Goal: Information Seeking & Learning: Learn about a topic

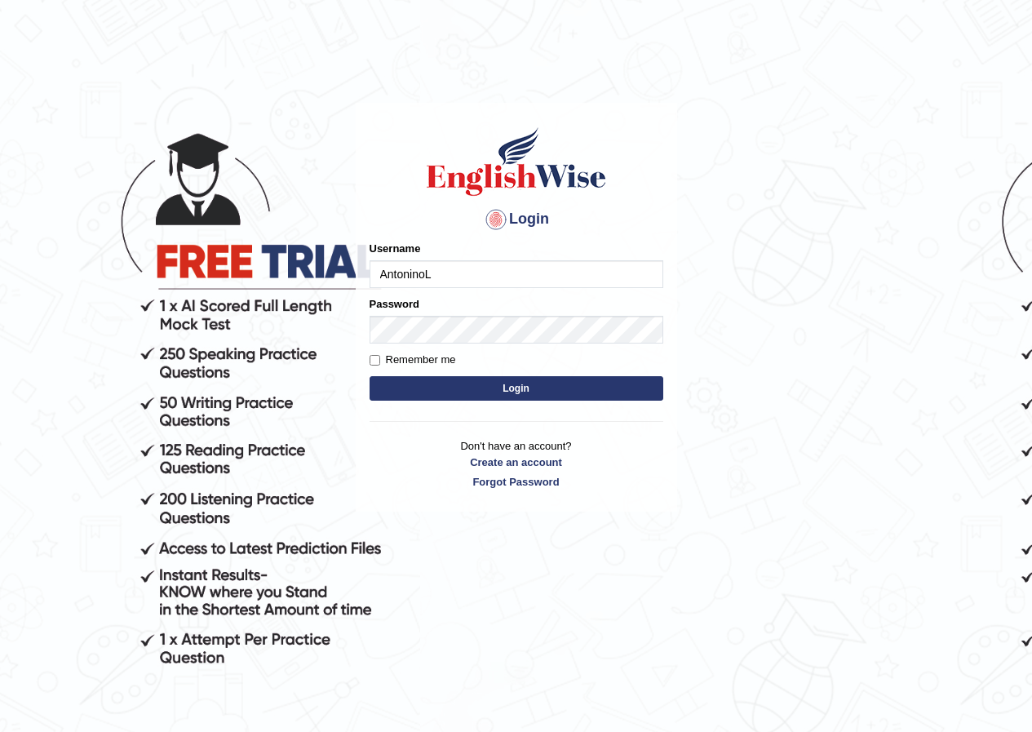
click at [471, 392] on button "Login" at bounding box center [516, 388] width 294 height 24
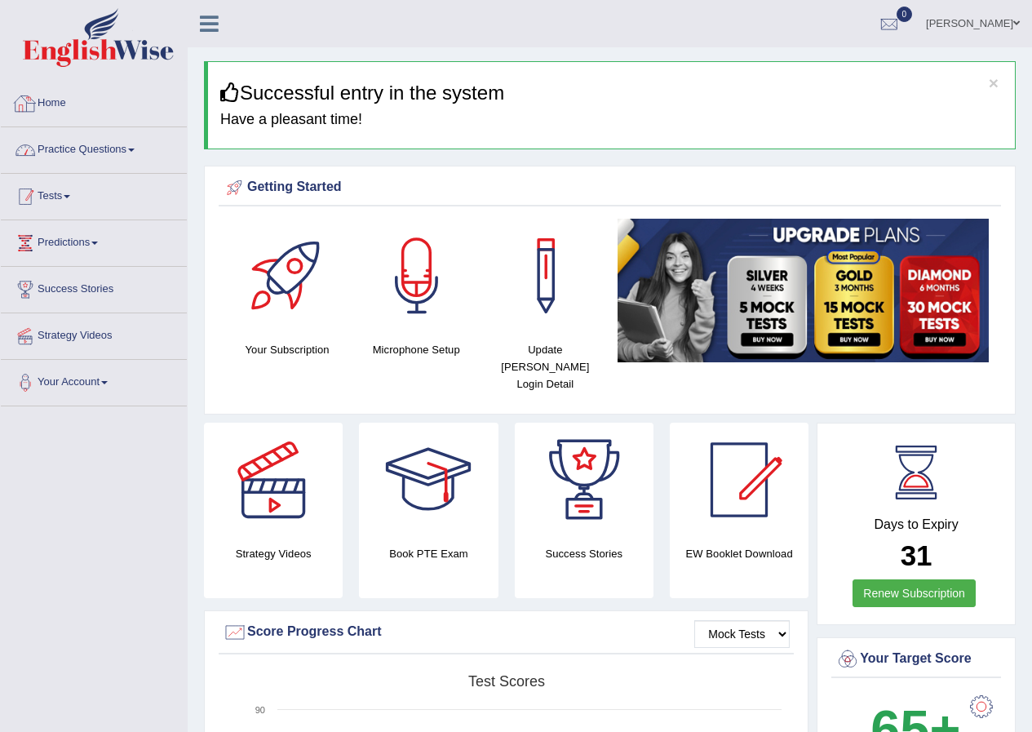
click at [60, 189] on link "Tests" at bounding box center [94, 194] width 186 height 41
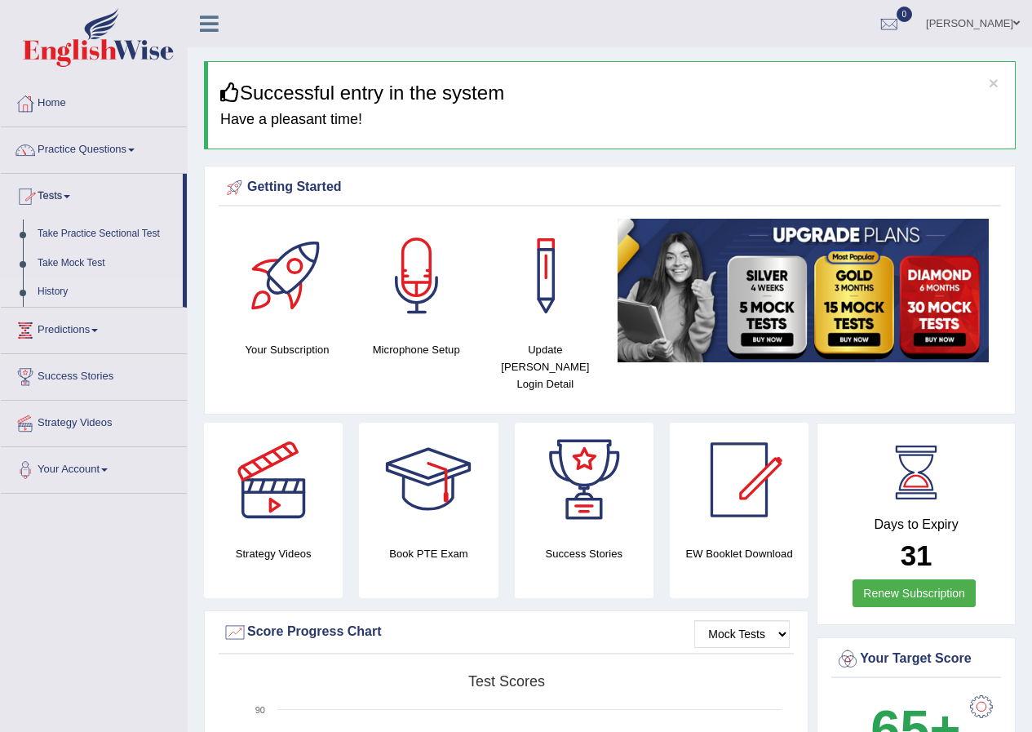
click at [62, 290] on link "History" at bounding box center [106, 291] width 153 height 29
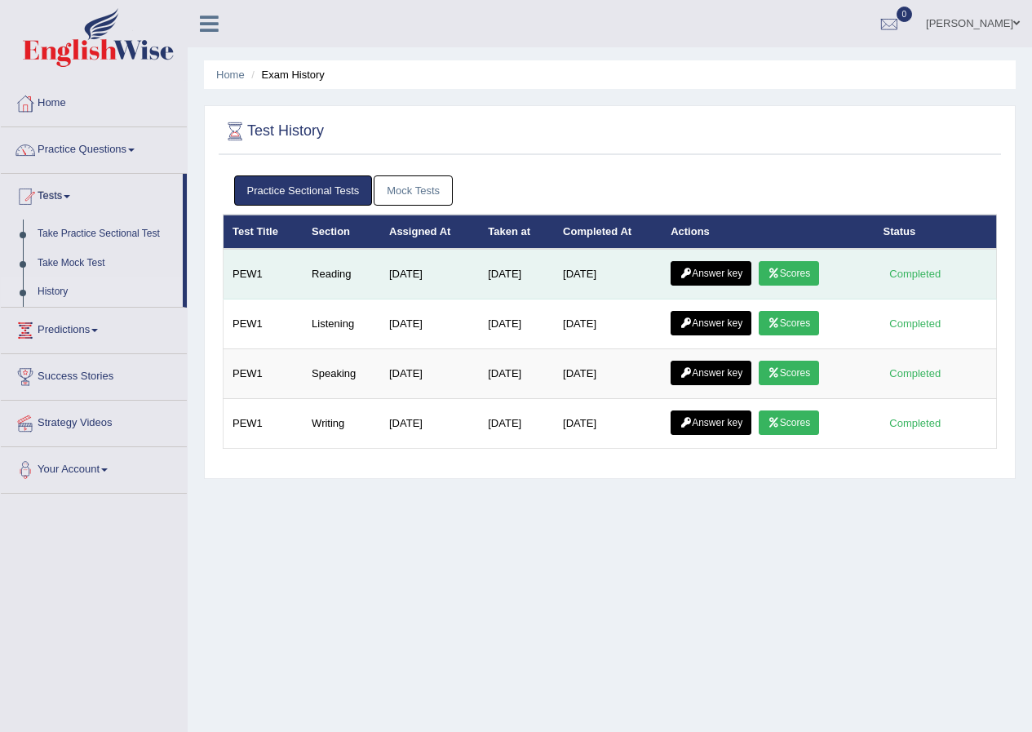
click at [808, 281] on link "Scores" at bounding box center [789, 273] width 60 height 24
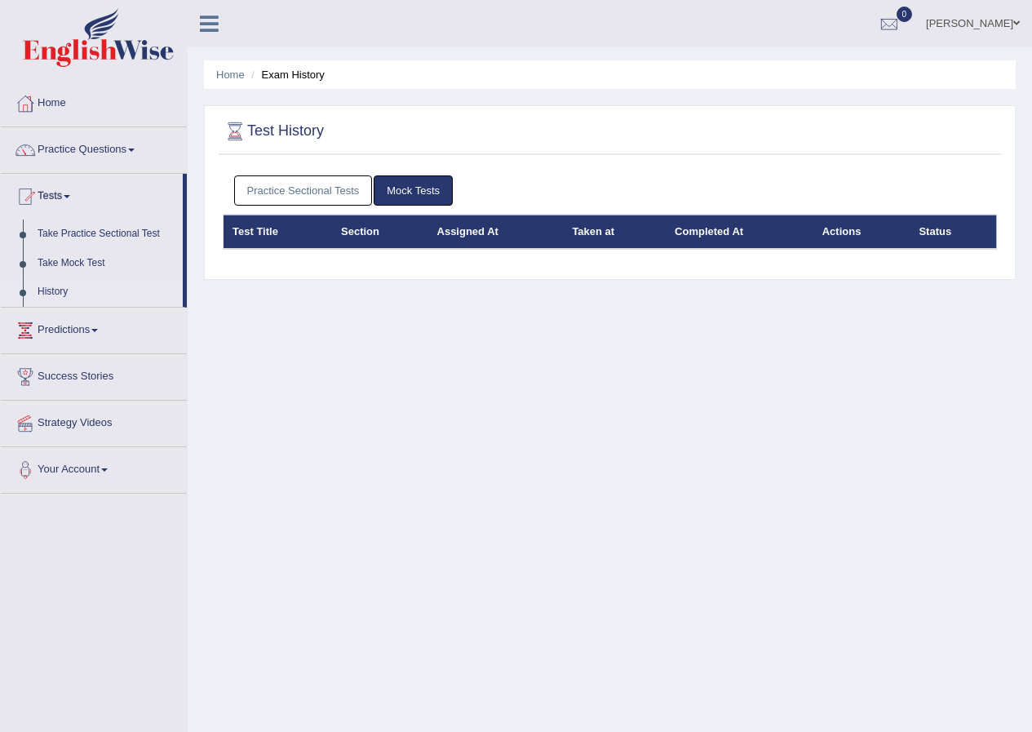
click at [300, 152] on div "Test History" at bounding box center [610, 134] width 782 height 41
click at [298, 176] on link "Practice Sectional Tests" at bounding box center [303, 190] width 139 height 30
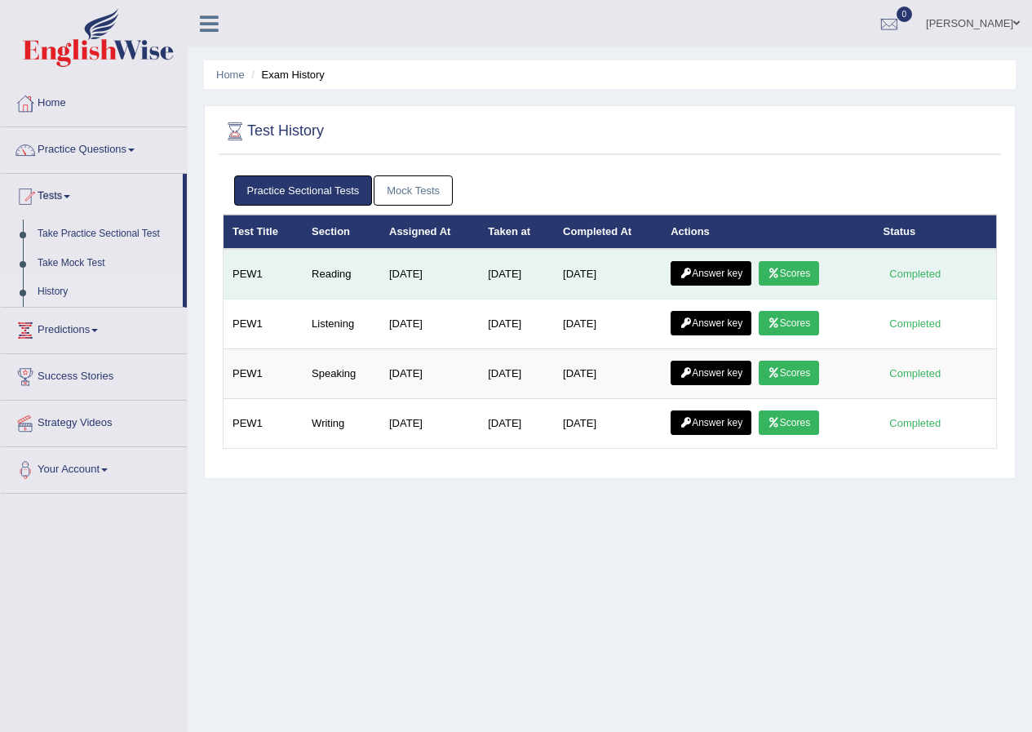
click at [735, 260] on td "Answer key Scores" at bounding box center [767, 274] width 212 height 51
click at [734, 266] on link "Answer key" at bounding box center [710, 273] width 81 height 24
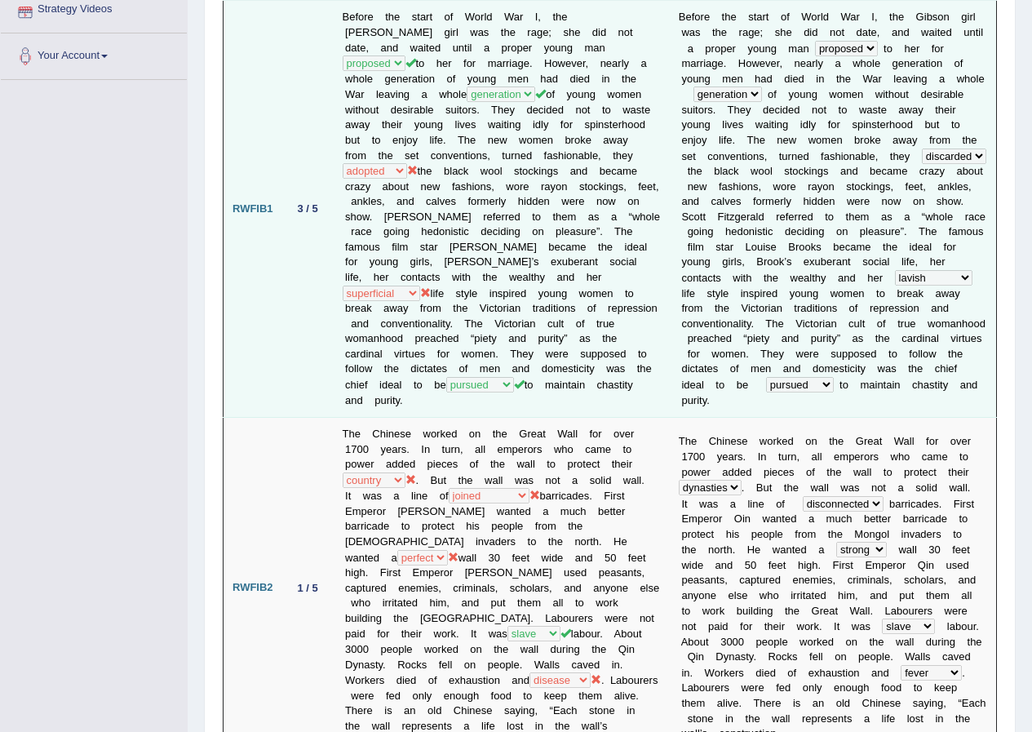
scroll to position [408, 0]
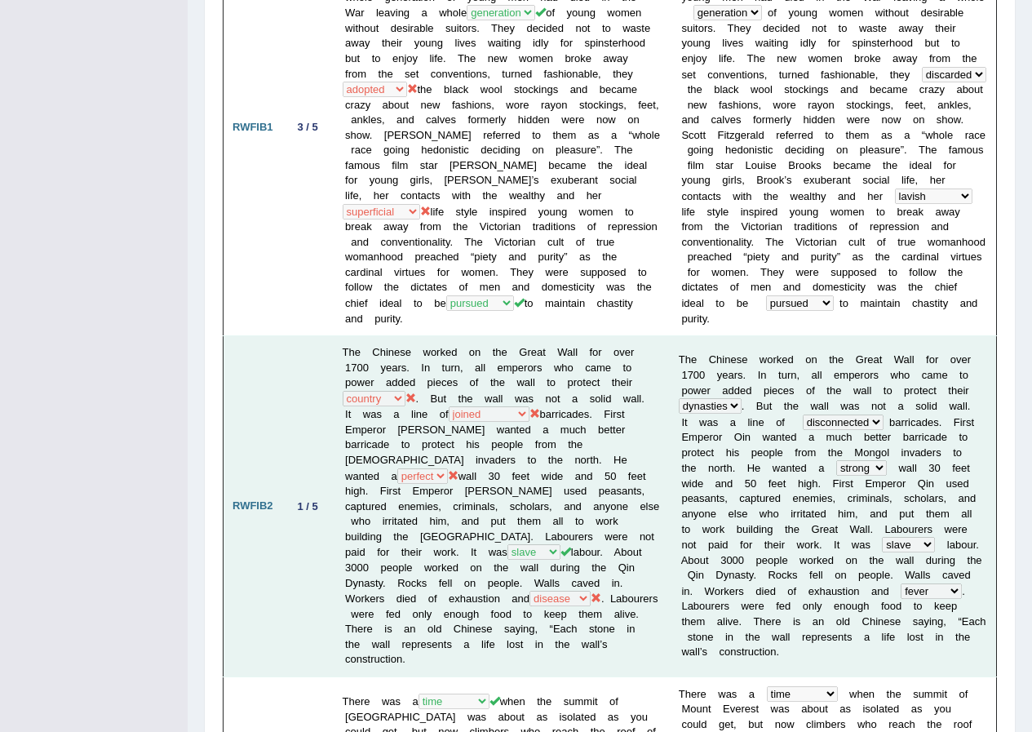
drag, startPoint x: 402, startPoint y: 484, endPoint x: 384, endPoint y: 537, distance: 55.2
click at [384, 537] on td "The Chinese worked on the Great Wall for over 1700 years. In turn, all emperors…" at bounding box center [502, 506] width 336 height 341
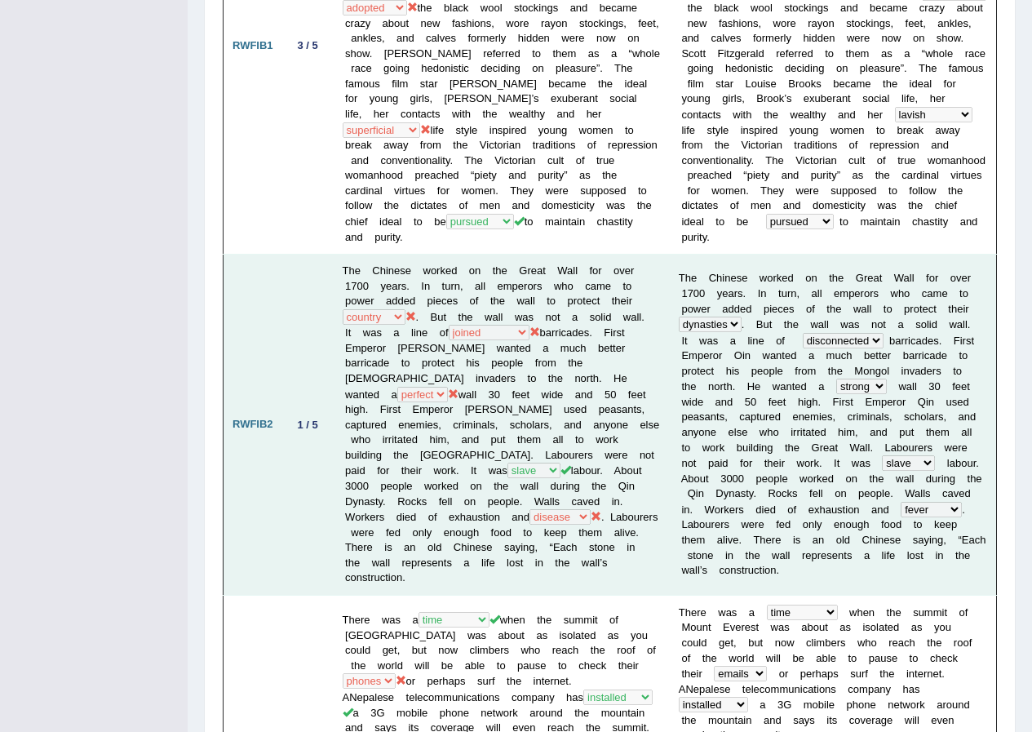
scroll to position [571, 0]
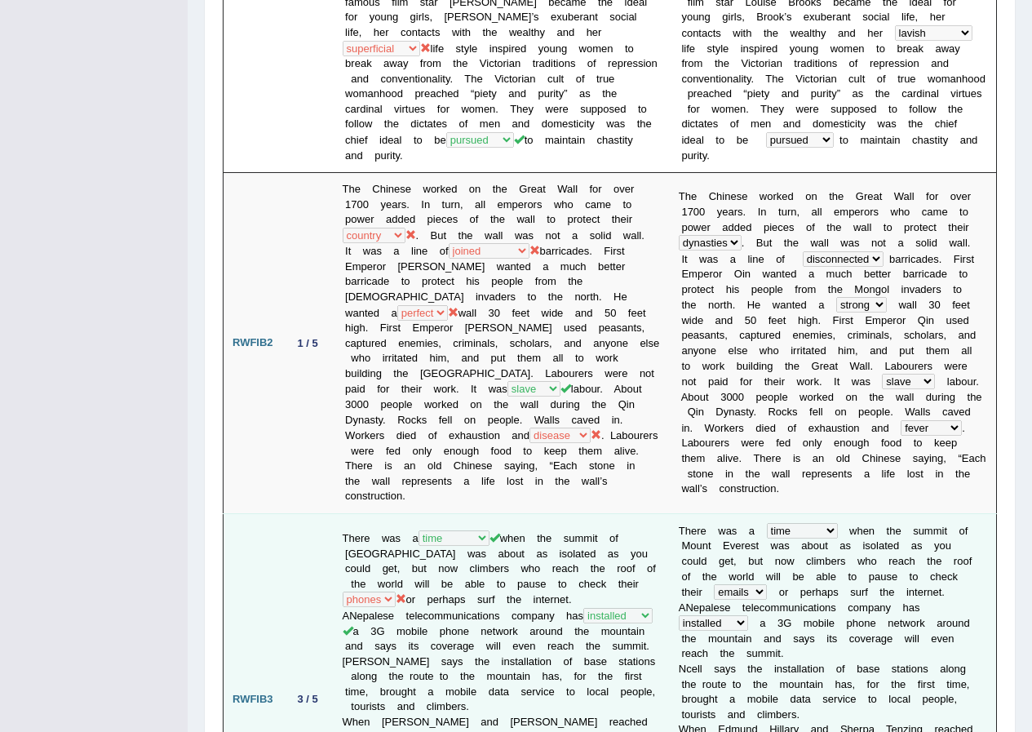
drag, startPoint x: 384, startPoint y: 537, endPoint x: 307, endPoint y: 530, distance: 76.9
click at [308, 530] on td "3 / 5" at bounding box center [307, 698] width 51 height 371
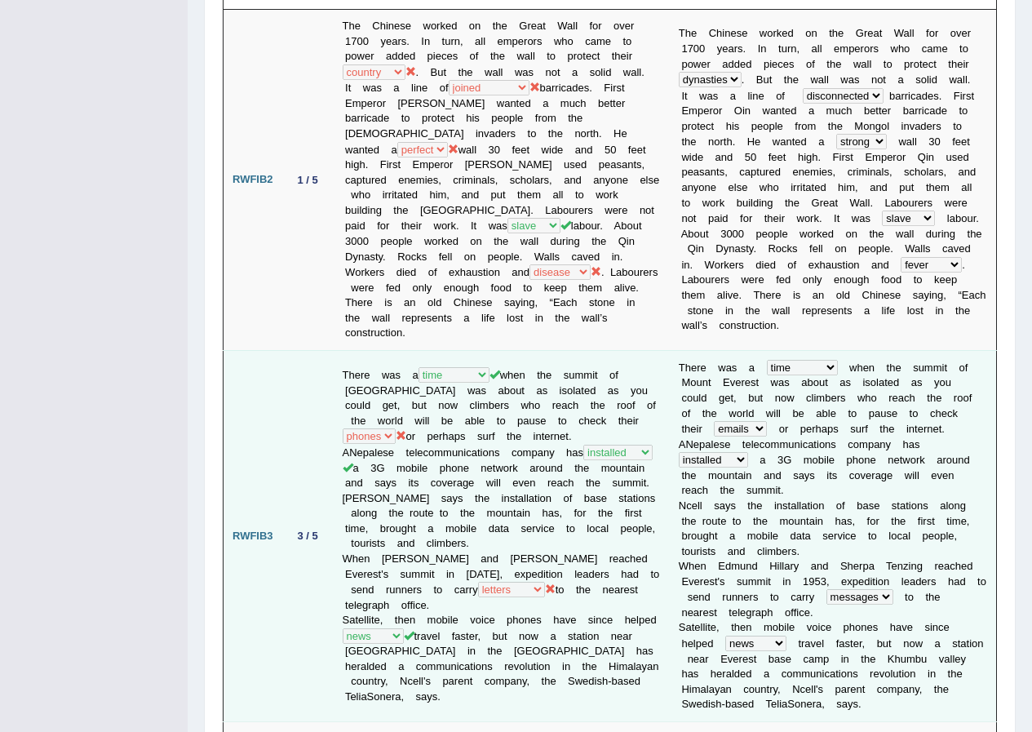
drag, startPoint x: 303, startPoint y: 529, endPoint x: 426, endPoint y: 591, distance: 137.2
click at [427, 591] on td "There was a year occasion opportunity time when the summit of Mount Everest was…" at bounding box center [502, 535] width 336 height 371
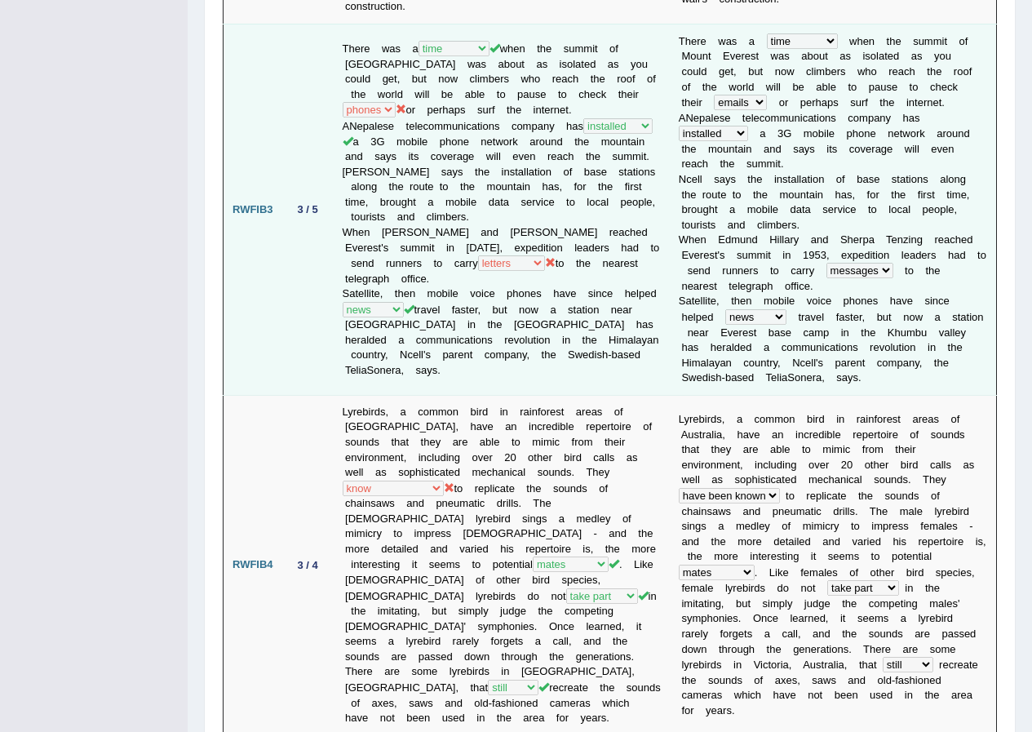
scroll to position [1142, 0]
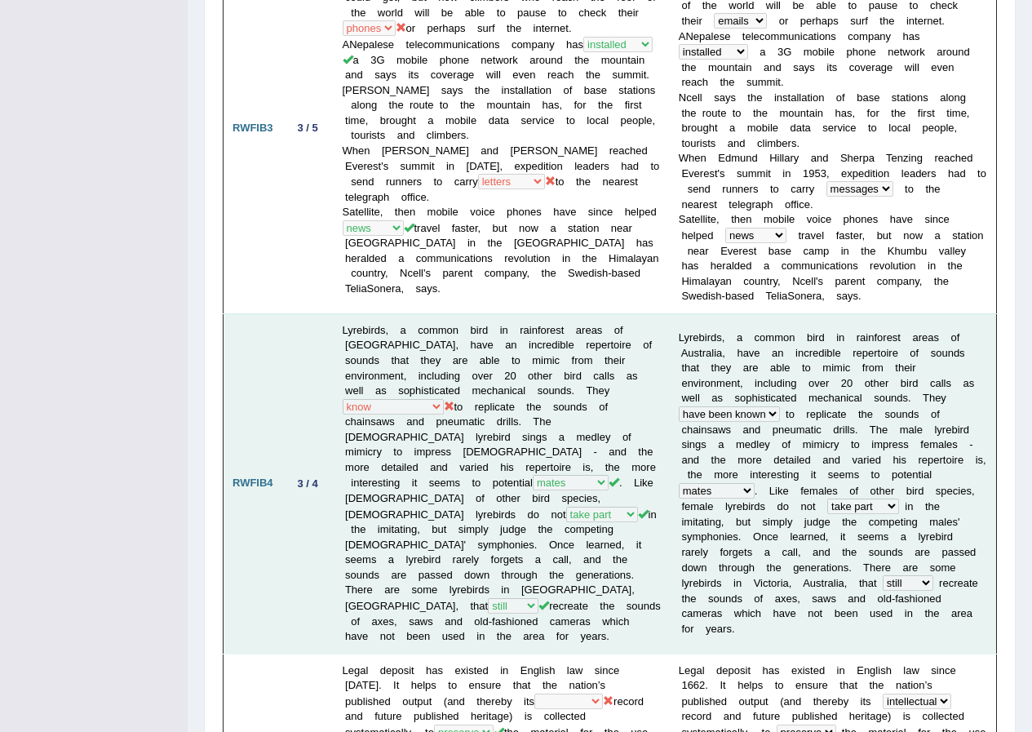
drag, startPoint x: 418, startPoint y: 563, endPoint x: 312, endPoint y: 538, distance: 109.0
click at [312, 538] on td "3 / 4" at bounding box center [307, 483] width 51 height 340
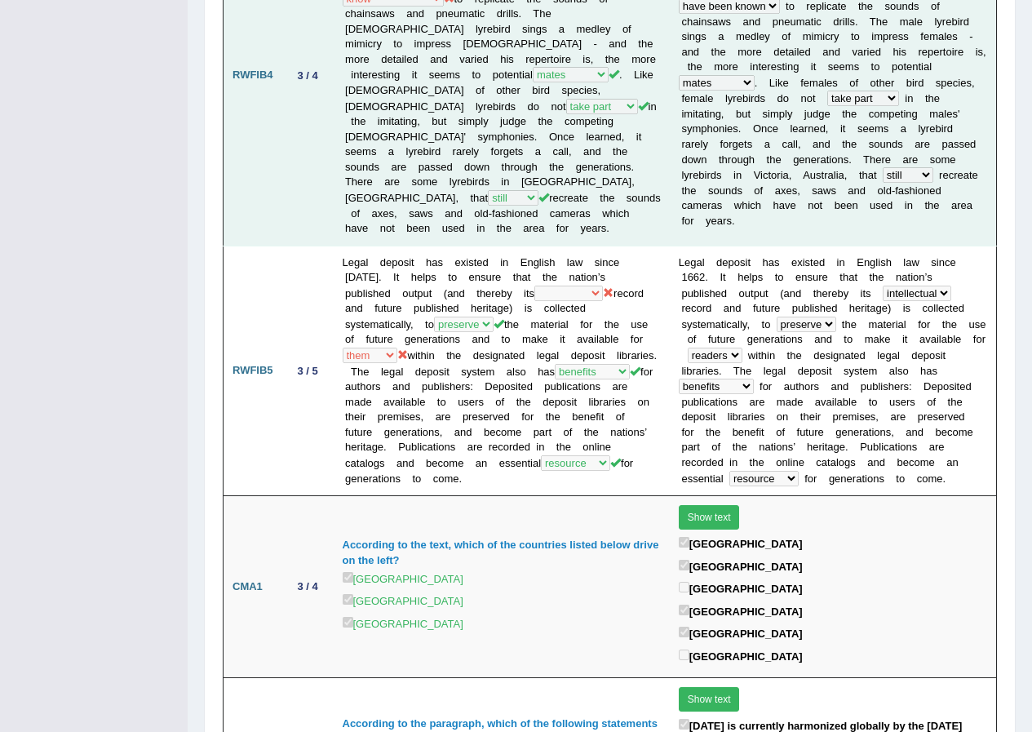
scroll to position [1631, 0]
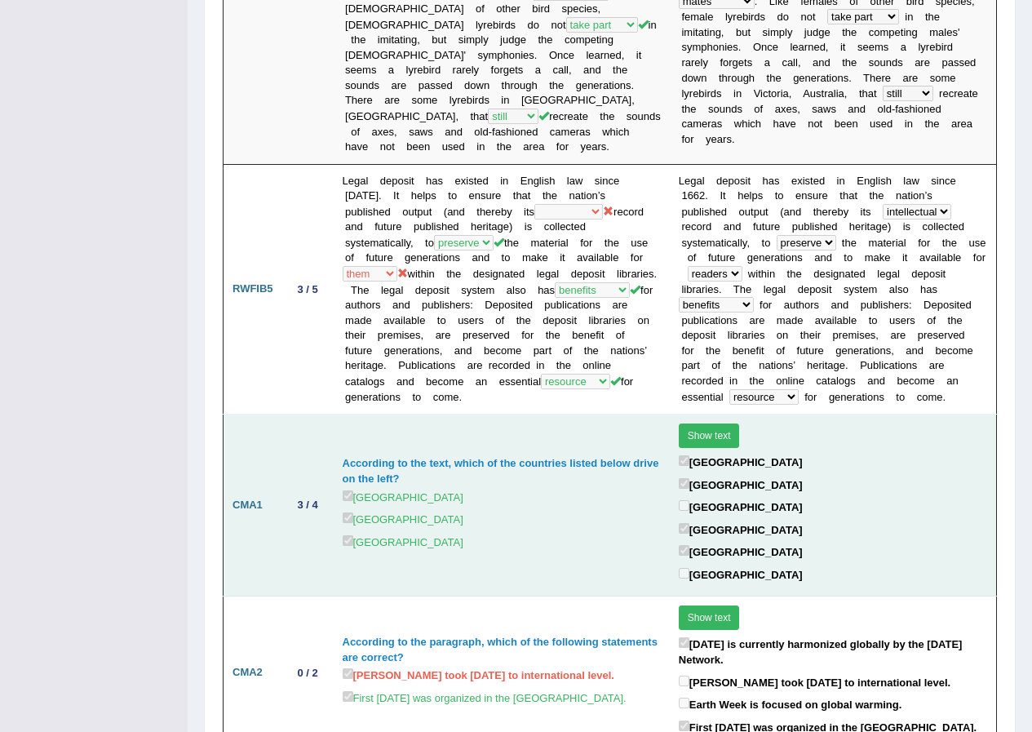
drag, startPoint x: 311, startPoint y: 537, endPoint x: 237, endPoint y: 549, distance: 75.2
click at [239, 549] on td "CMA1" at bounding box center [252, 505] width 59 height 182
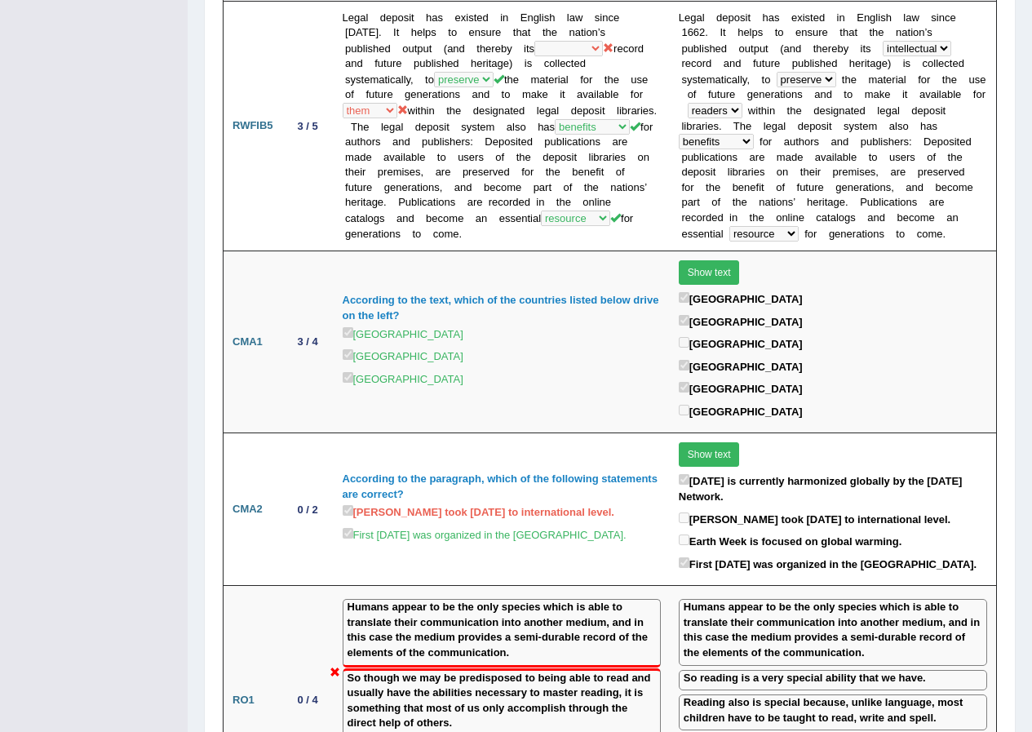
scroll to position [1958, 0]
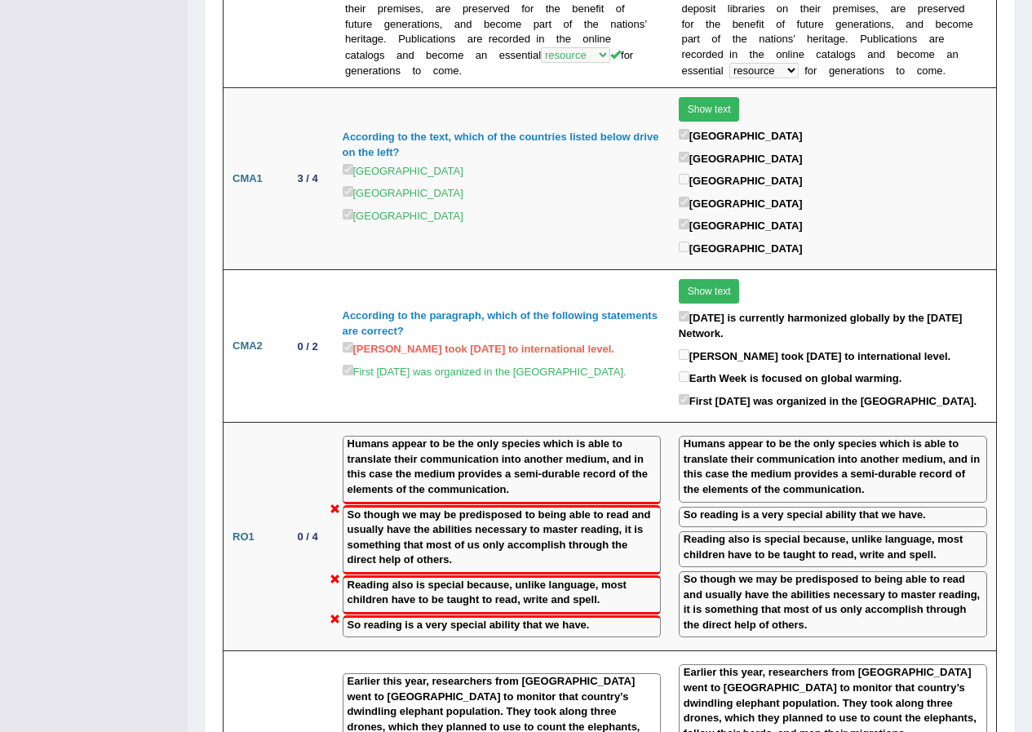
drag, startPoint x: 141, startPoint y: 533, endPoint x: 74, endPoint y: 573, distance: 78.3
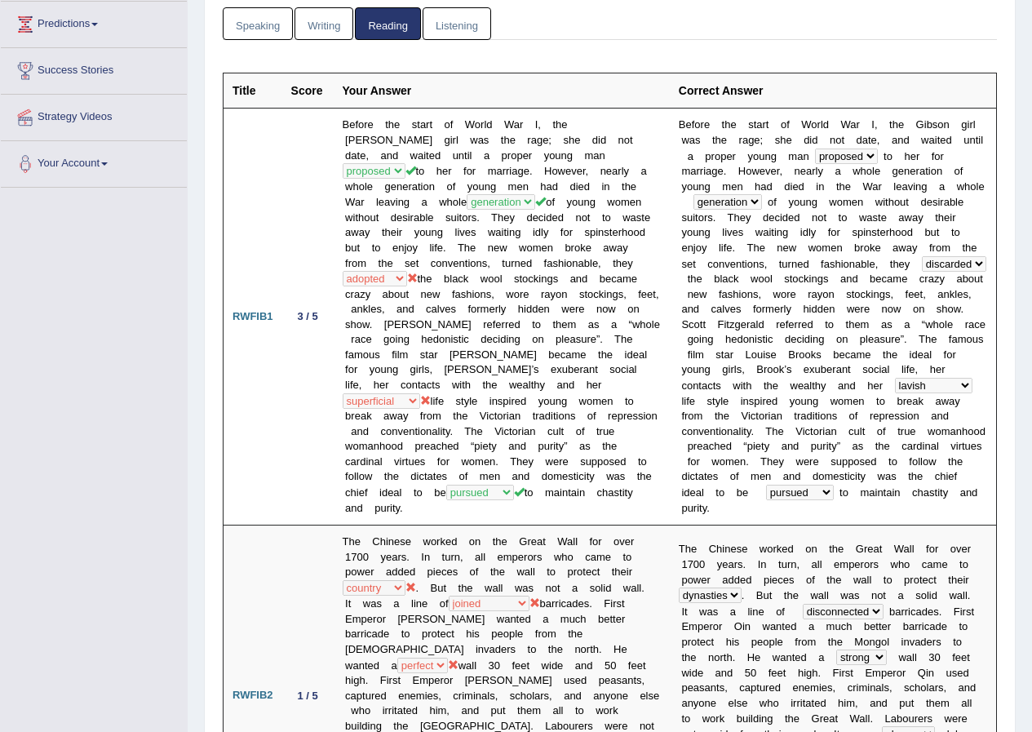
scroll to position [0, 0]
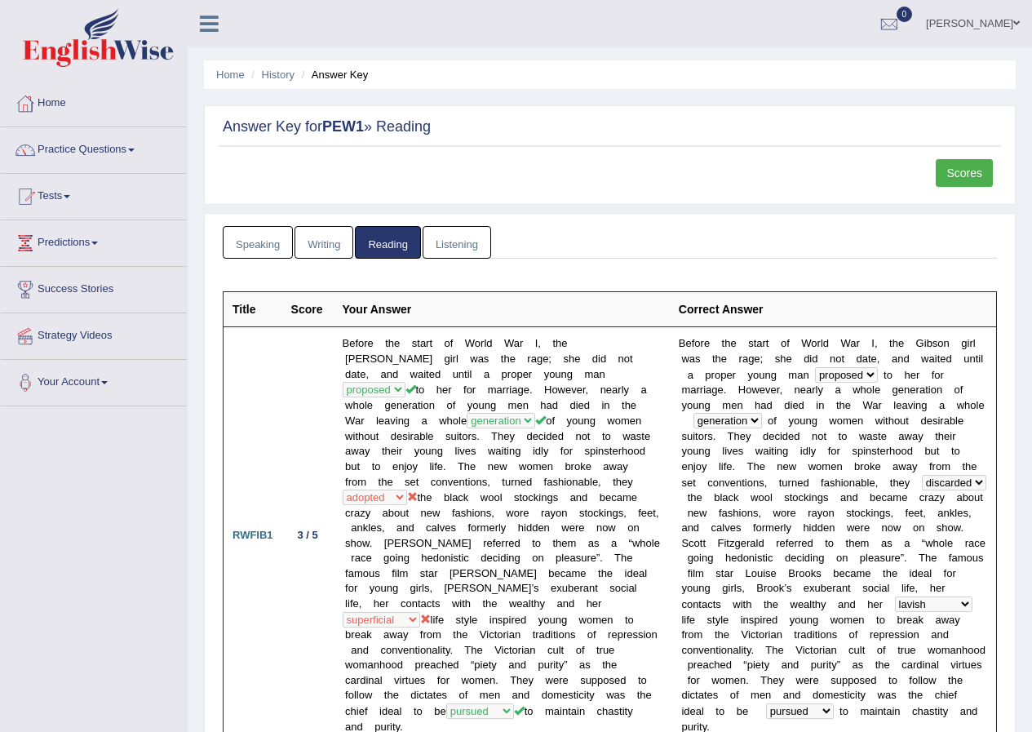
click at [462, 250] on link "Listening" at bounding box center [457, 242] width 69 height 33
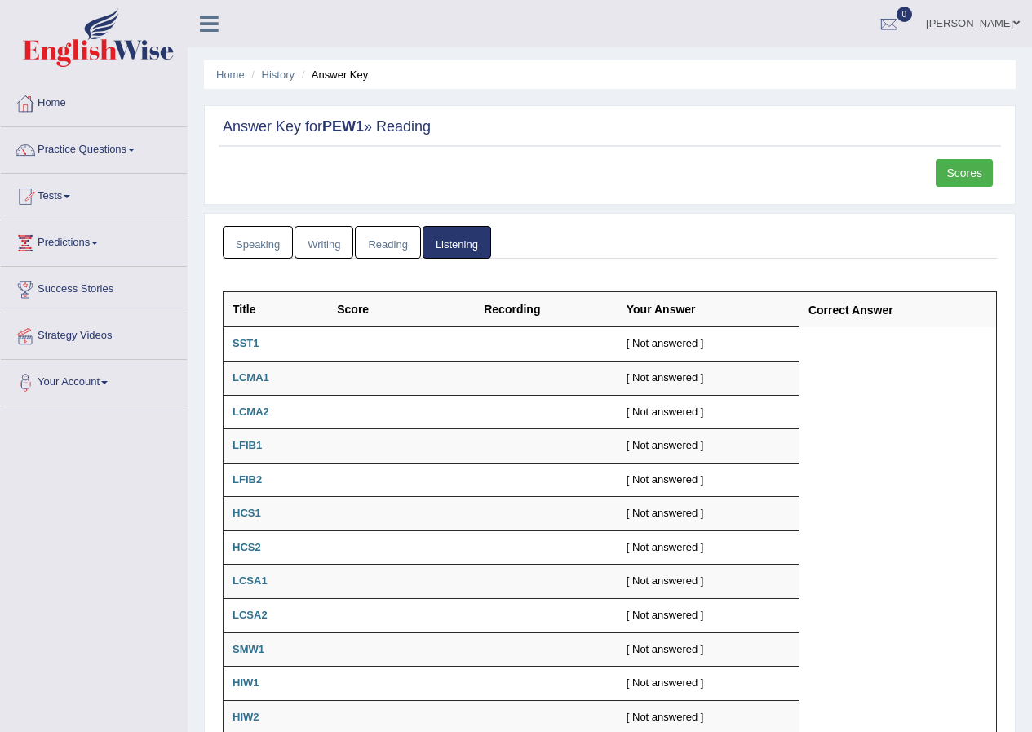
click at [244, 246] on link "Speaking" at bounding box center [258, 242] width 70 height 33
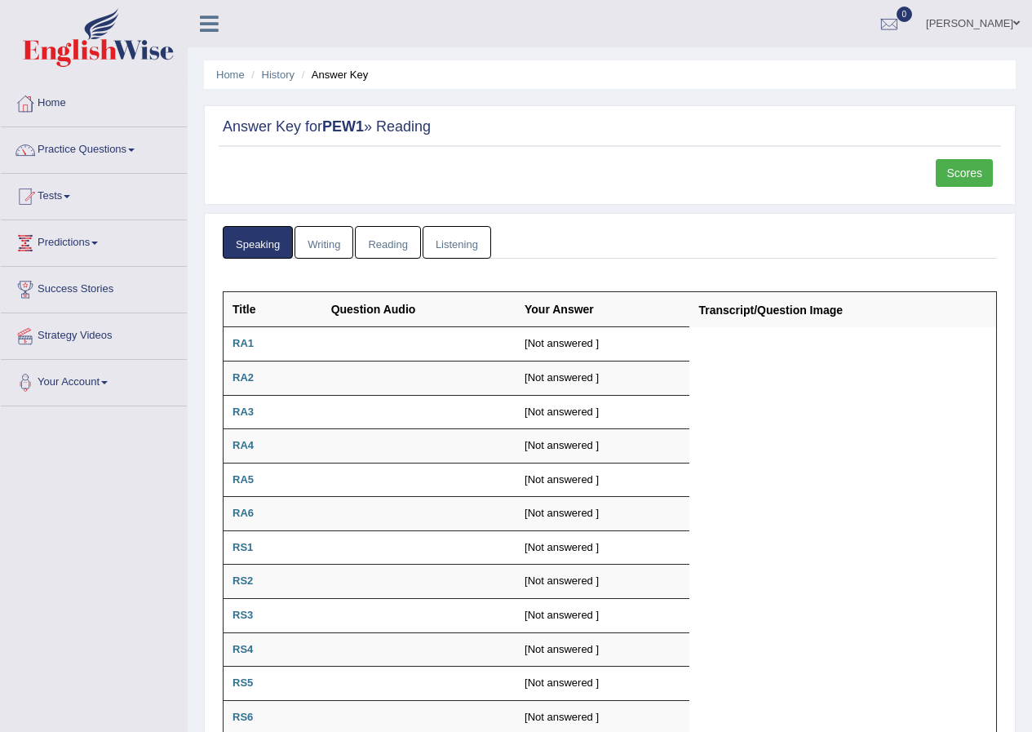
click at [299, 242] on link "Writing" at bounding box center [323, 242] width 59 height 33
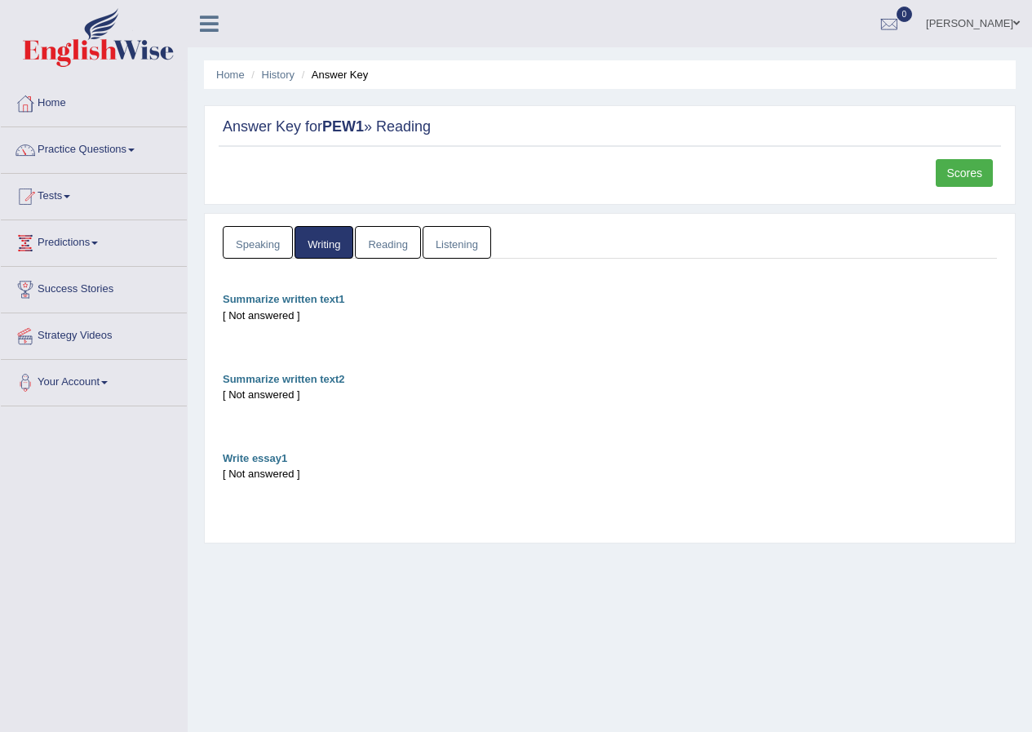
click at [365, 241] on link "Reading" at bounding box center [387, 242] width 65 height 33
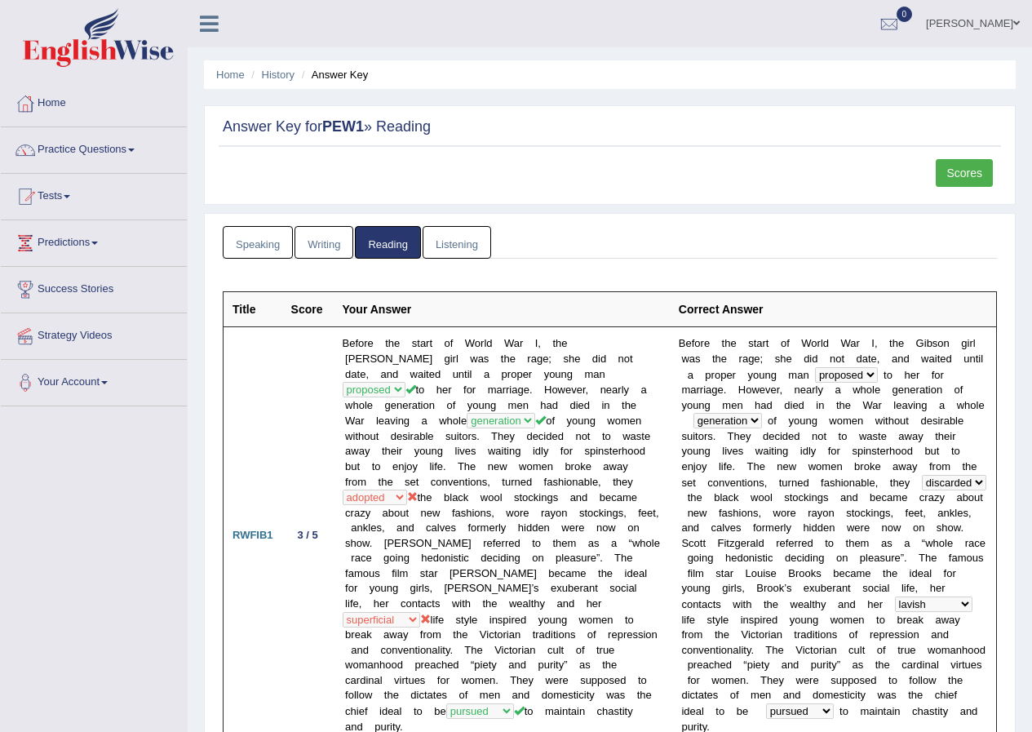
click at [270, 243] on link "Speaking" at bounding box center [258, 242] width 70 height 33
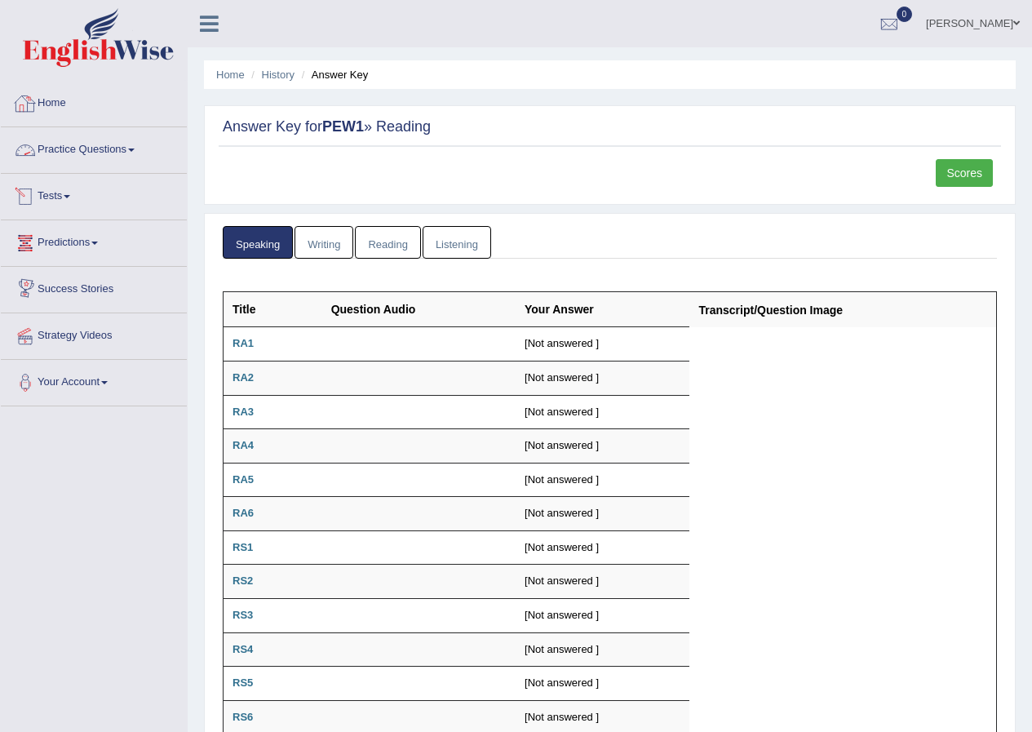
click at [54, 109] on link "Home" at bounding box center [94, 101] width 186 height 41
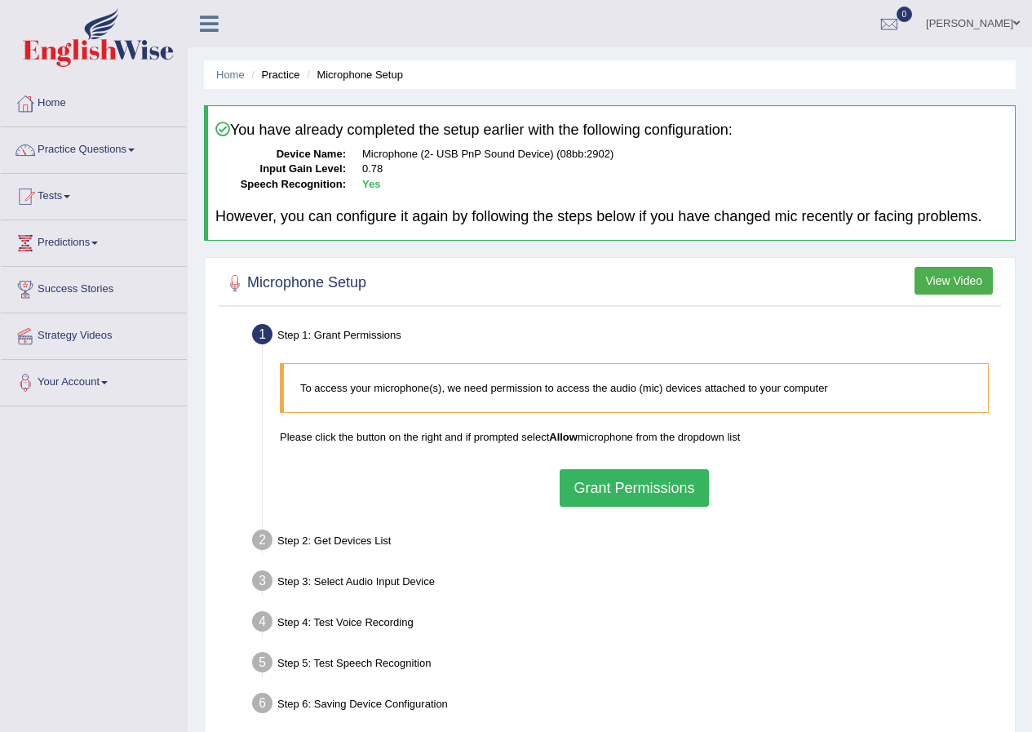
click at [637, 484] on button "Grant Permissions" at bounding box center [634, 488] width 148 height 38
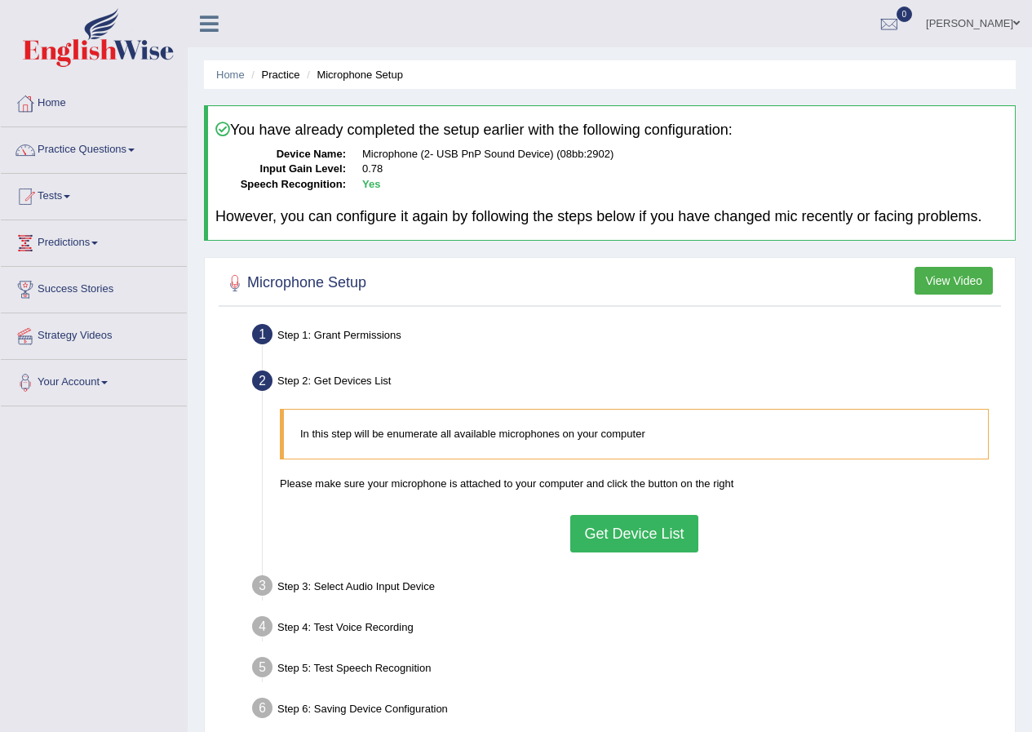
click at [585, 524] on button "Get Device List" at bounding box center [633, 534] width 127 height 38
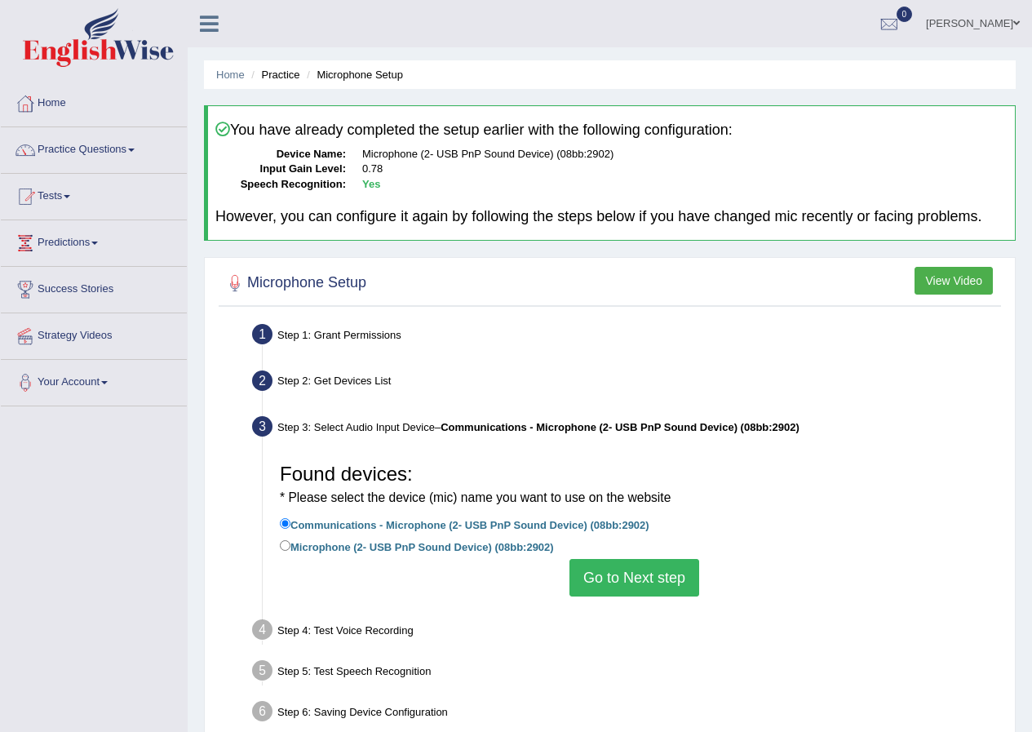
click at [315, 542] on label "Microphone (2- USB PnP Sound Device) (08bb:2902)" at bounding box center [417, 546] width 274 height 18
click at [290, 542] on input "Microphone (2- USB PnP Sound Device) (08bb:2902)" at bounding box center [285, 545] width 11 height 11
radio input "true"
click at [639, 556] on li "Microphone (2- USB PnP Sound Device) (08bb:2902)" at bounding box center [634, 548] width 709 height 22
click at [638, 576] on button "Go to Next step" at bounding box center [634, 578] width 130 height 38
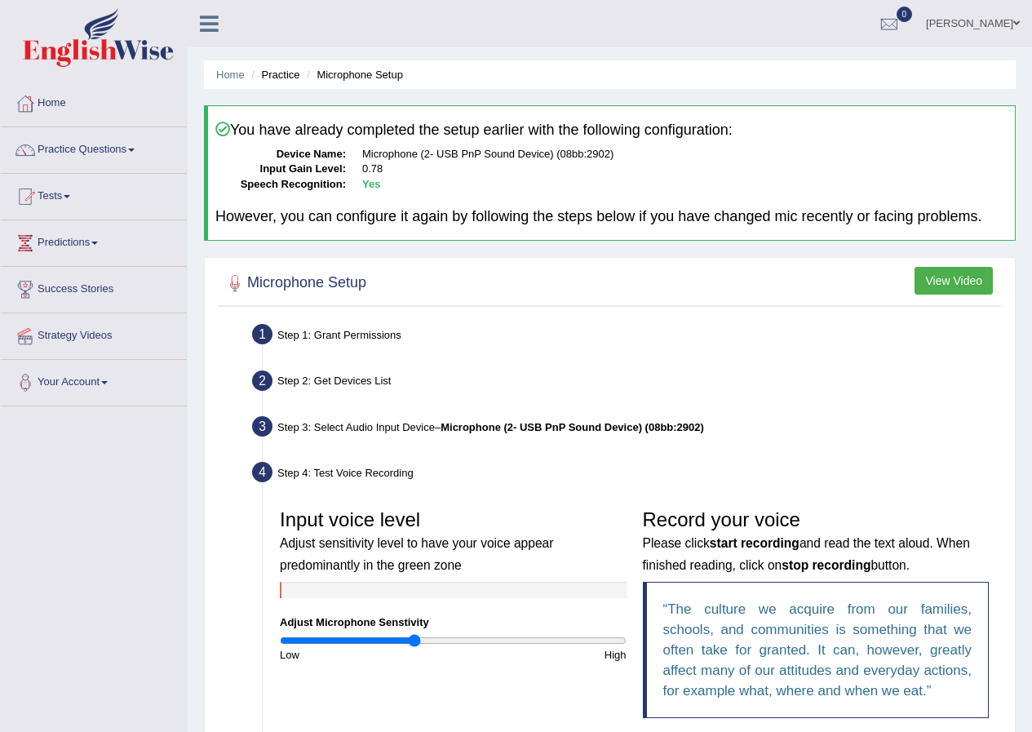
scroll to position [163, 0]
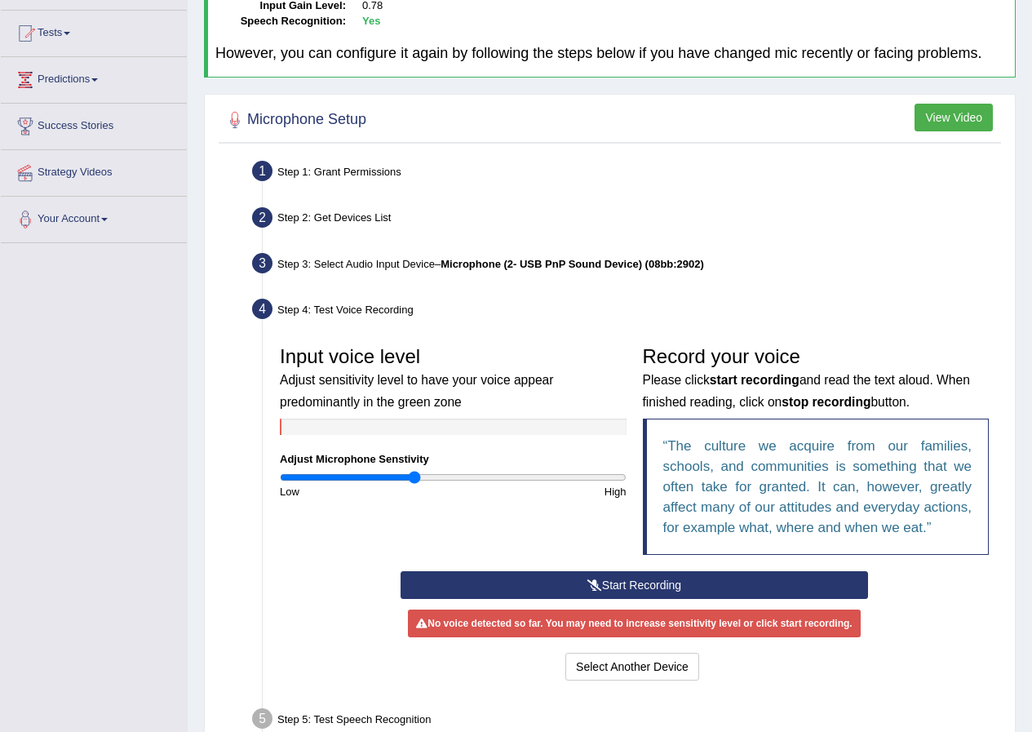
click at [580, 577] on button "Start Recording" at bounding box center [633, 585] width 467 height 28
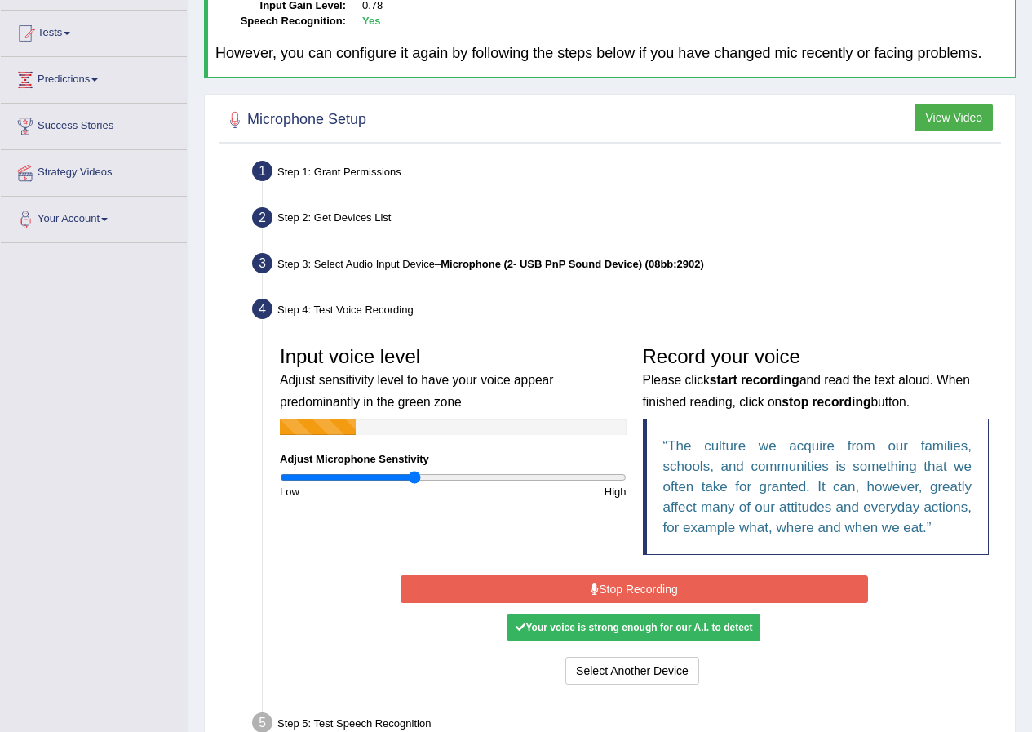
drag, startPoint x: 564, startPoint y: 531, endPoint x: 508, endPoint y: 545, distance: 57.2
click at [508, 545] on div "Input voice level Adjust sensitivity level to have your voice appear predominan…" at bounding box center [634, 454] width 725 height 233
click at [622, 585] on button "Stop Recording" at bounding box center [633, 589] width 467 height 28
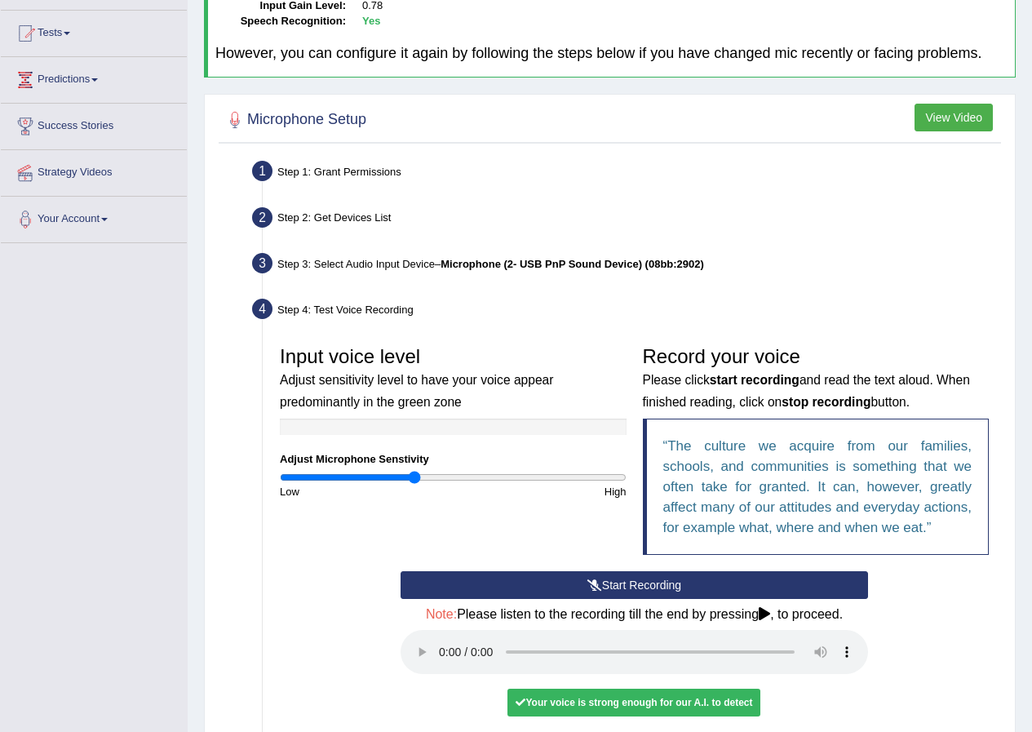
scroll to position [326, 0]
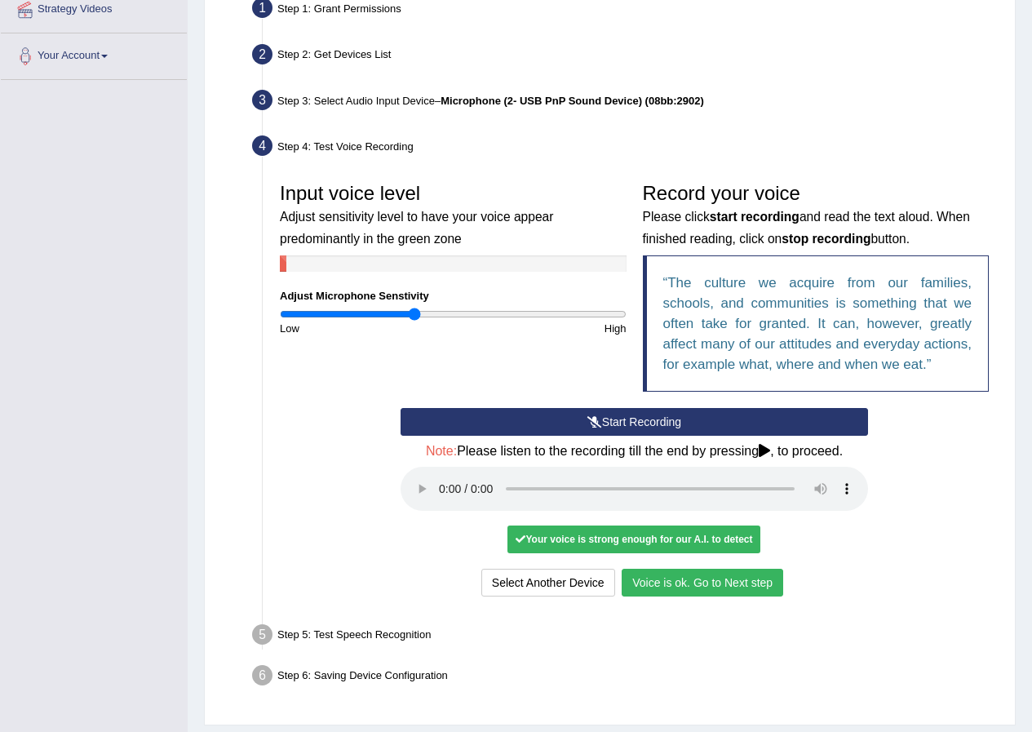
click at [682, 578] on button "Voice is ok. Go to Next step" at bounding box center [702, 583] width 161 height 28
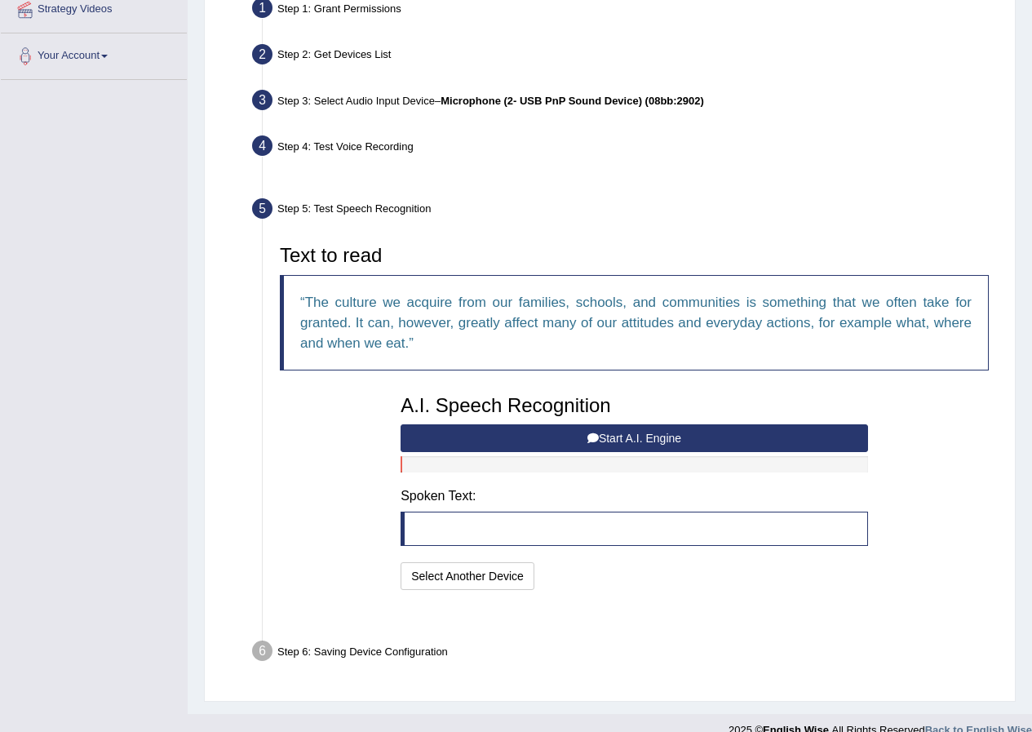
scroll to position [309, 0]
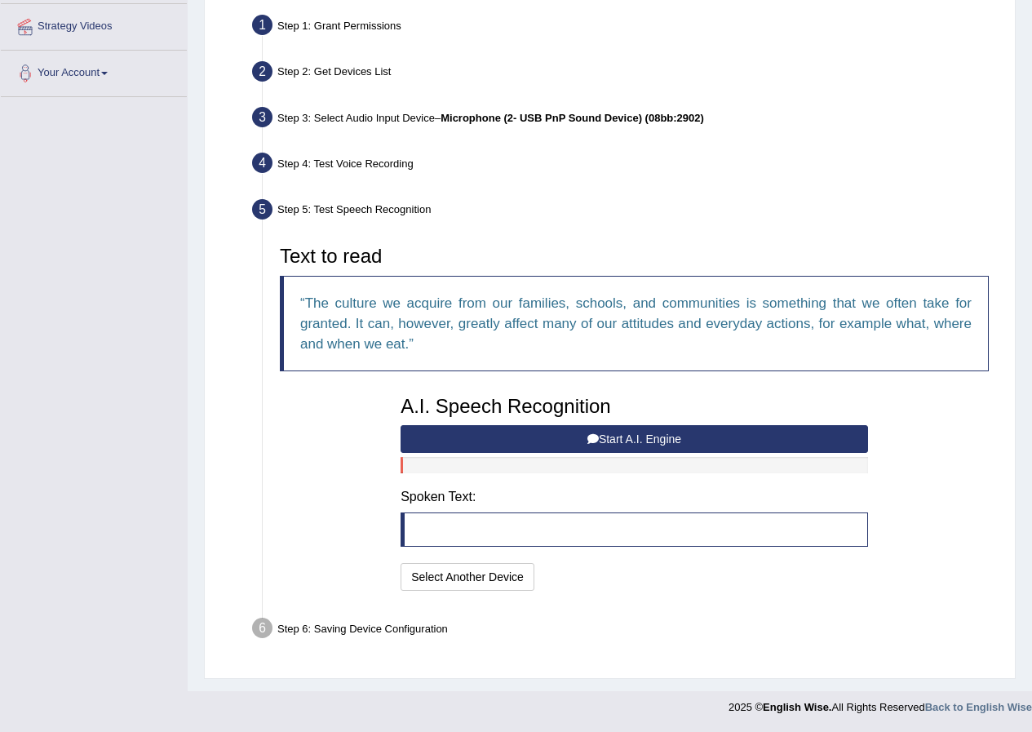
click at [565, 437] on button "Start A.I. Engine" at bounding box center [633, 439] width 467 height 28
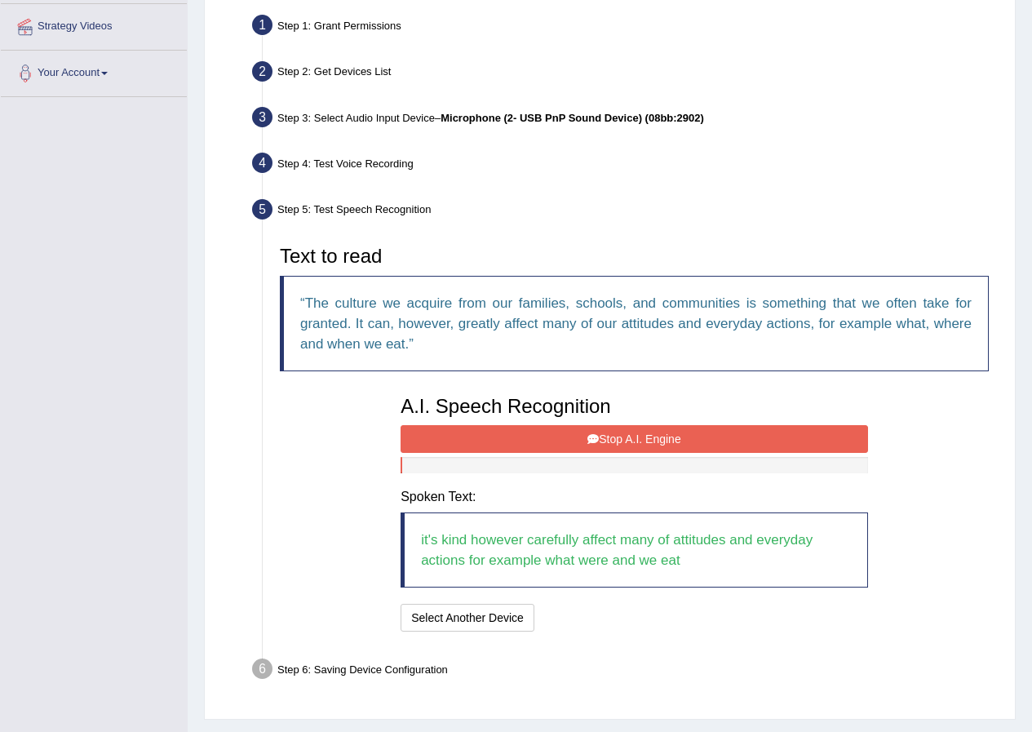
click at [481, 433] on button "Stop A.I. Engine" at bounding box center [633, 439] width 467 height 28
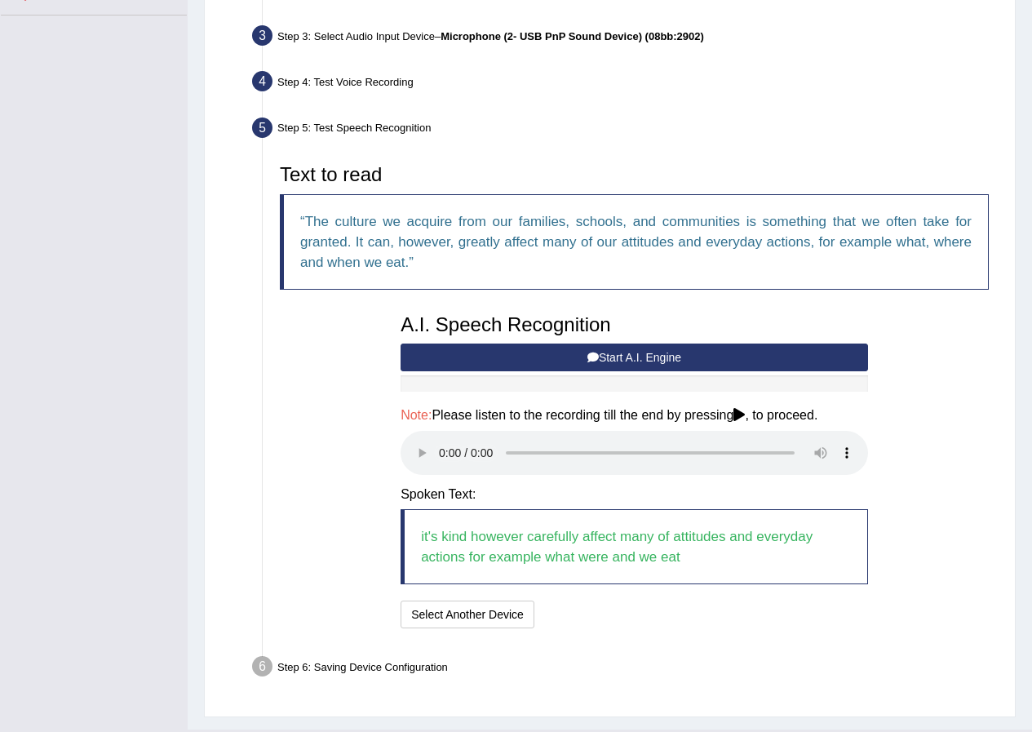
scroll to position [429, 0]
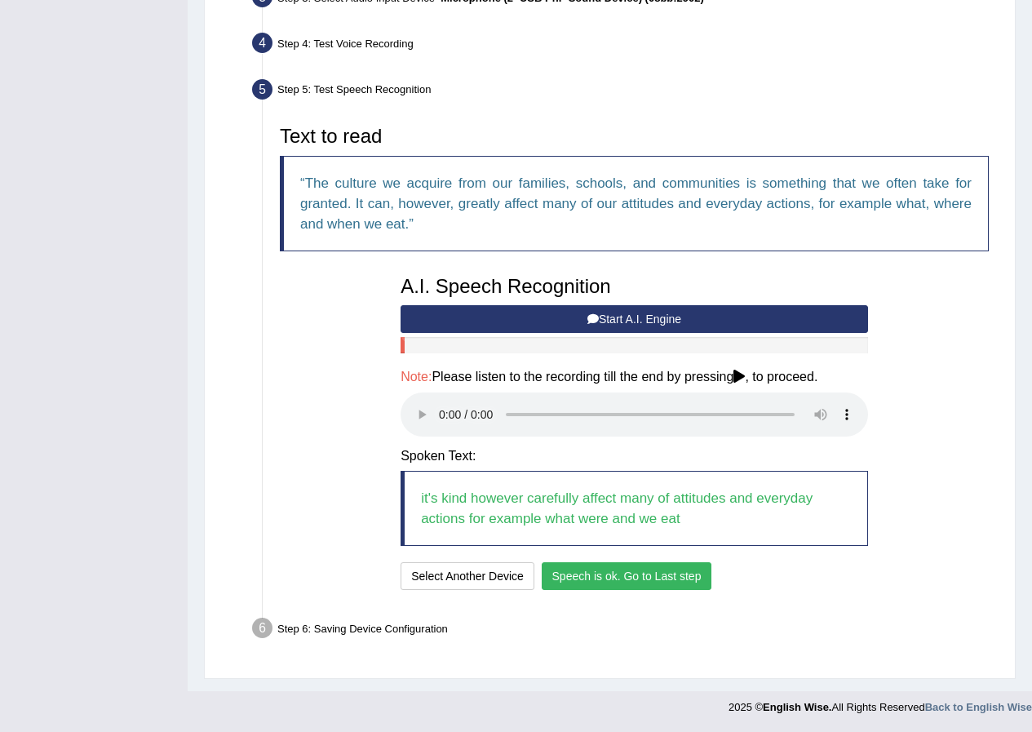
click at [602, 585] on button "Speech is ok. Go to Last step" at bounding box center [627, 576] width 170 height 28
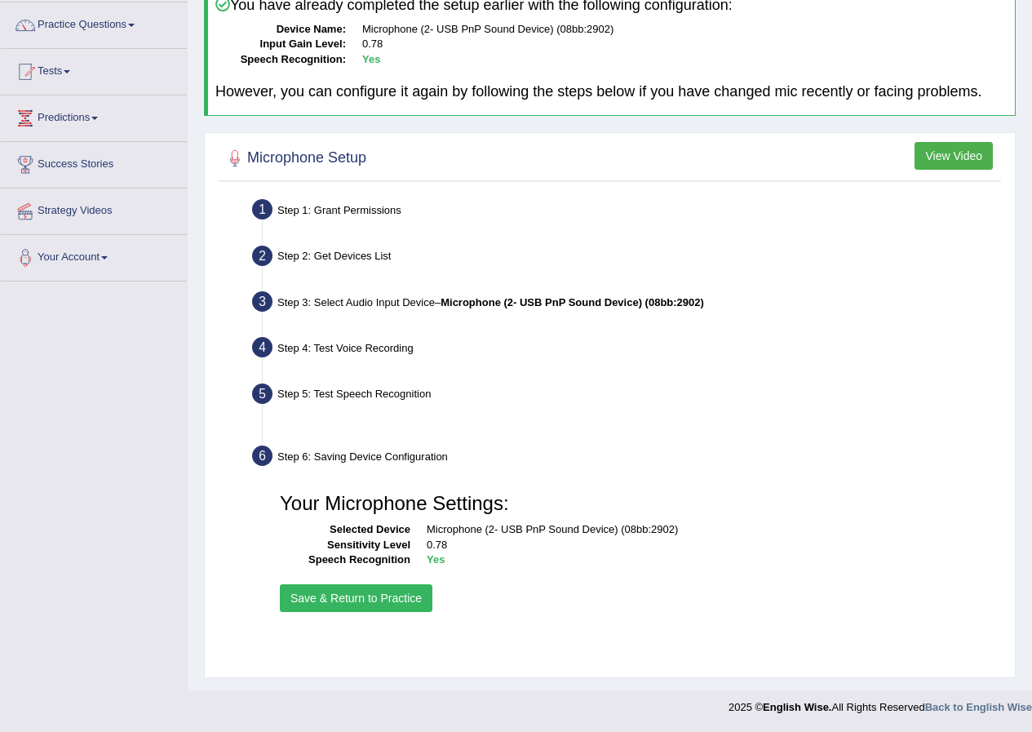
scroll to position [125, 0]
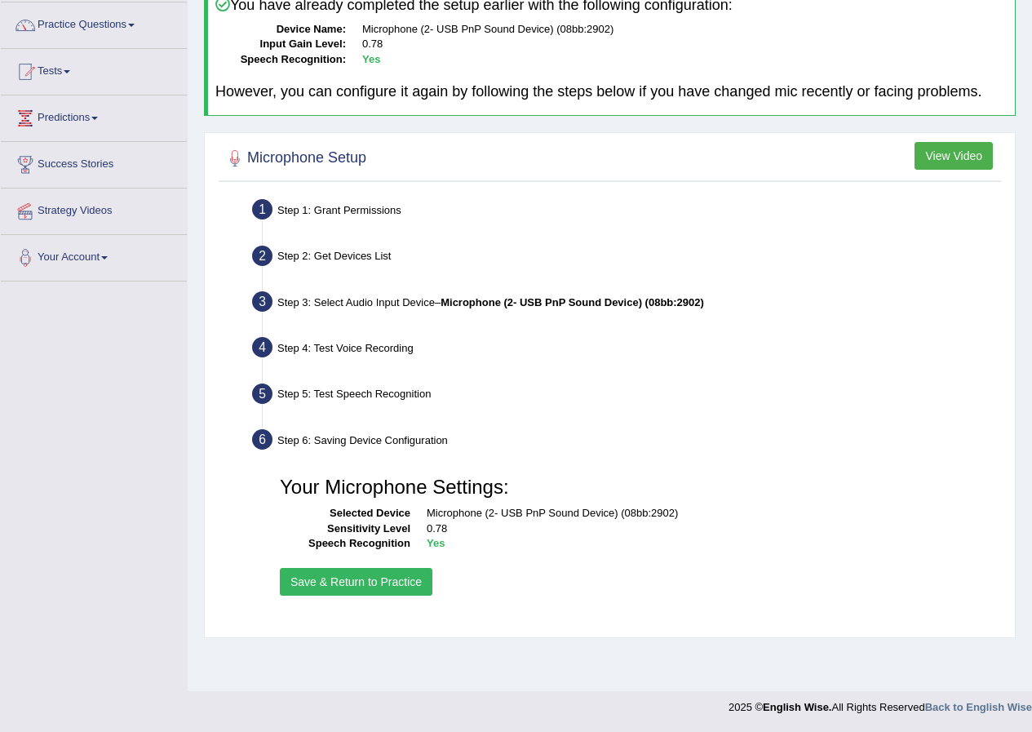
click at [382, 579] on button "Save & Return to Practice" at bounding box center [356, 582] width 153 height 28
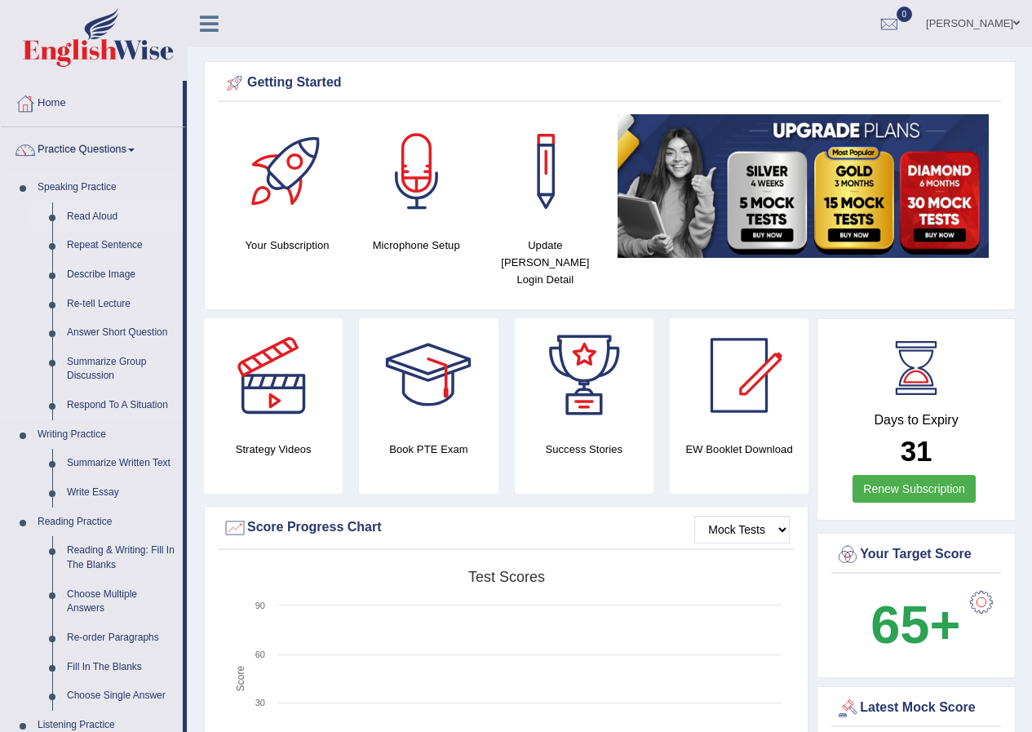
click at [88, 216] on link "Read Aloud" at bounding box center [121, 216] width 123 height 29
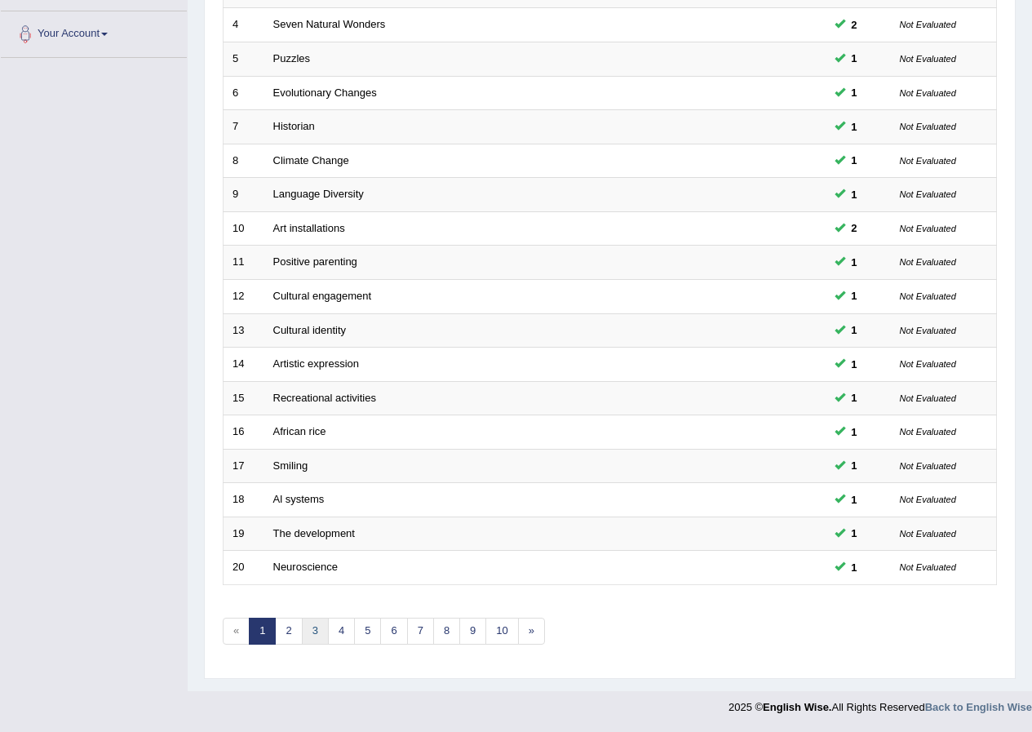
click at [315, 634] on link "3" at bounding box center [315, 630] width 27 height 27
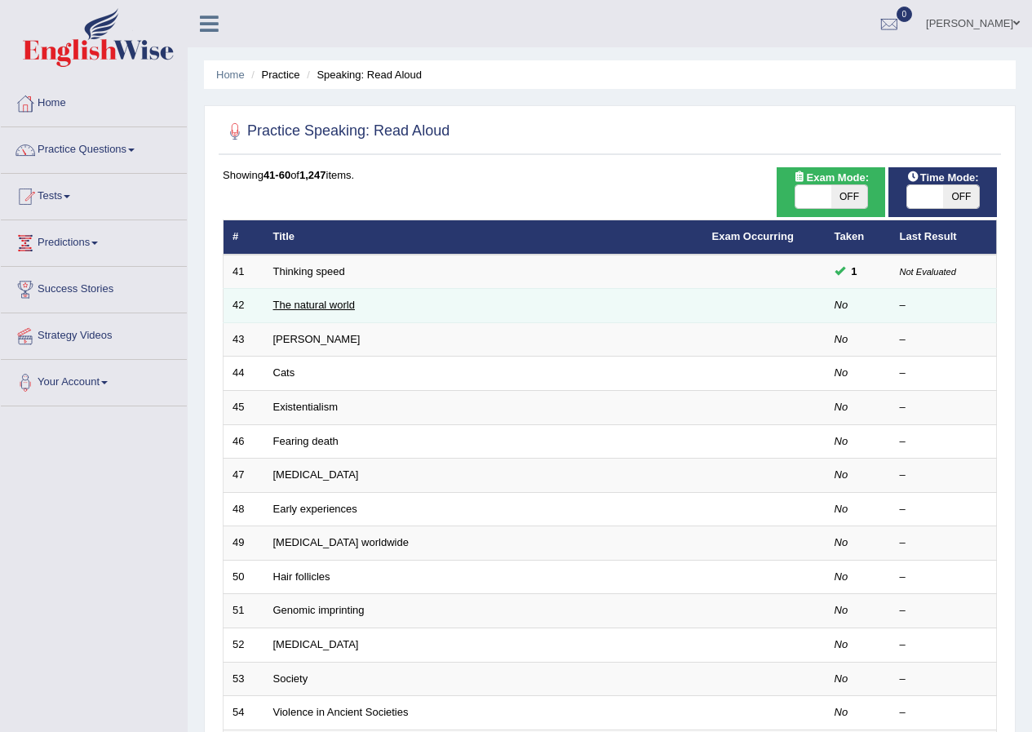
click at [310, 299] on link "The natural world" at bounding box center [314, 305] width 82 height 12
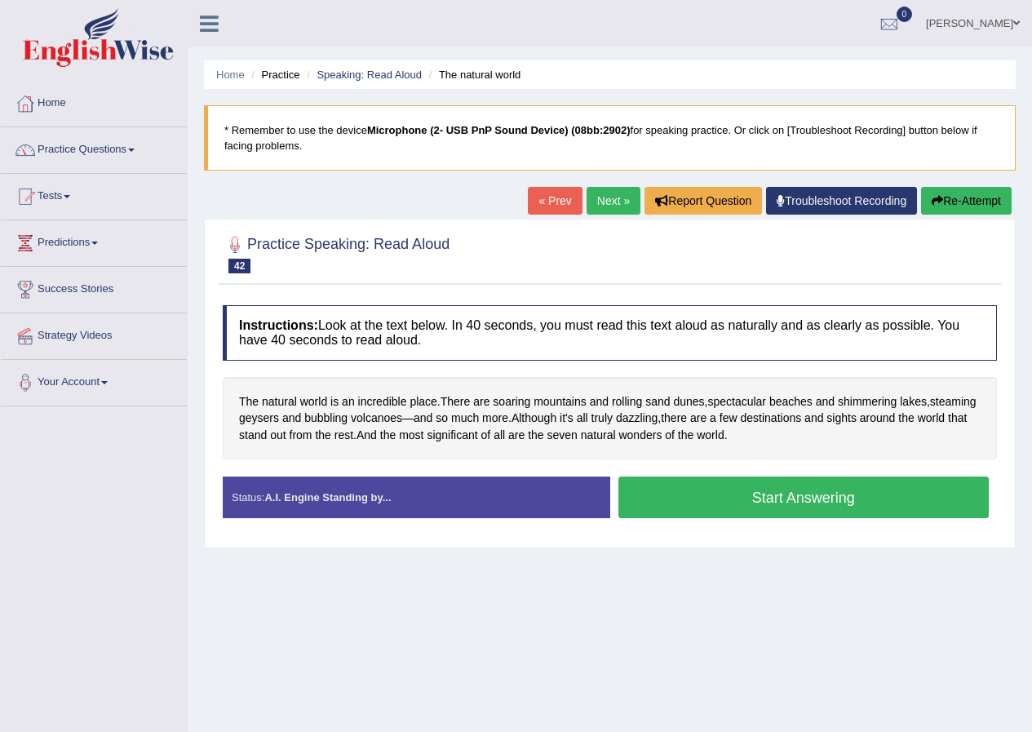
click at [369, 81] on li "Speaking: Read Aloud" at bounding box center [362, 74] width 119 height 15
click at [367, 72] on link "Speaking: Read Aloud" at bounding box center [368, 75] width 105 height 12
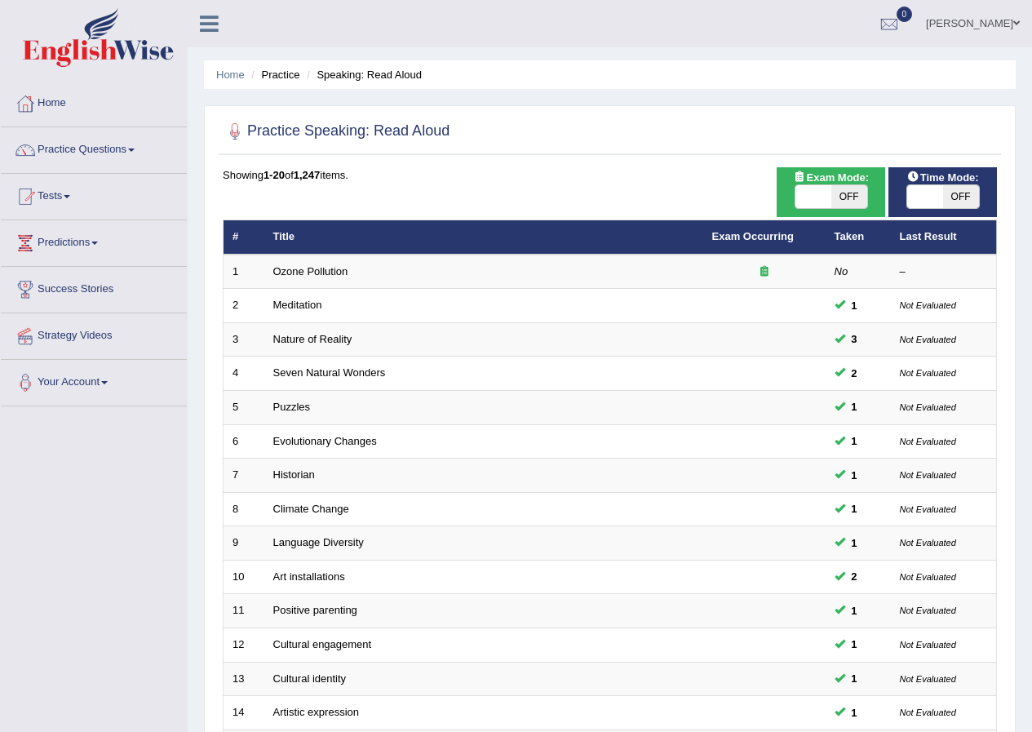
click at [958, 198] on span "OFF" at bounding box center [961, 196] width 36 height 23
checkbox input "true"
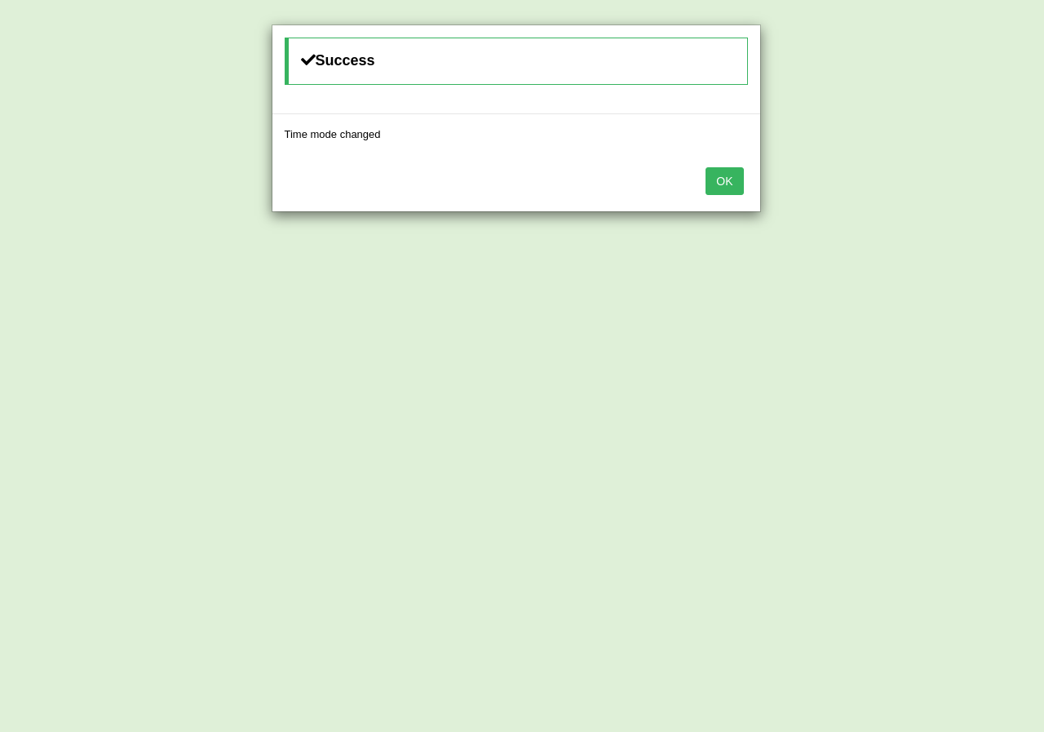
click at [739, 187] on button "OK" at bounding box center [725, 181] width 38 height 28
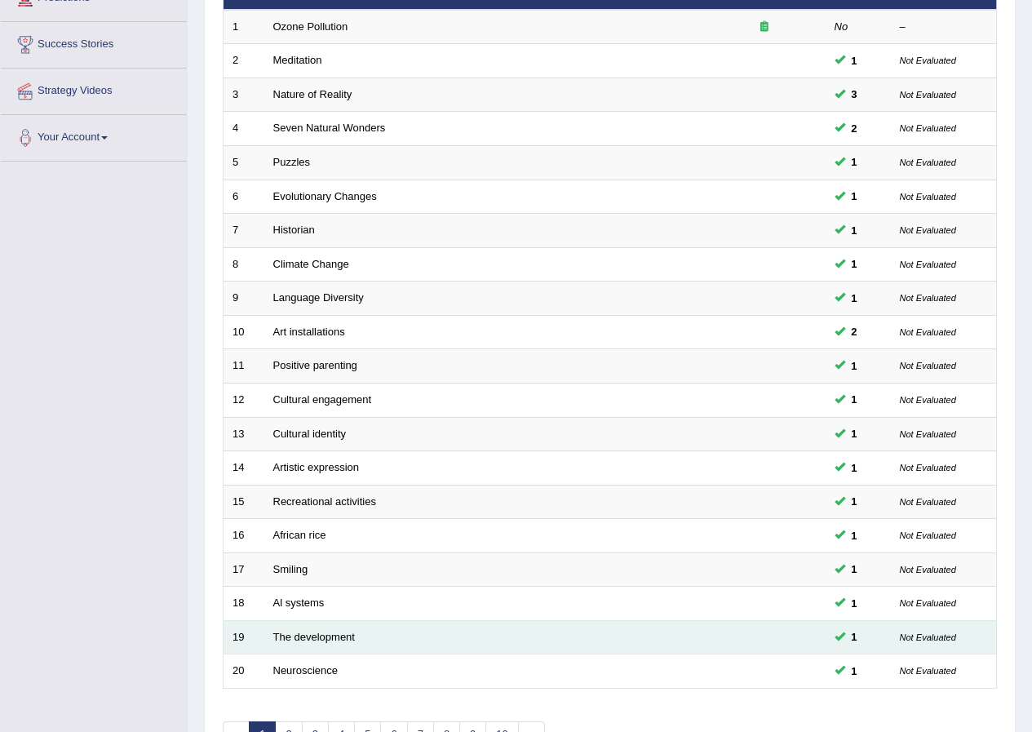
scroll to position [348, 0]
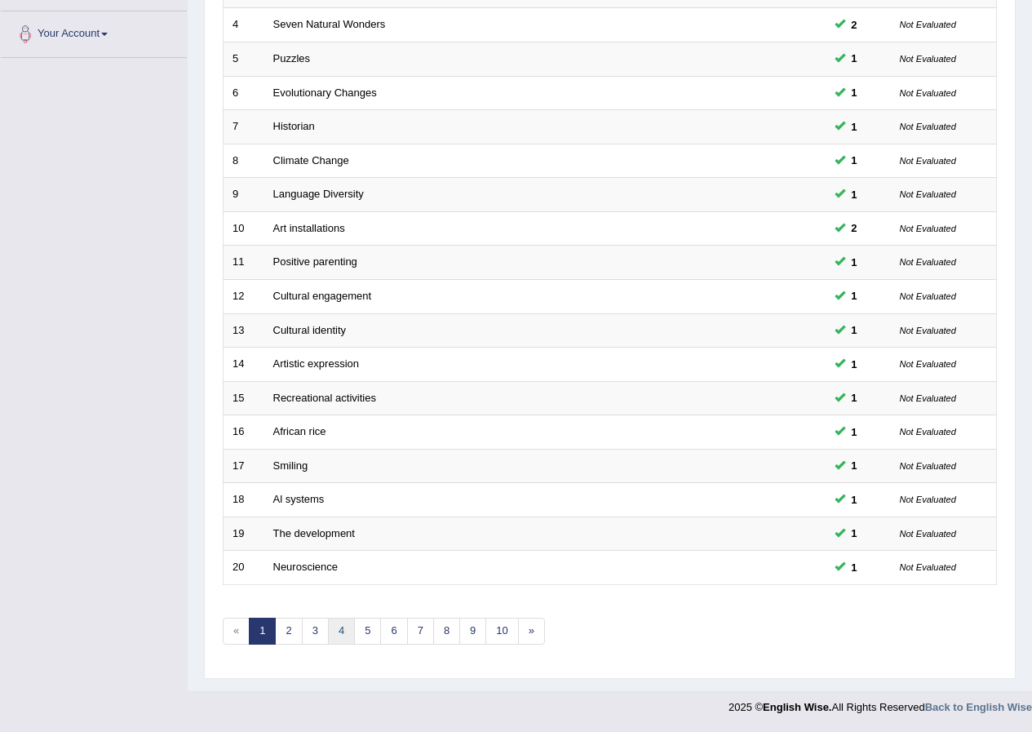
click at [339, 629] on link "4" at bounding box center [341, 630] width 27 height 27
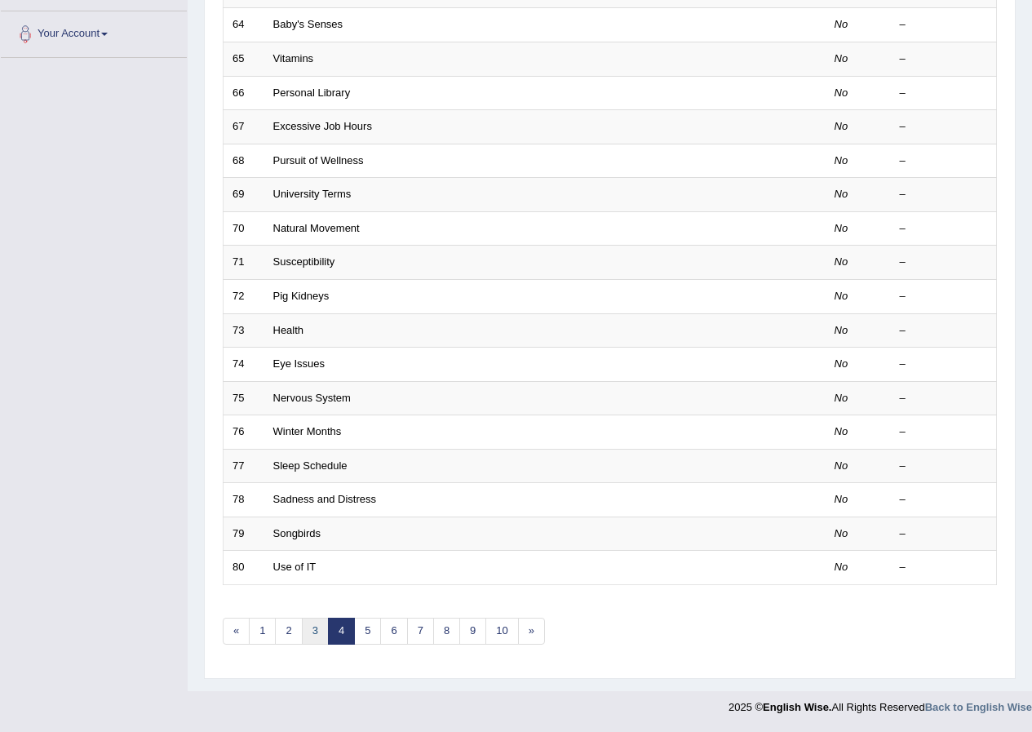
click at [321, 634] on link "3" at bounding box center [315, 630] width 27 height 27
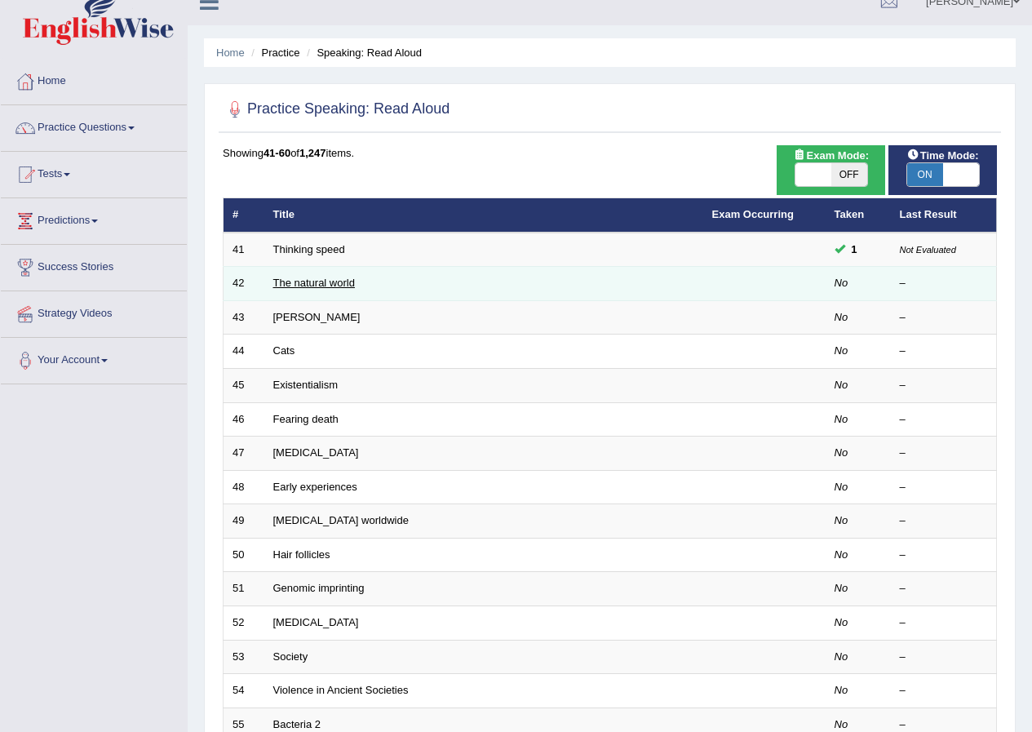
click at [339, 287] on link "The natural world" at bounding box center [314, 283] width 82 height 12
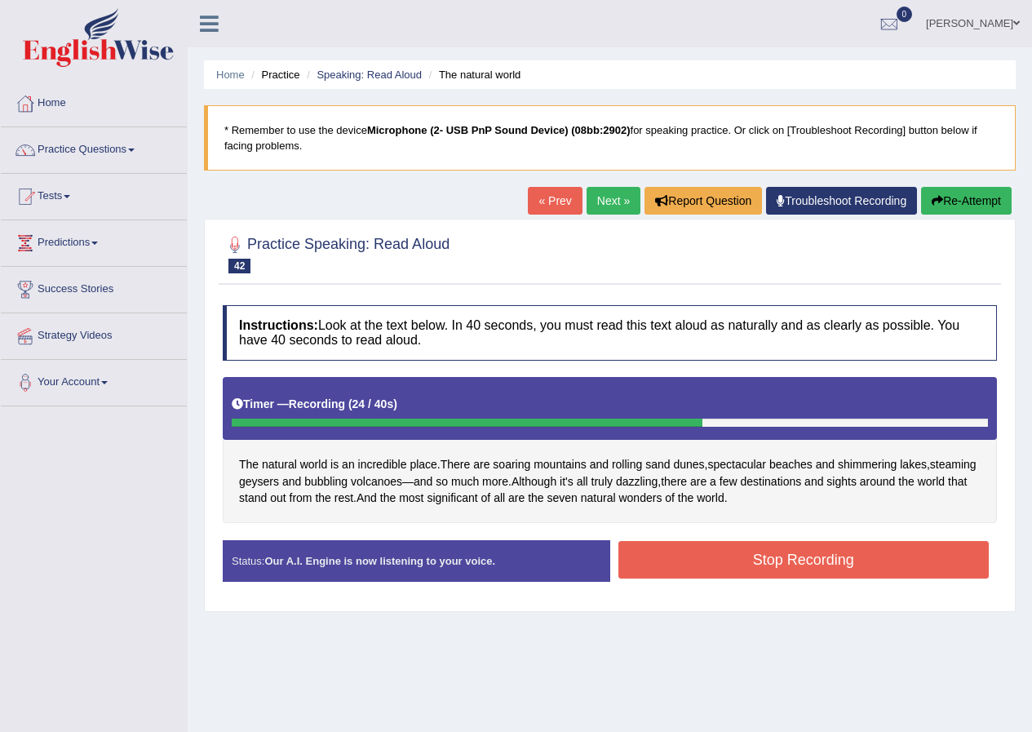
click at [741, 557] on button "Stop Recording" at bounding box center [803, 560] width 371 height 38
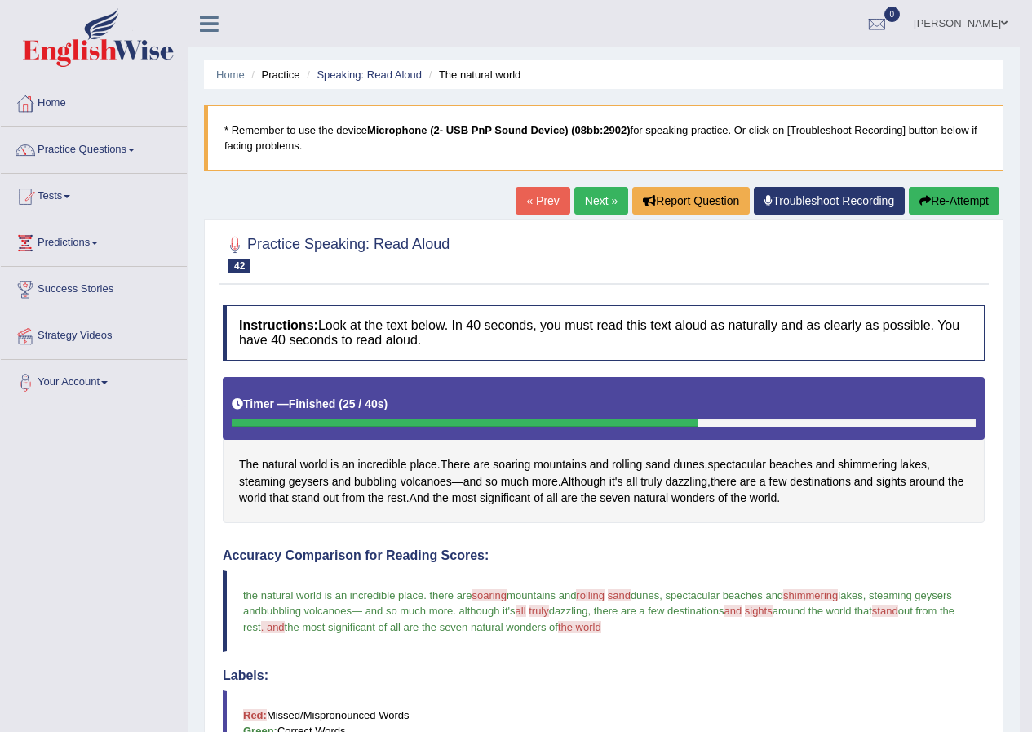
click at [574, 201] on link "Next »" at bounding box center [601, 201] width 54 height 28
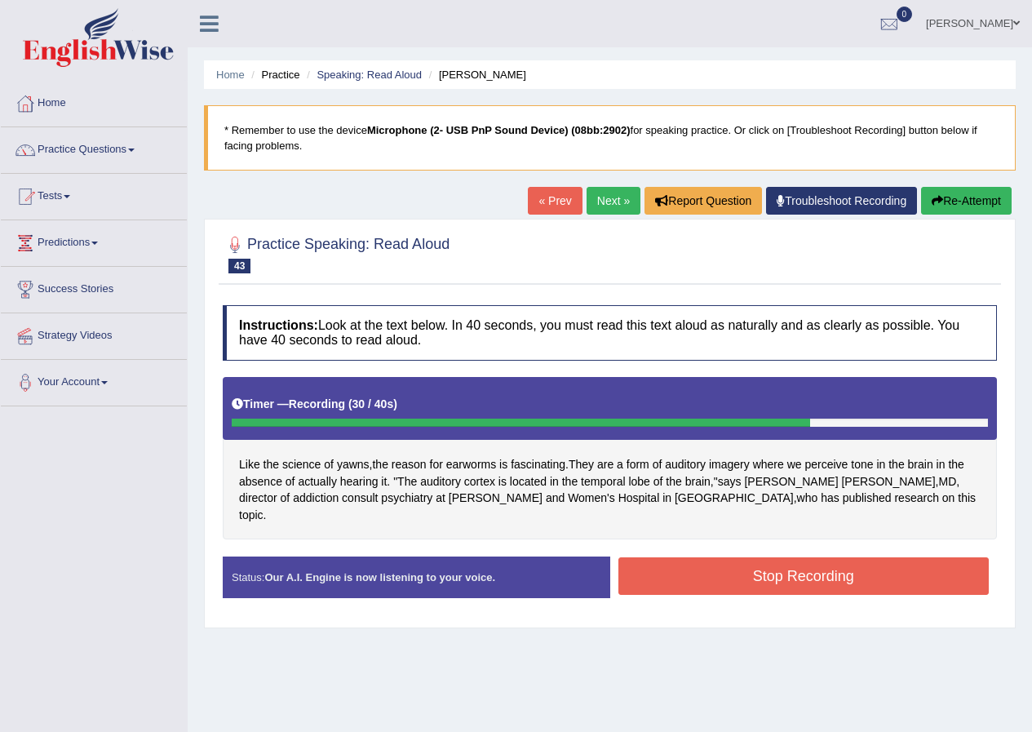
click at [720, 562] on button "Stop Recording" at bounding box center [803, 576] width 371 height 38
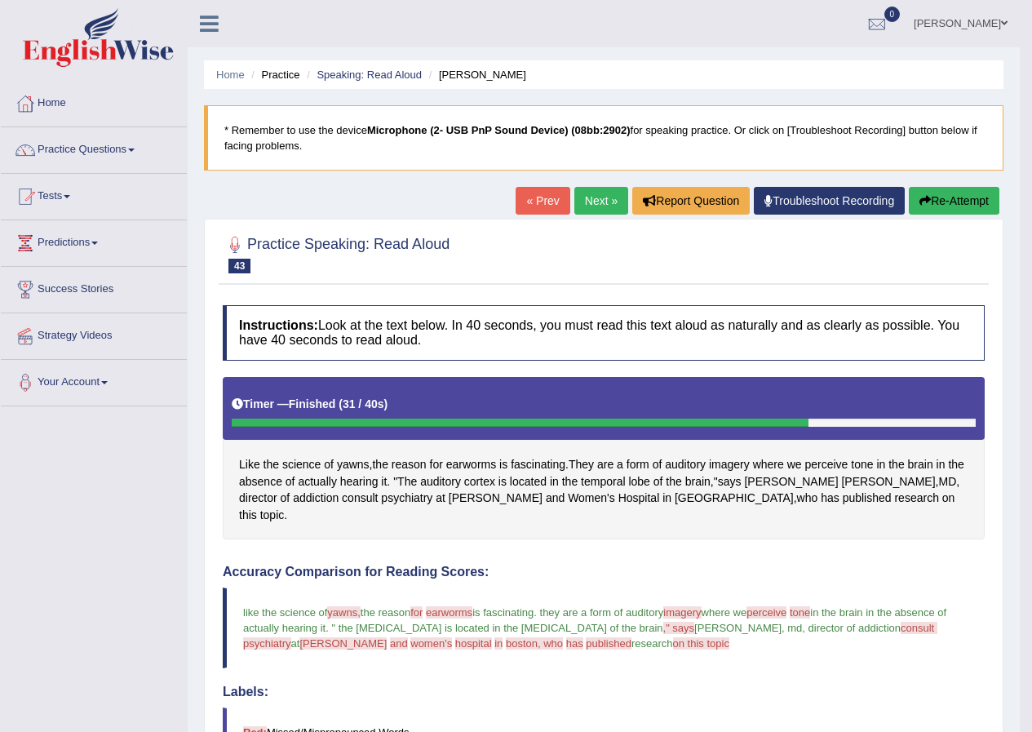
click at [564, 178] on div "Home Practice Speaking: Read [PERSON_NAME] * Remember to use the device Microph…" at bounding box center [604, 576] width 832 height 1153
click at [574, 201] on link "Next »" at bounding box center [601, 201] width 54 height 28
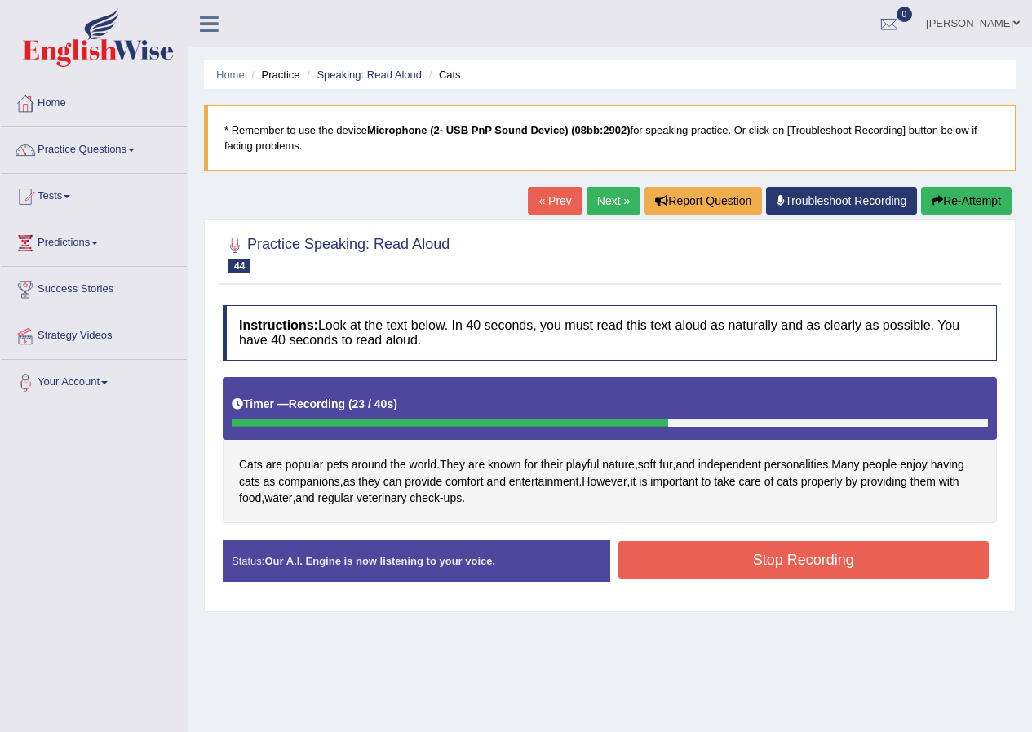
click at [819, 566] on button "Stop Recording" at bounding box center [803, 560] width 371 height 38
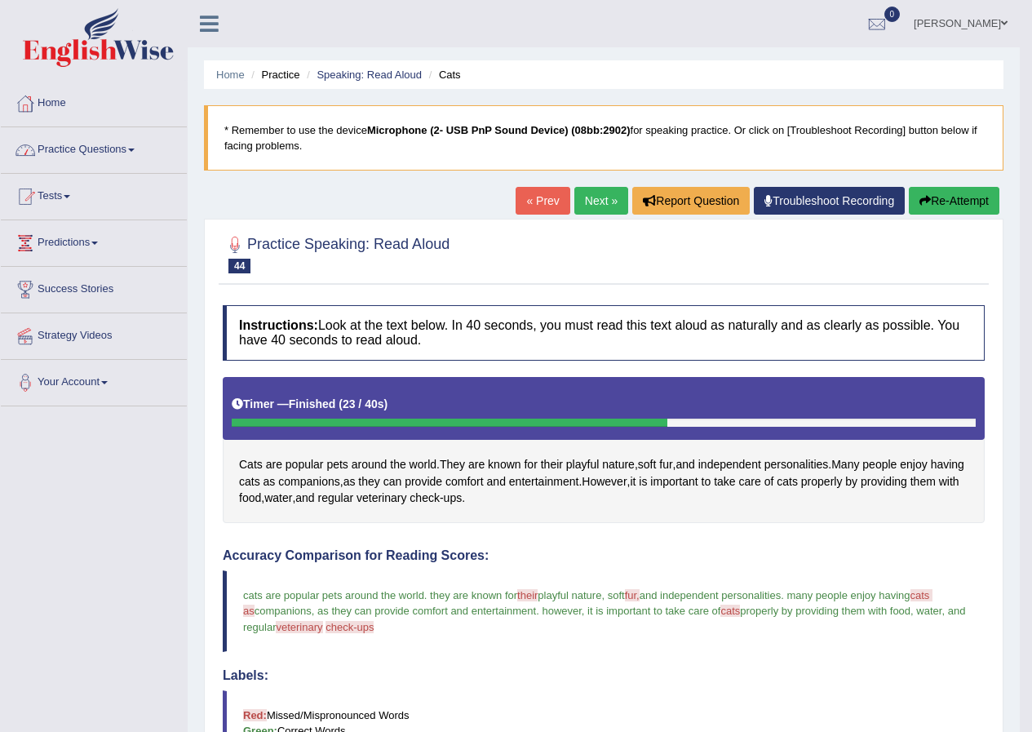
click at [90, 148] on link "Practice Questions" at bounding box center [94, 147] width 186 height 41
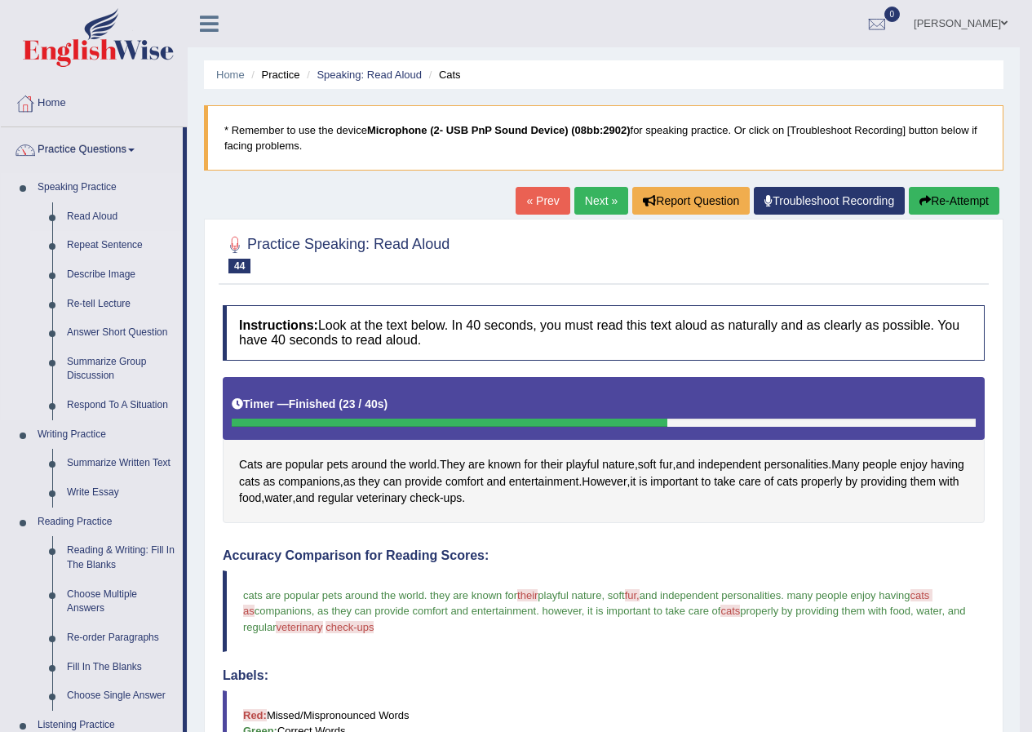
click at [99, 235] on link "Repeat Sentence" at bounding box center [121, 245] width 123 height 29
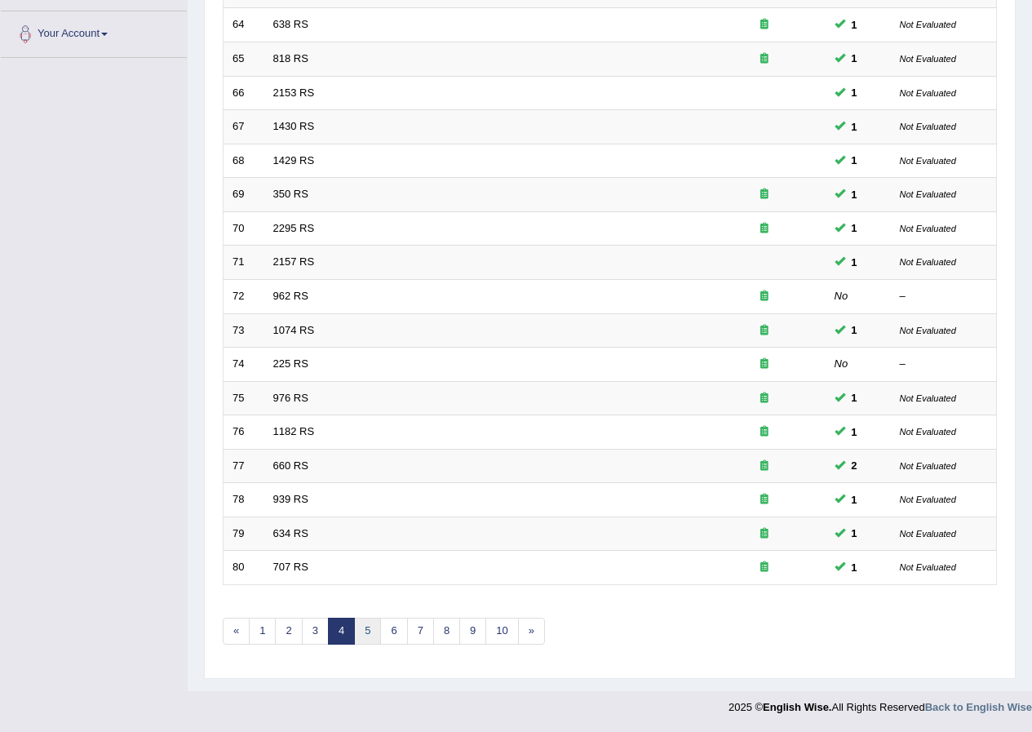
click at [358, 631] on link "5" at bounding box center [367, 630] width 27 height 27
click at [396, 632] on link "6" at bounding box center [393, 630] width 27 height 27
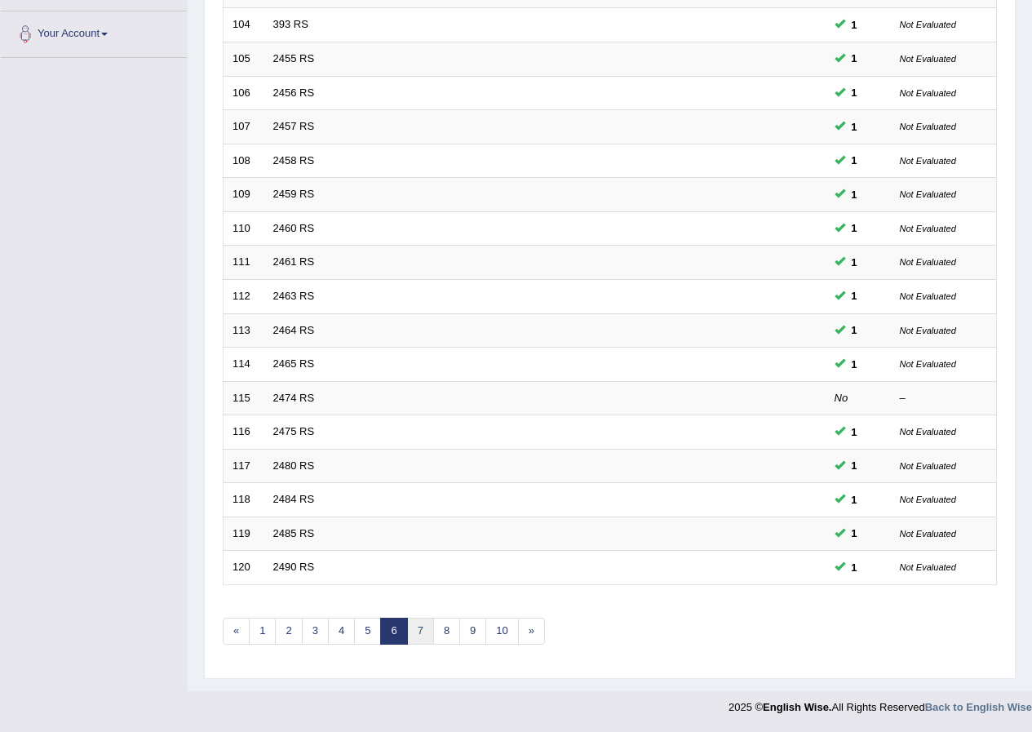
click at [418, 629] on link "7" at bounding box center [420, 630] width 27 height 27
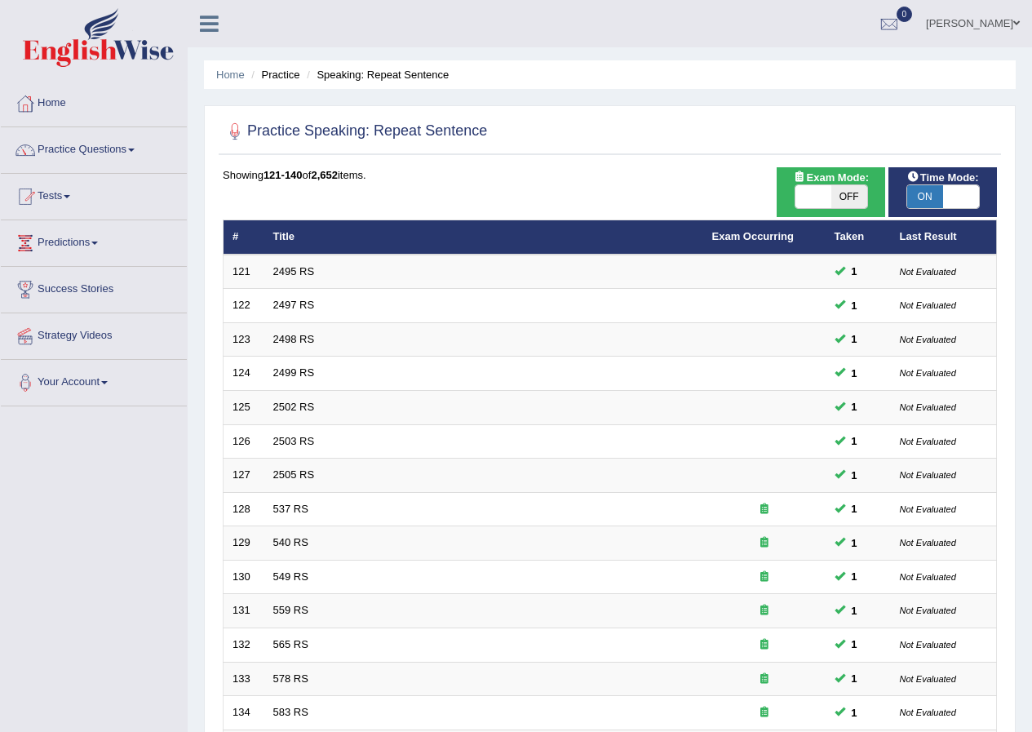
scroll to position [326, 0]
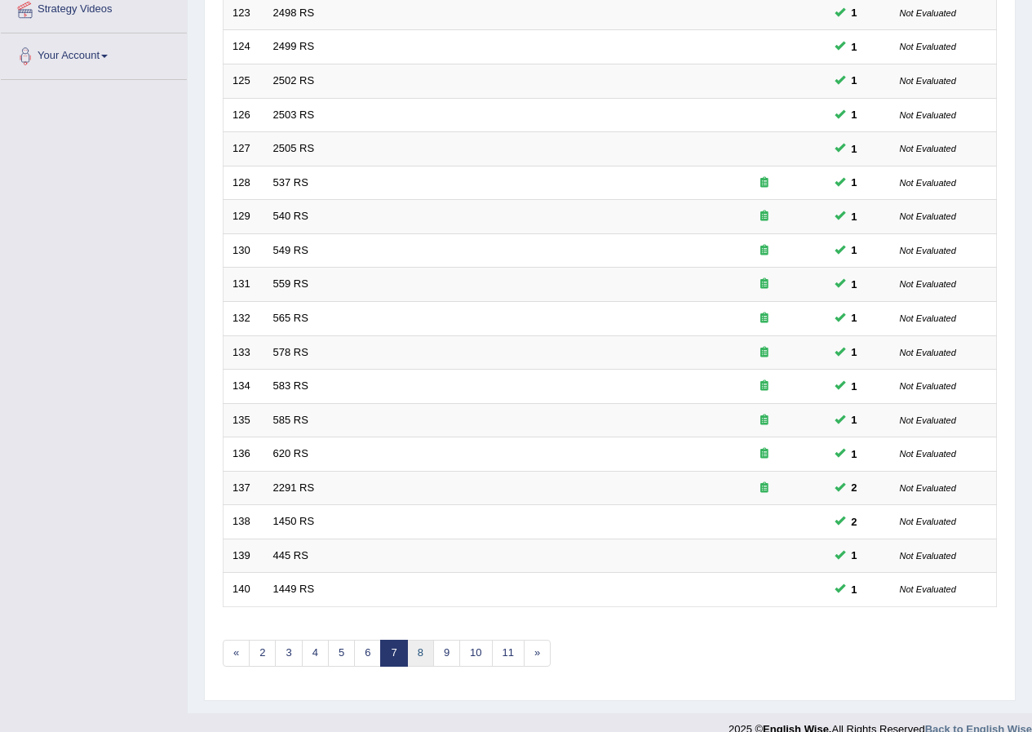
click at [415, 654] on link "8" at bounding box center [420, 652] width 27 height 27
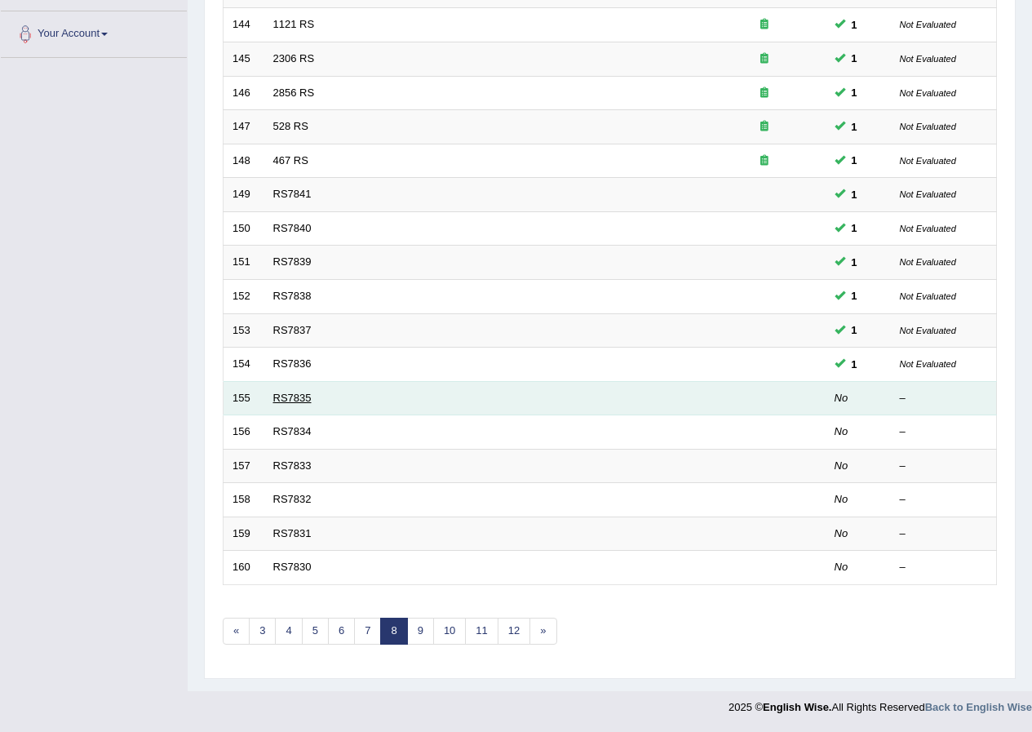
click at [301, 396] on link "RS7835" at bounding box center [292, 398] width 38 height 12
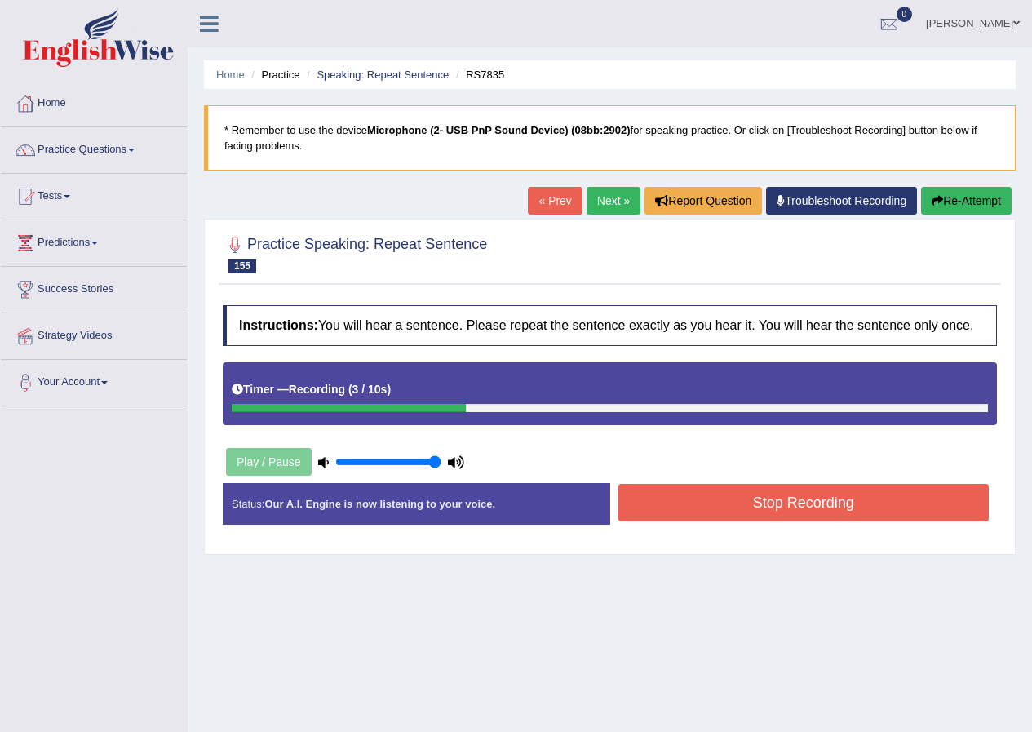
click at [730, 496] on button "Stop Recording" at bounding box center [803, 503] width 371 height 38
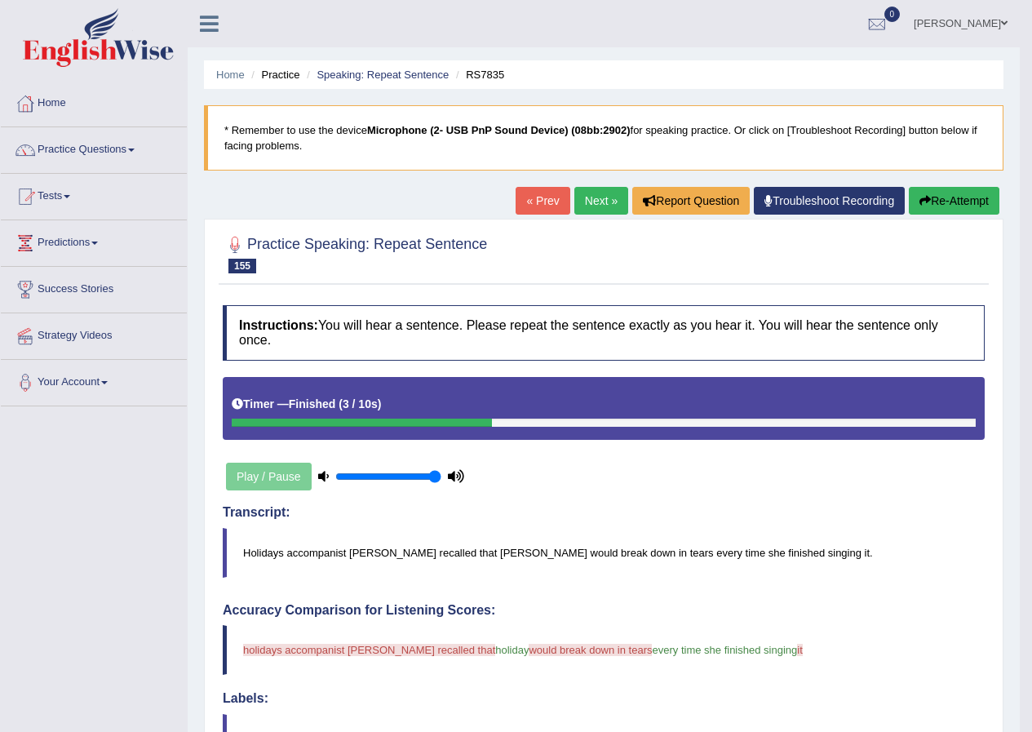
click at [591, 202] on link "Next »" at bounding box center [601, 201] width 54 height 28
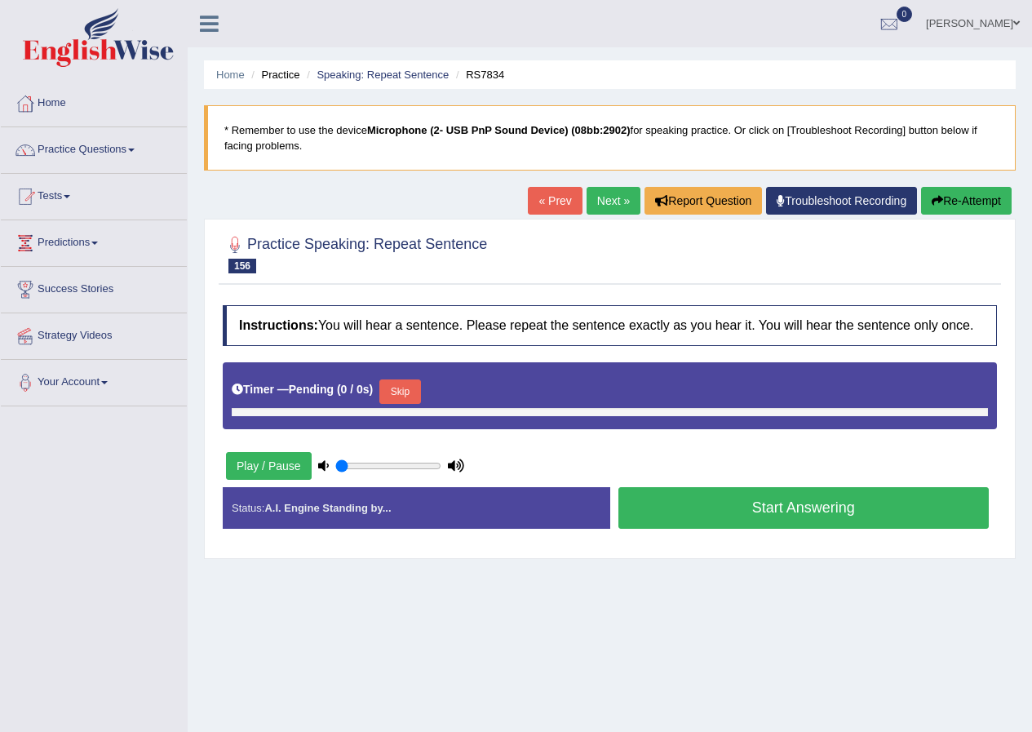
type input "1"
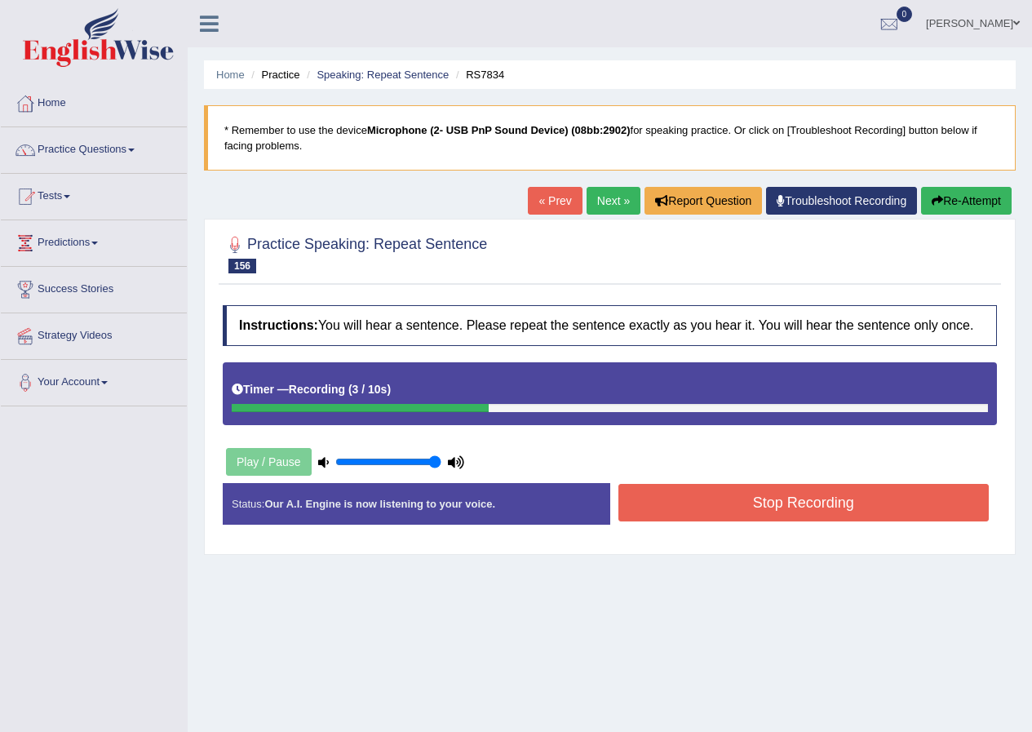
click at [750, 485] on button "Stop Recording" at bounding box center [803, 503] width 371 height 38
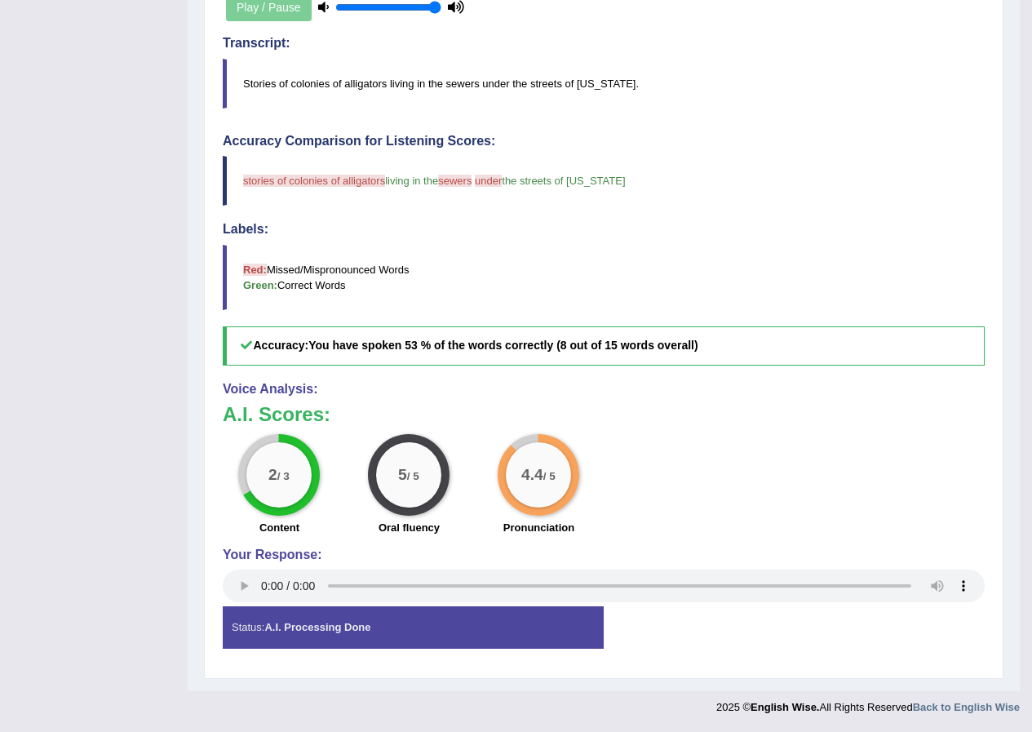
scroll to position [61, 0]
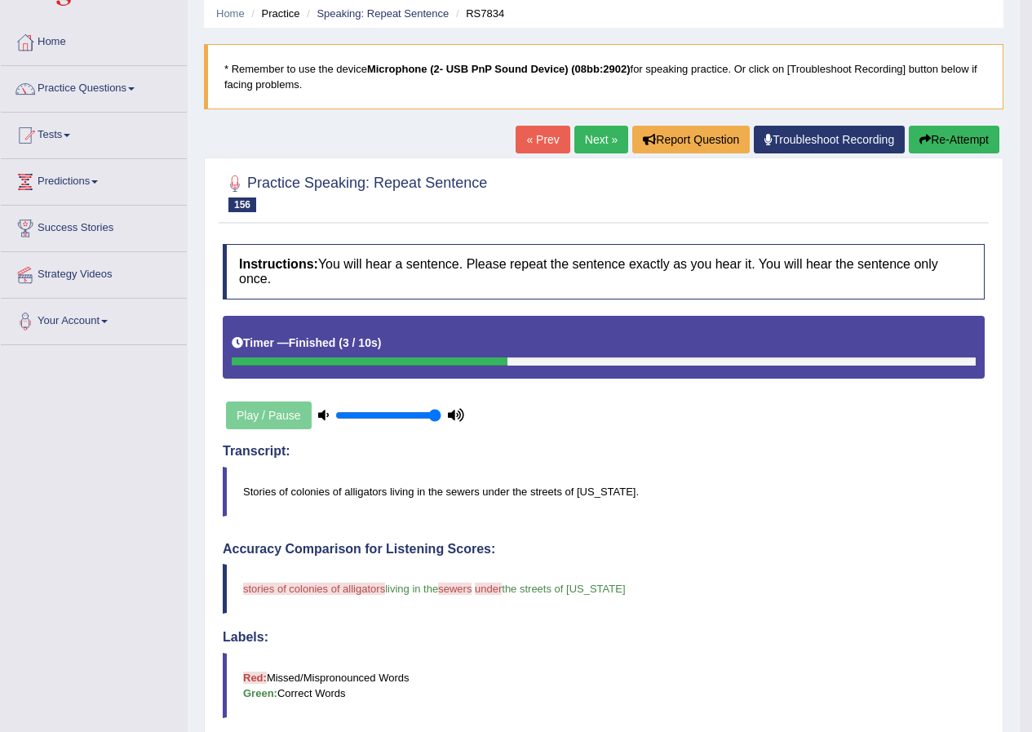
click at [600, 143] on link "Next »" at bounding box center [601, 140] width 54 height 28
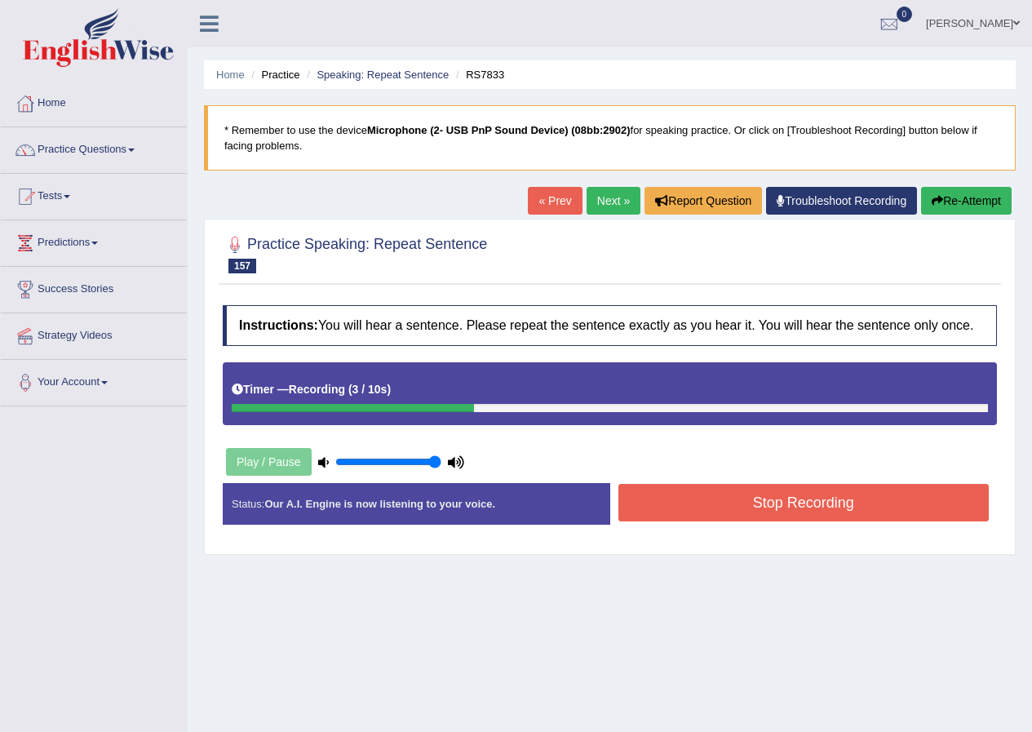
click at [813, 507] on button "Stop Recording" at bounding box center [803, 503] width 371 height 38
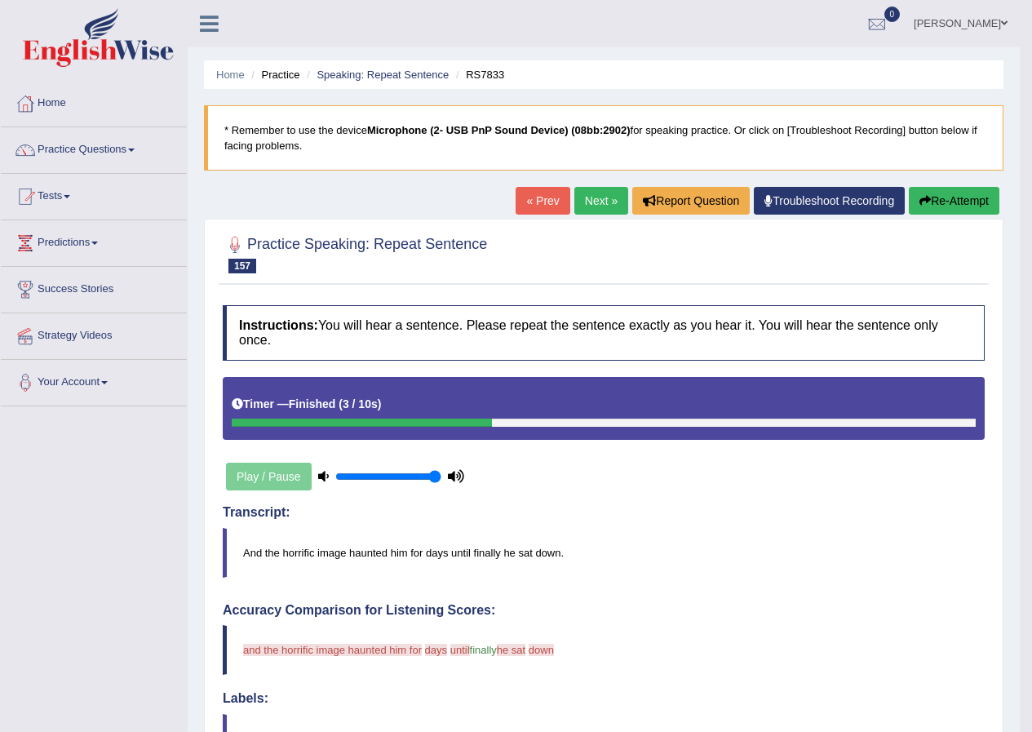
click at [600, 193] on link "Next »" at bounding box center [601, 201] width 54 height 28
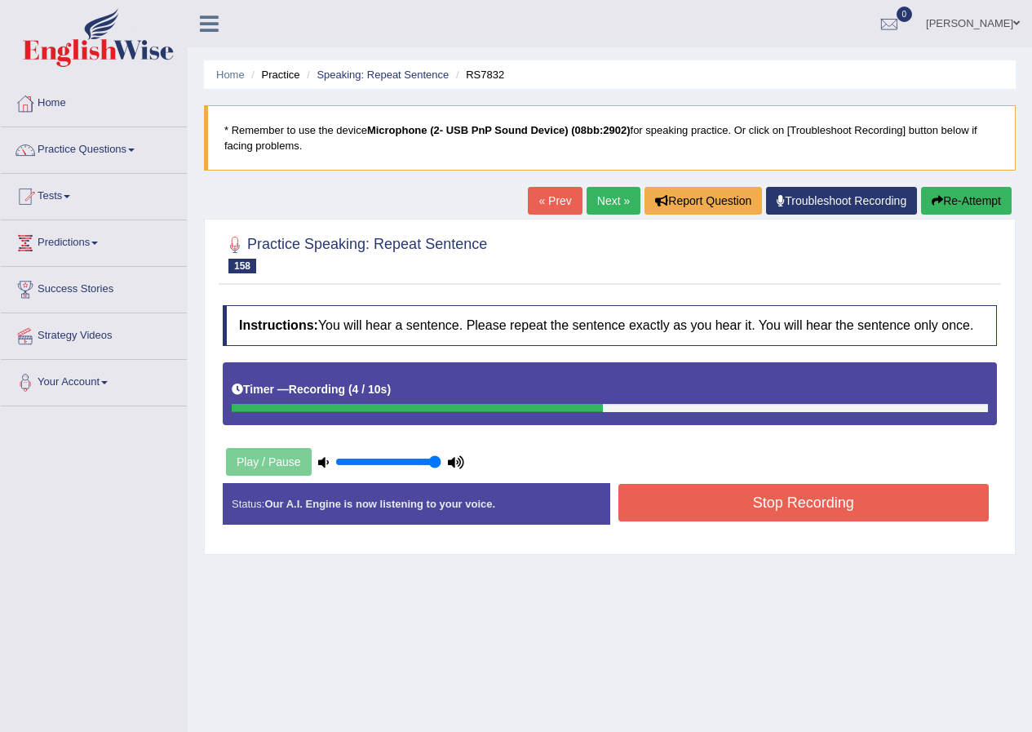
click at [735, 498] on button "Stop Recording" at bounding box center [803, 503] width 371 height 38
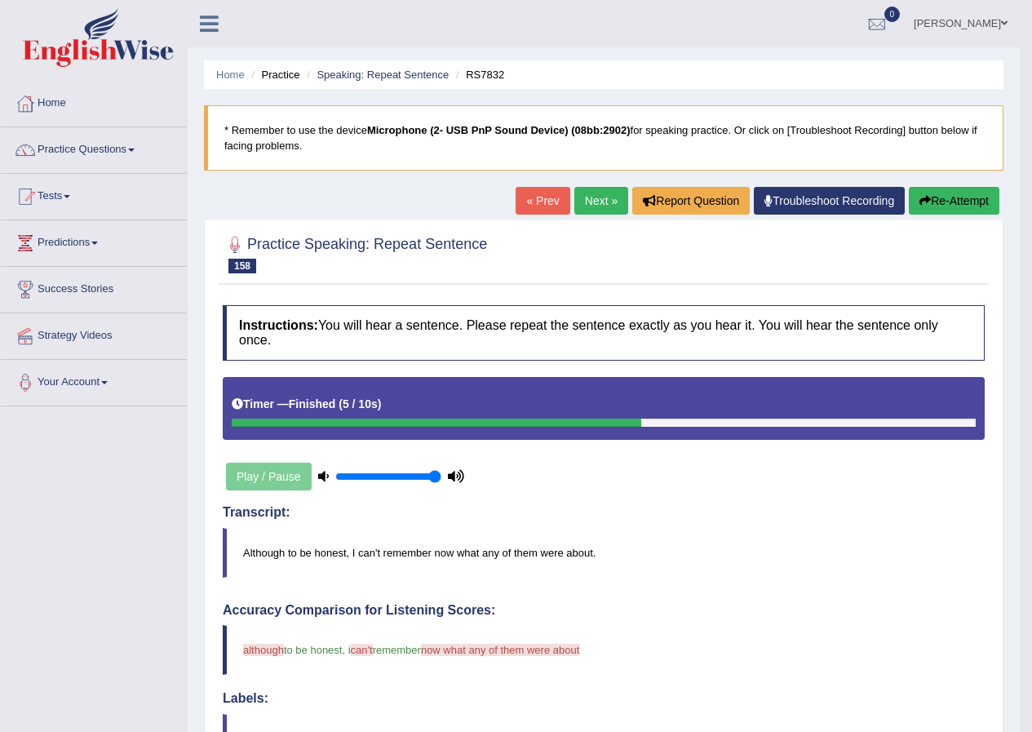
click at [577, 201] on link "Next »" at bounding box center [601, 201] width 54 height 28
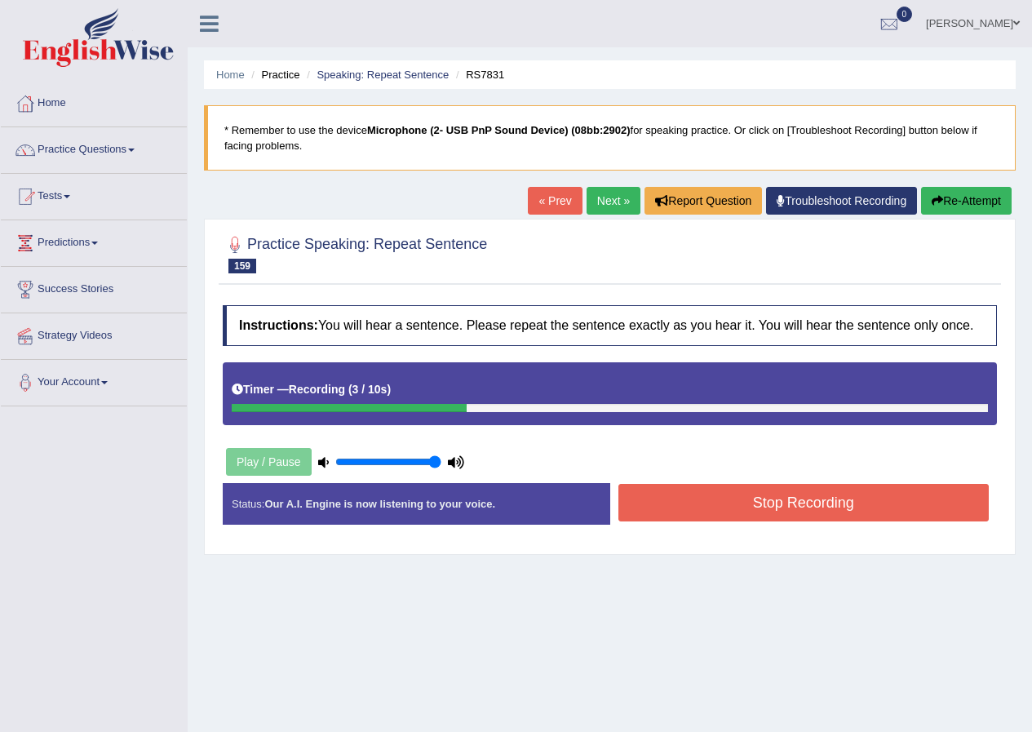
click at [735, 494] on button "Stop Recording" at bounding box center [803, 503] width 371 height 38
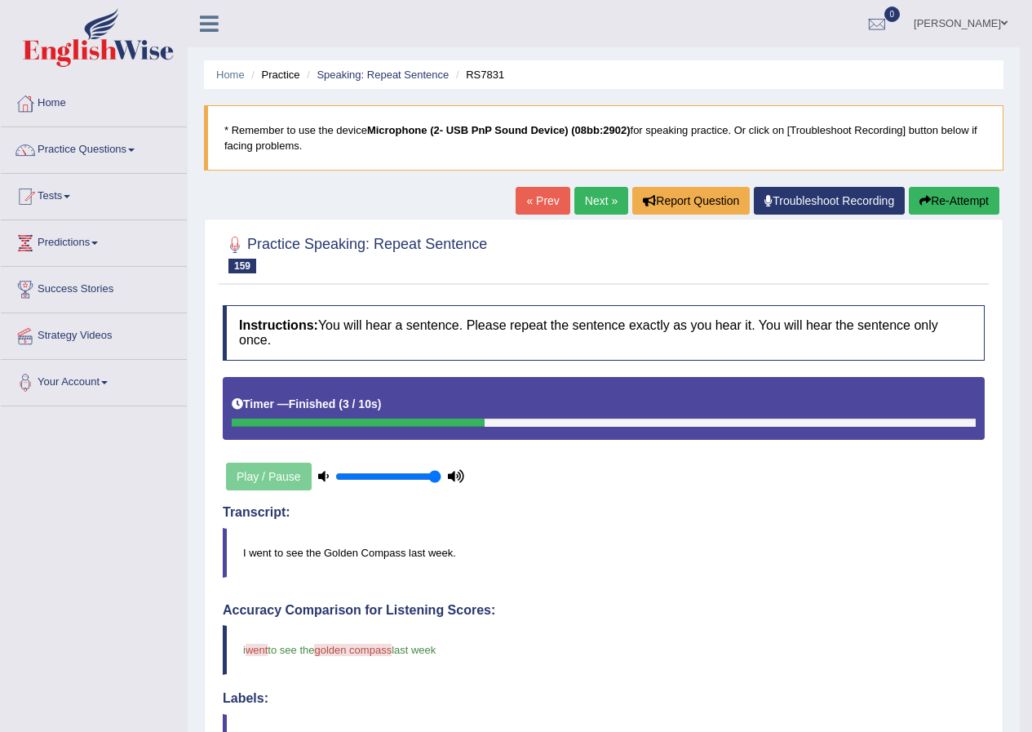
click at [594, 200] on link "Next »" at bounding box center [601, 201] width 54 height 28
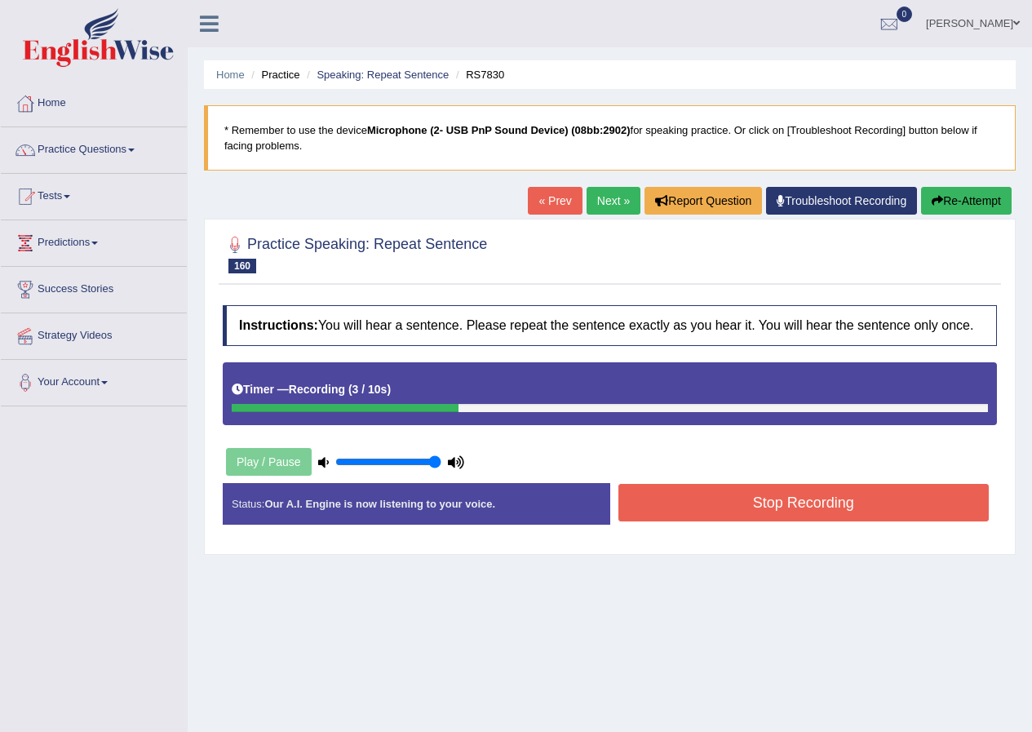
click at [697, 500] on button "Stop Recording" at bounding box center [803, 503] width 371 height 38
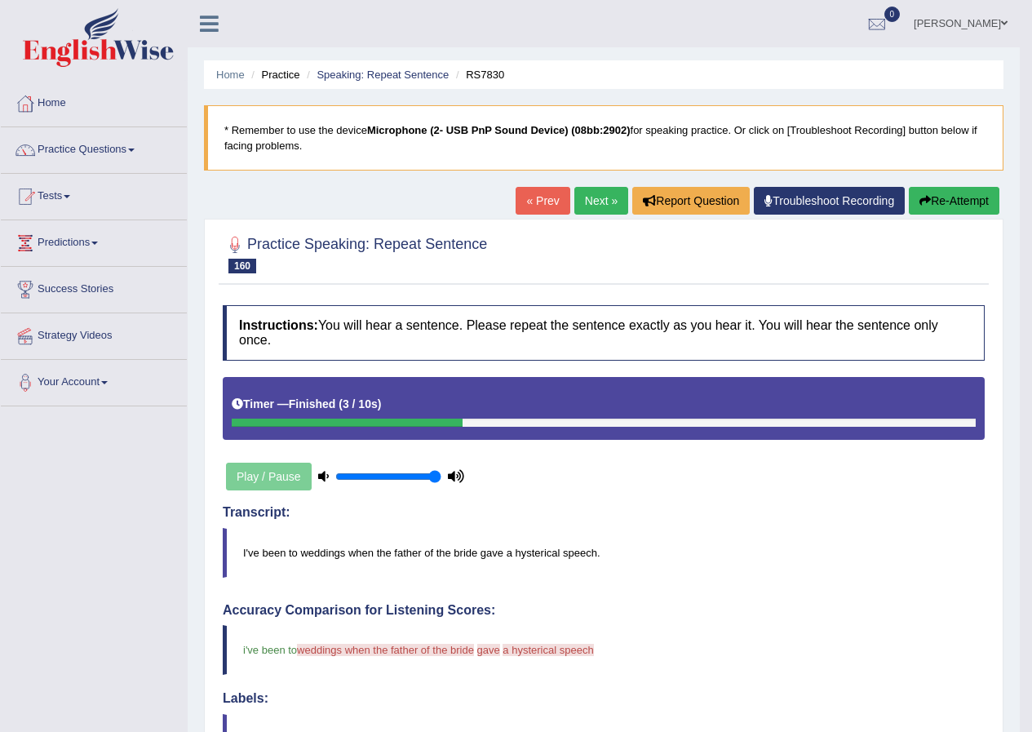
click at [576, 194] on link "Next »" at bounding box center [601, 201] width 54 height 28
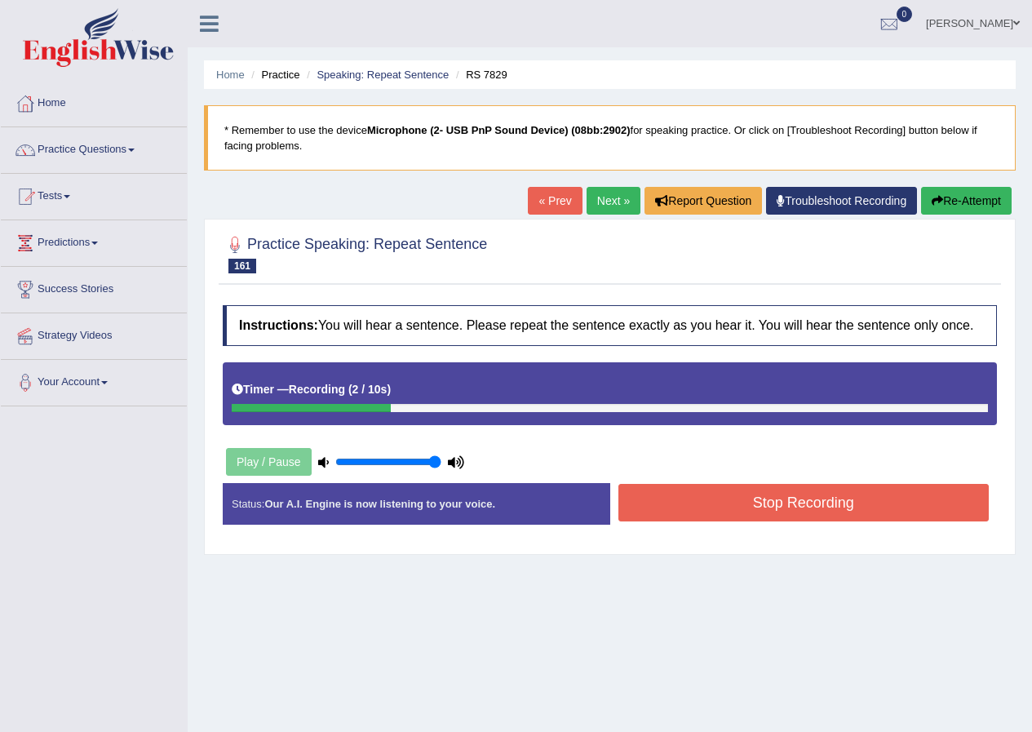
click at [684, 505] on button "Stop Recording" at bounding box center [803, 503] width 371 height 38
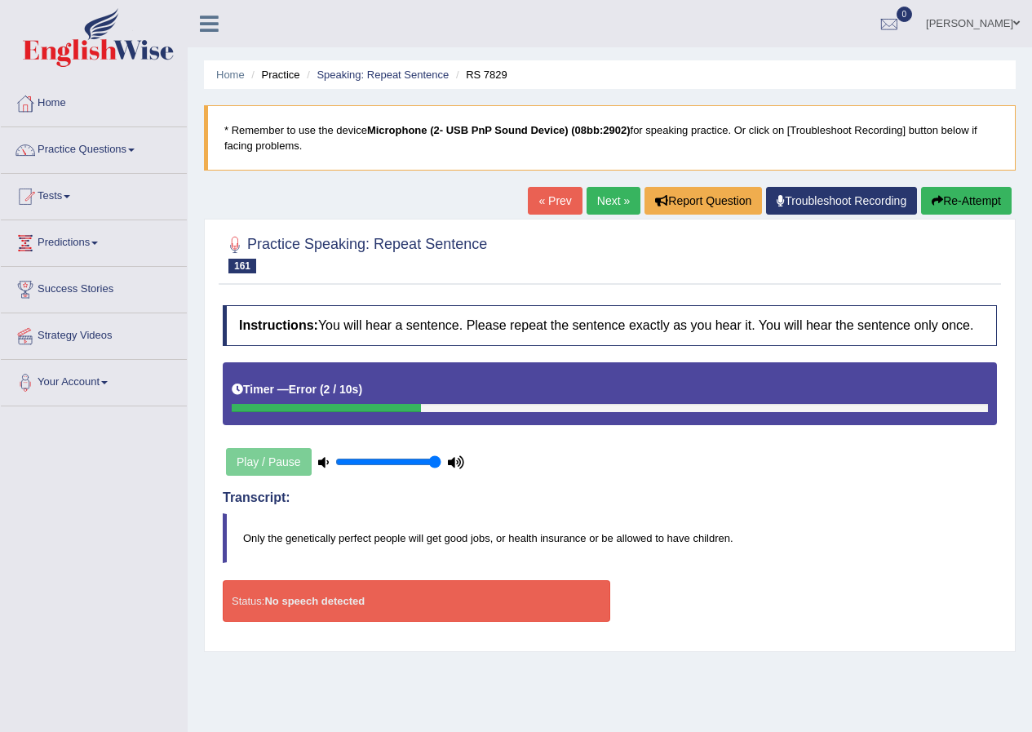
click at [612, 206] on link "Next »" at bounding box center [613, 201] width 54 height 28
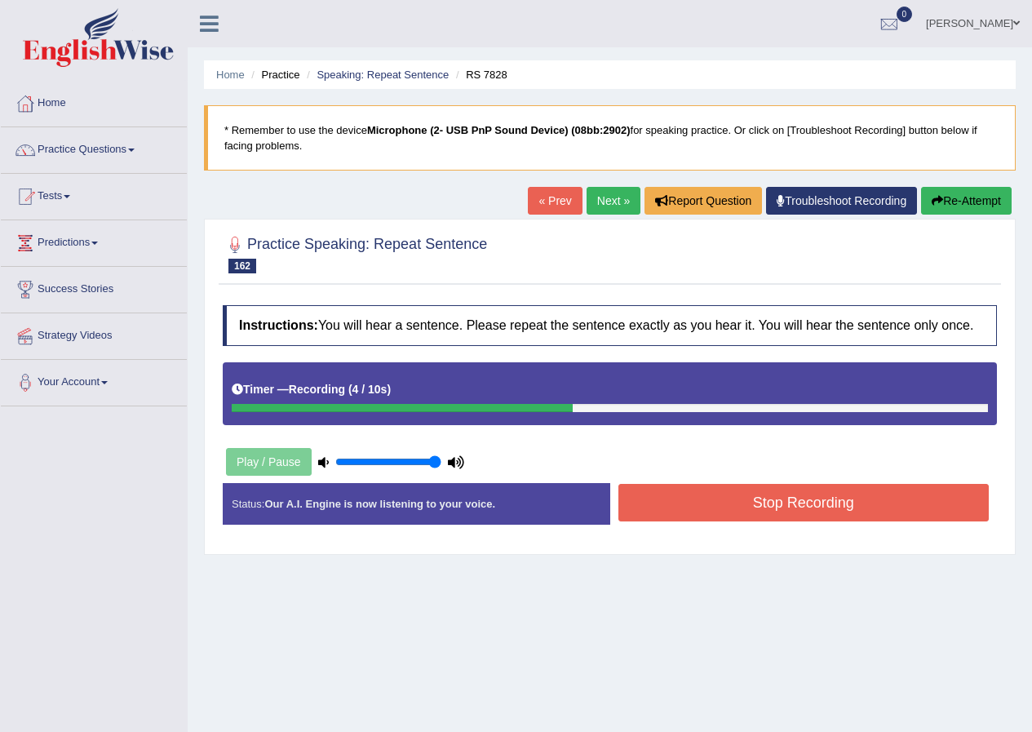
click at [712, 495] on button "Stop Recording" at bounding box center [803, 503] width 371 height 38
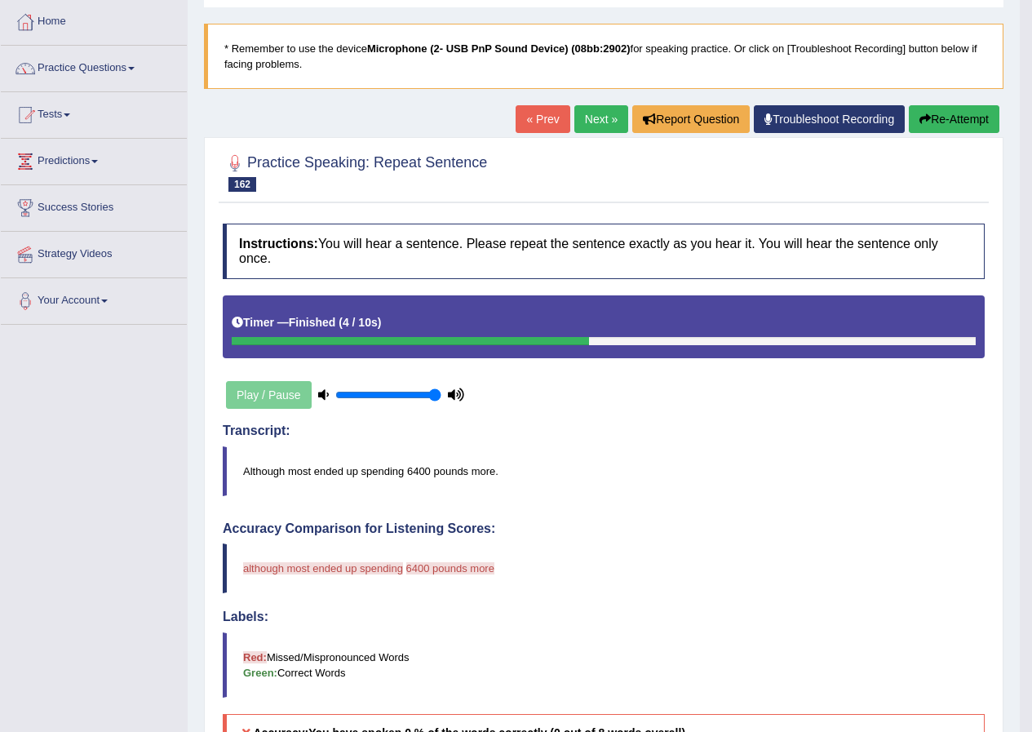
scroll to position [408, 0]
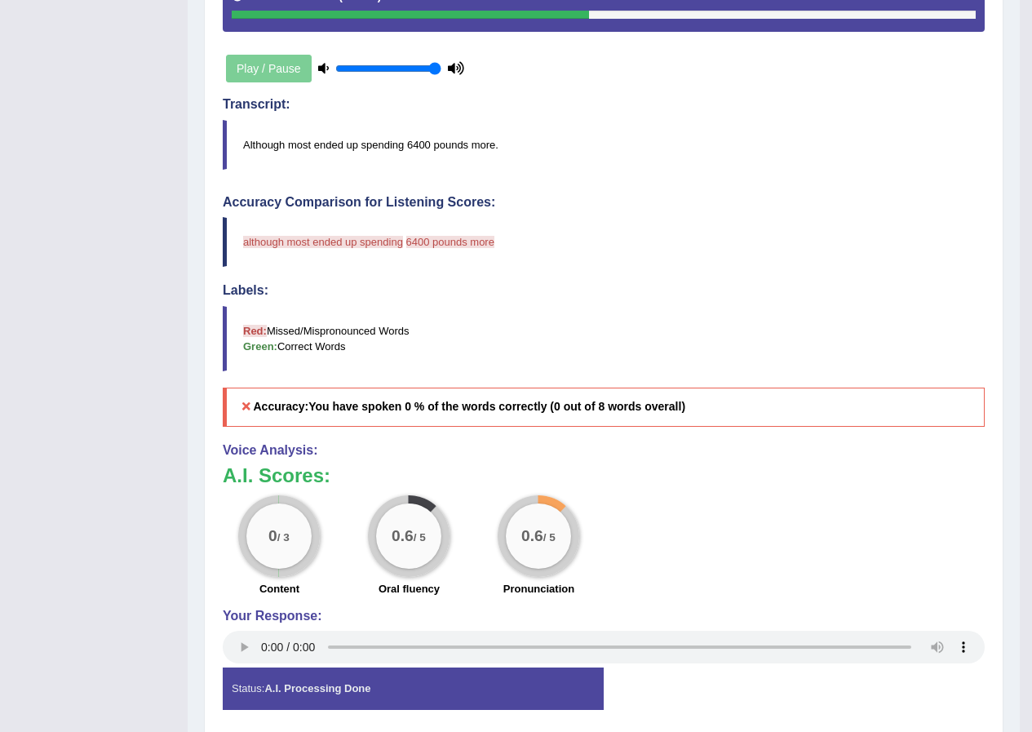
click at [169, 600] on div "Toggle navigation Home Practice Questions Speaking Practice Read Aloud Repeat S…" at bounding box center [510, 188] width 1020 height 1192
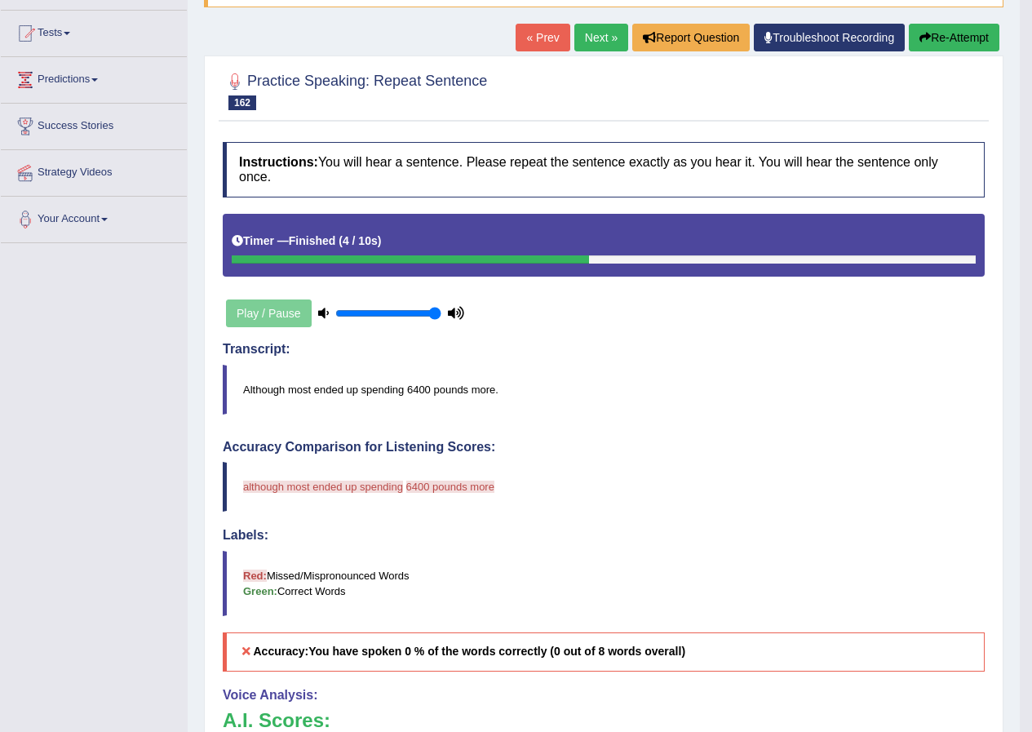
scroll to position [82, 0]
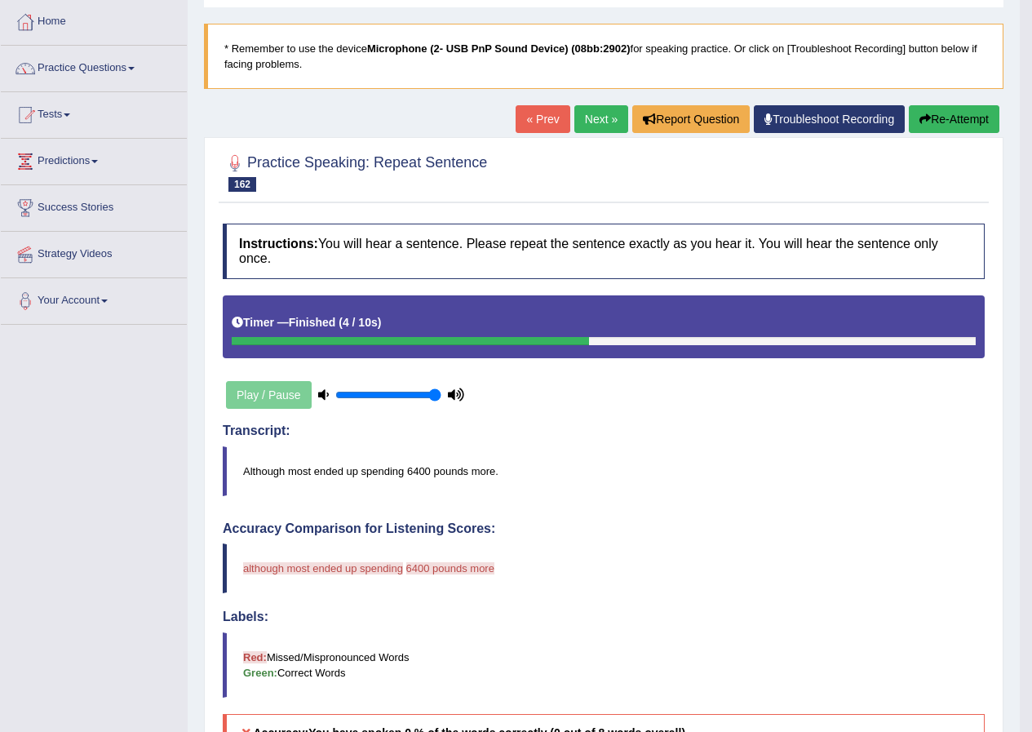
click at [599, 113] on link "Next »" at bounding box center [601, 119] width 54 height 28
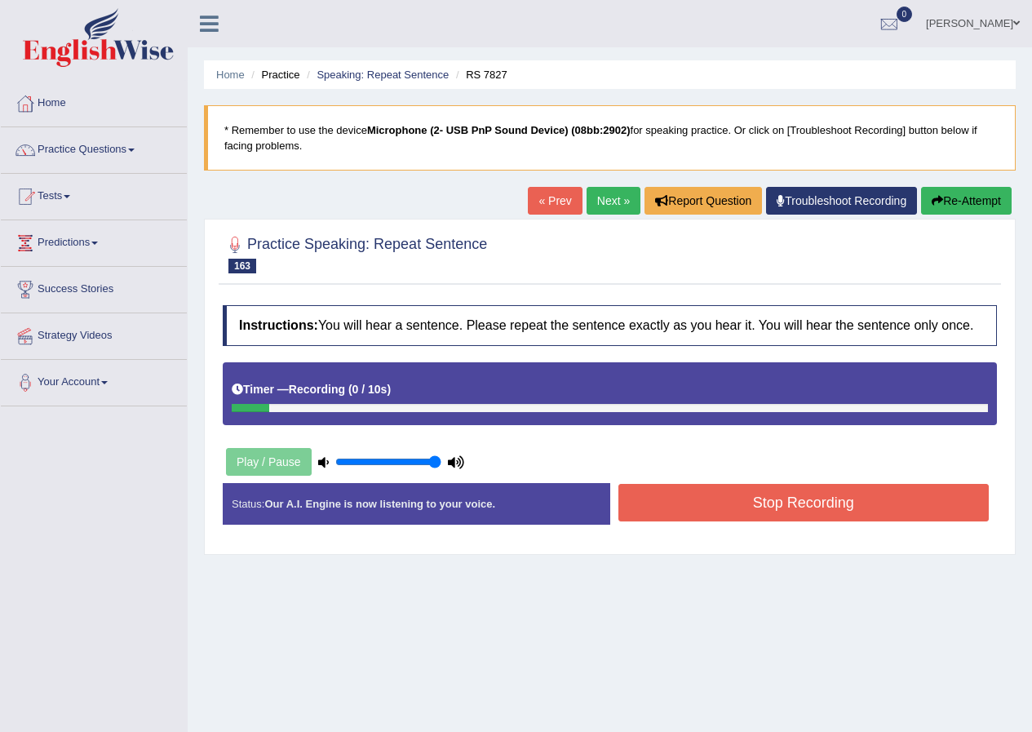
click at [710, 523] on div "Stop Recording" at bounding box center [803, 505] width 387 height 42
click at [709, 502] on button "Stop Recording" at bounding box center [803, 503] width 371 height 38
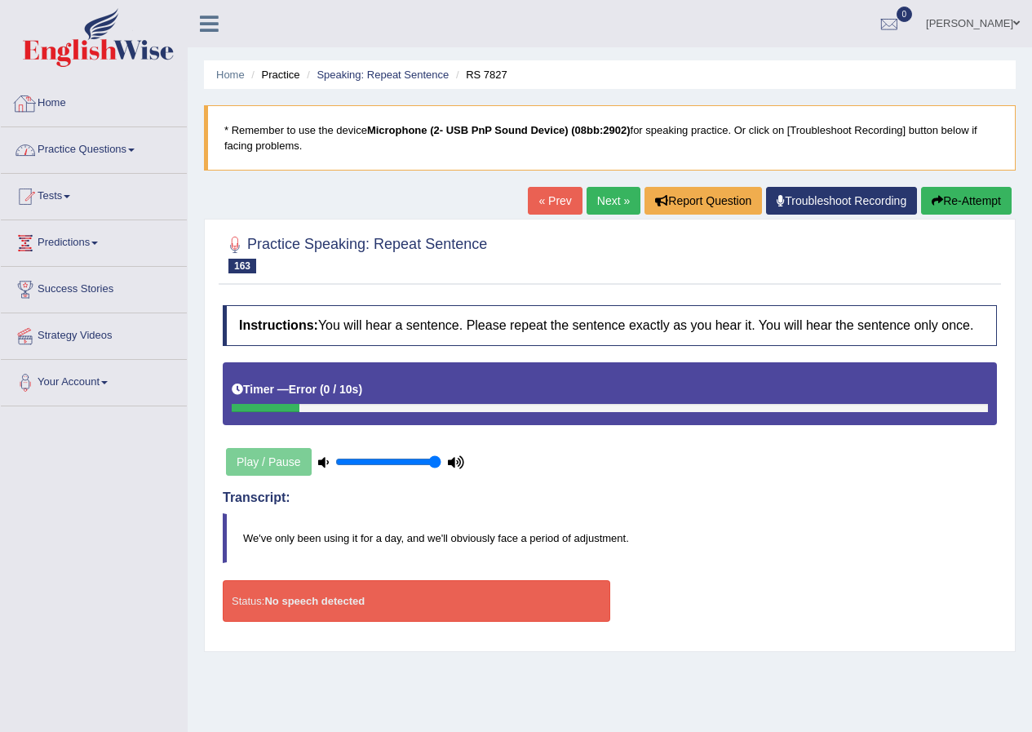
click at [125, 150] on link "Practice Questions" at bounding box center [94, 147] width 186 height 41
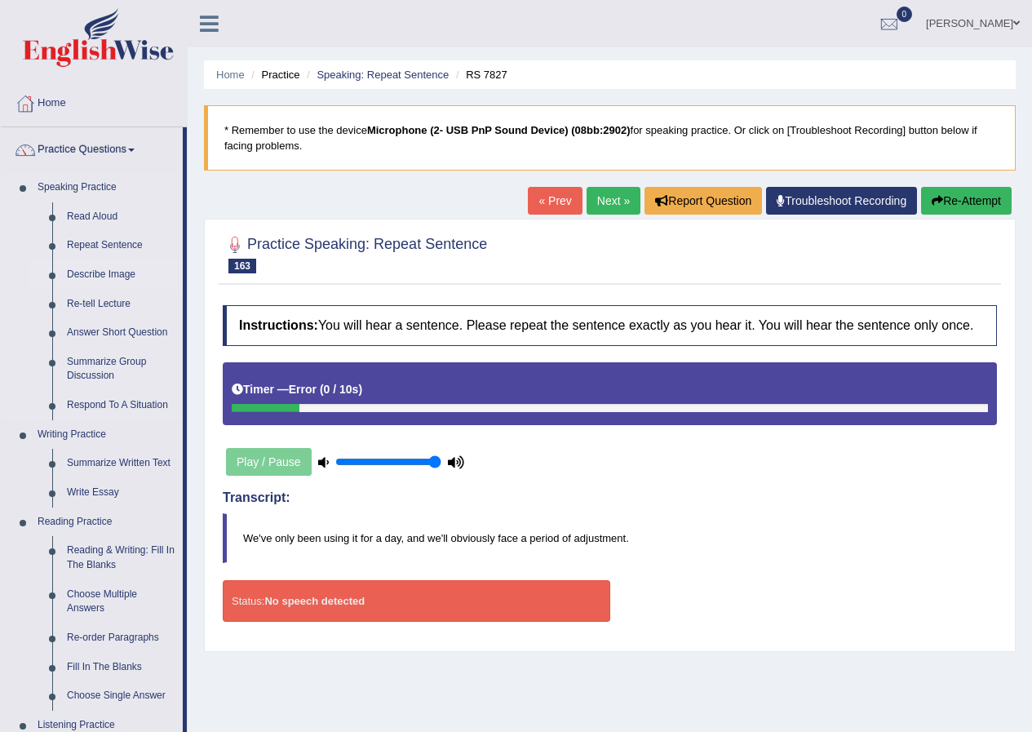
click at [91, 277] on link "Describe Image" at bounding box center [121, 274] width 123 height 29
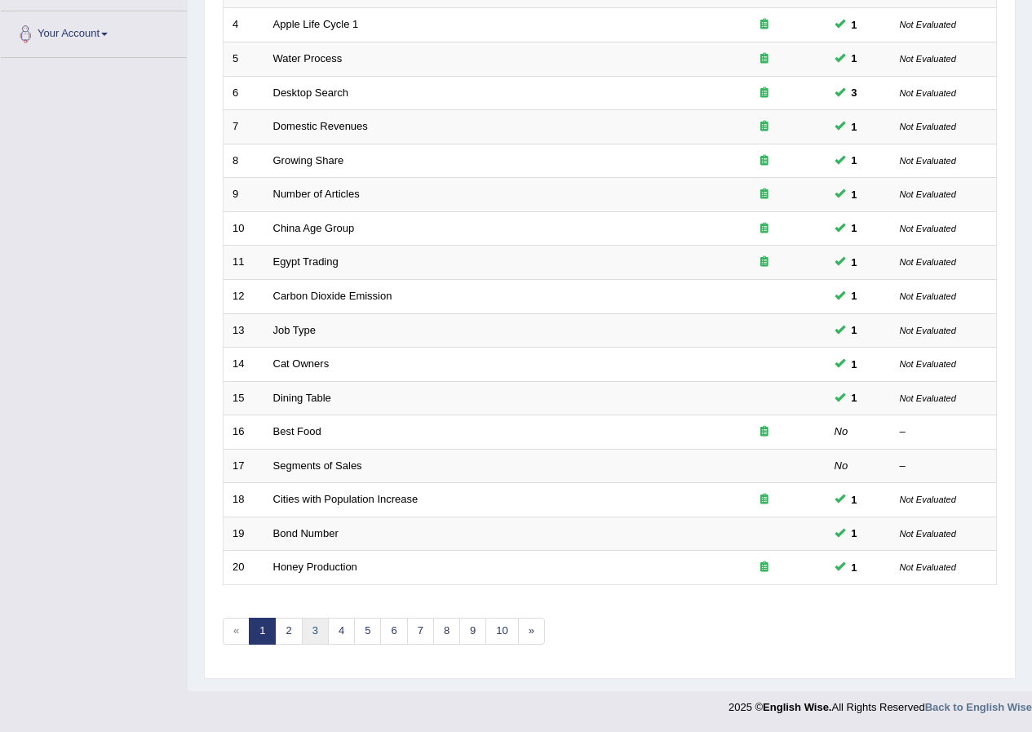
click at [315, 626] on link "3" at bounding box center [315, 630] width 27 height 27
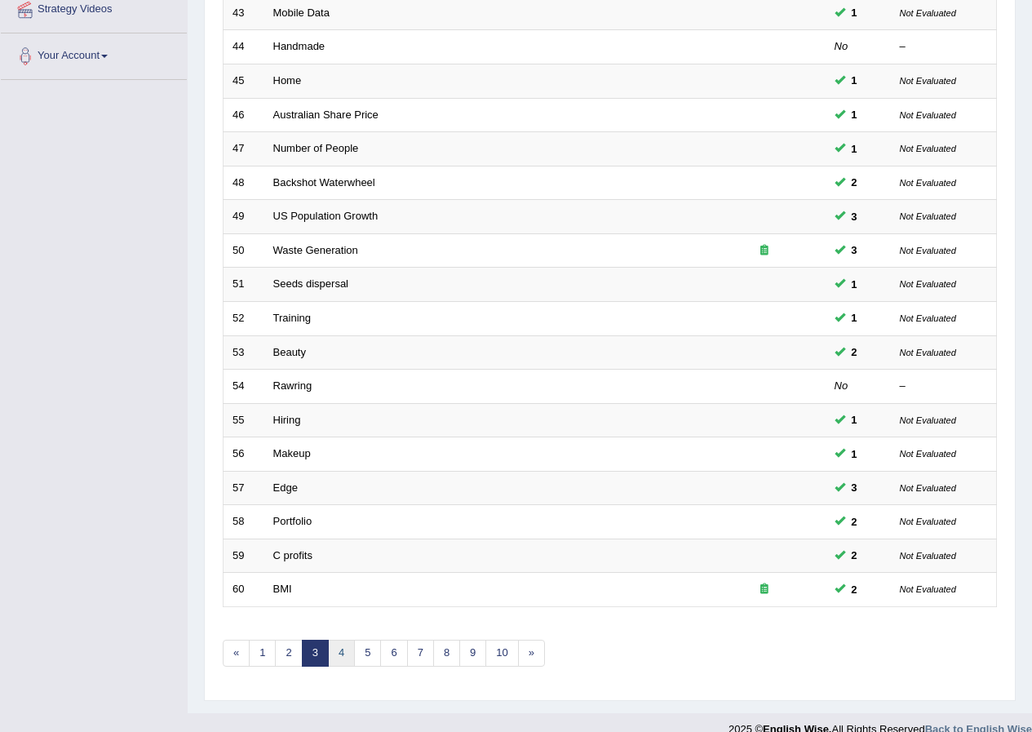
click at [349, 650] on link "4" at bounding box center [341, 652] width 27 height 27
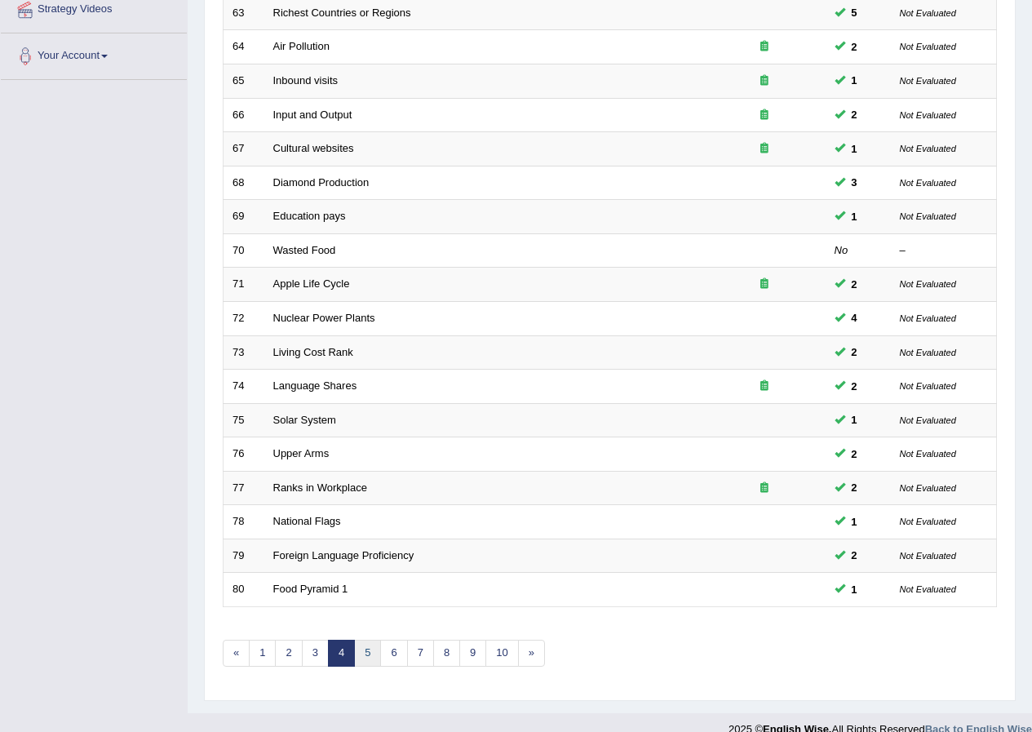
click at [370, 645] on link "5" at bounding box center [367, 652] width 27 height 27
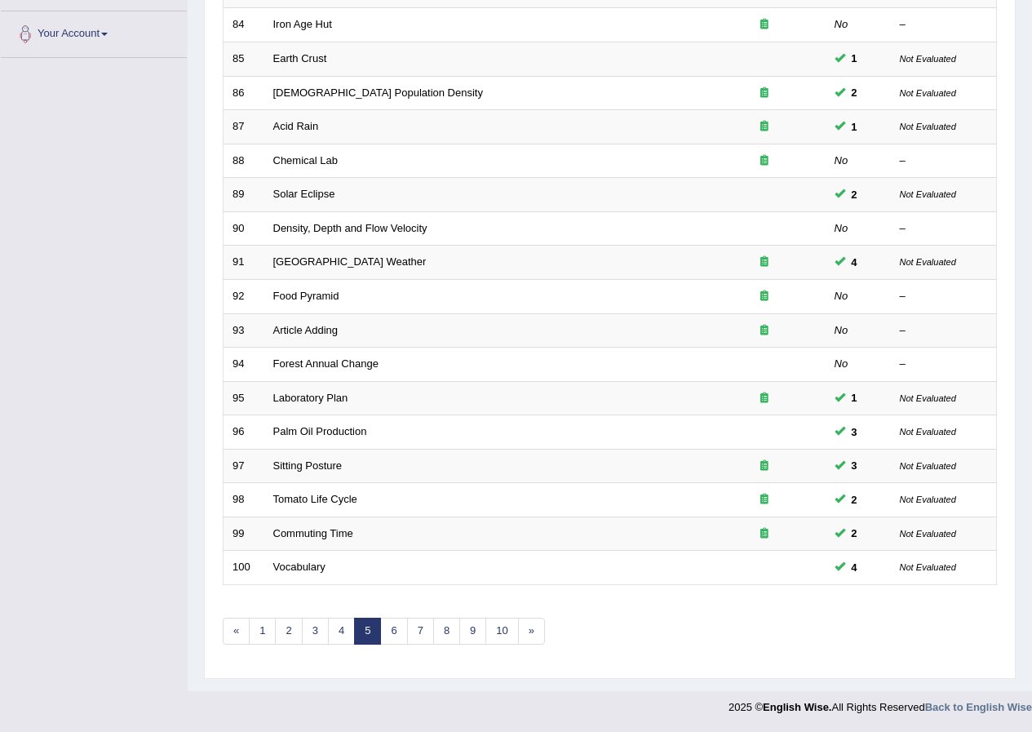
scroll to position [348, 0]
click at [396, 635] on link "6" at bounding box center [393, 630] width 27 height 27
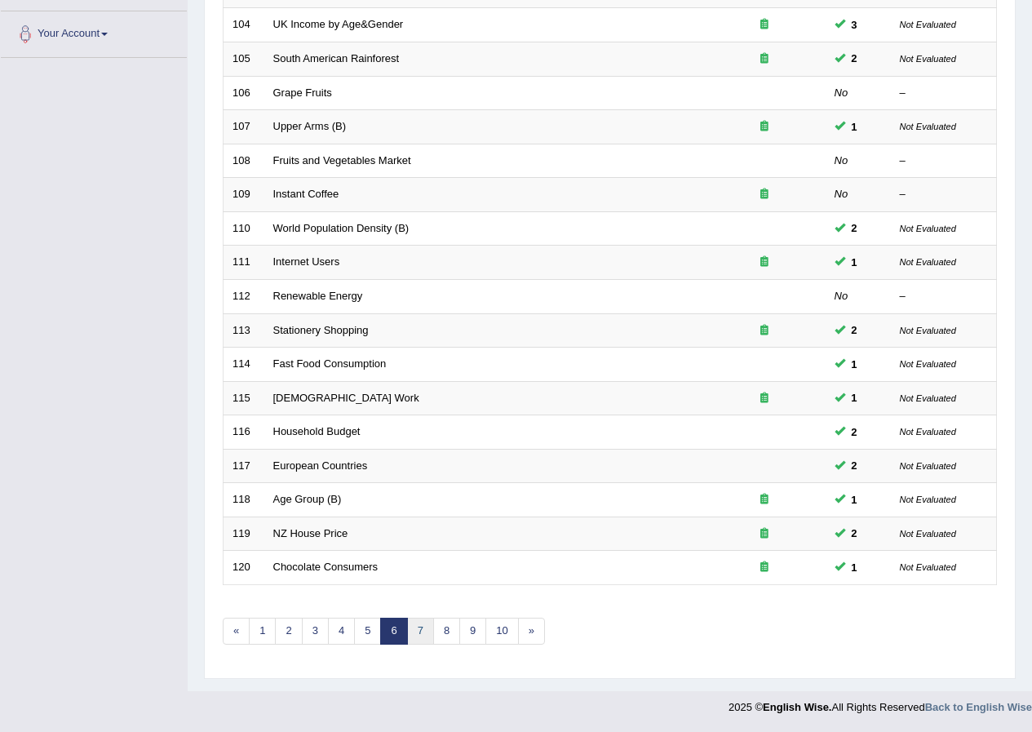
scroll to position [348, 0]
click at [425, 635] on link "7" at bounding box center [420, 630] width 27 height 27
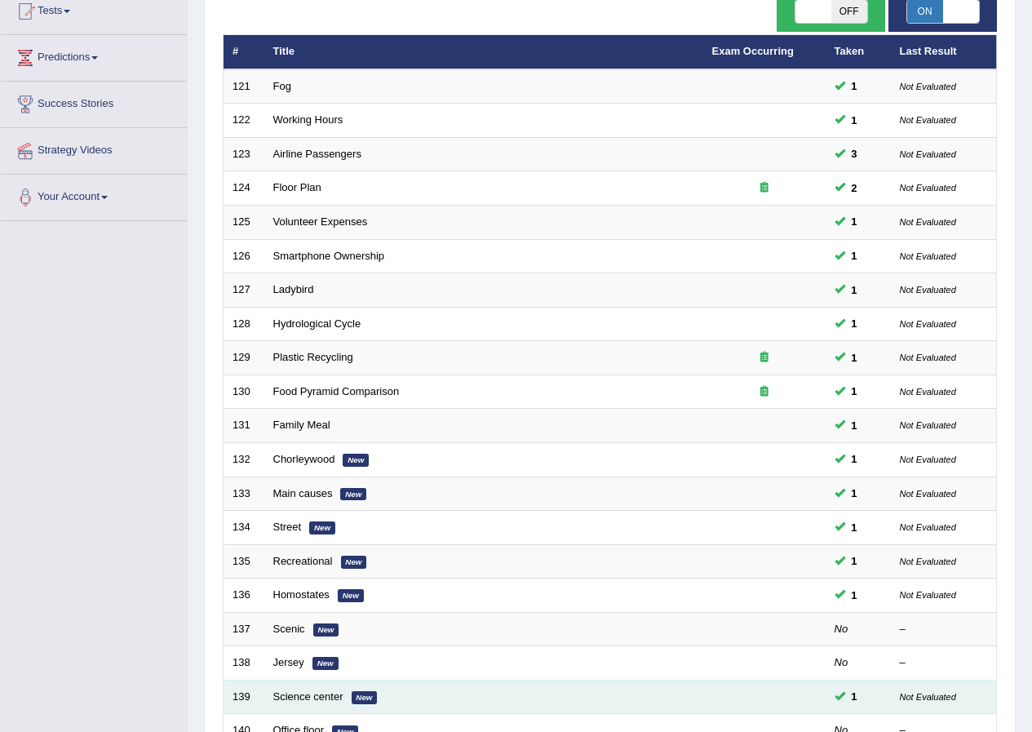
scroll to position [348, 0]
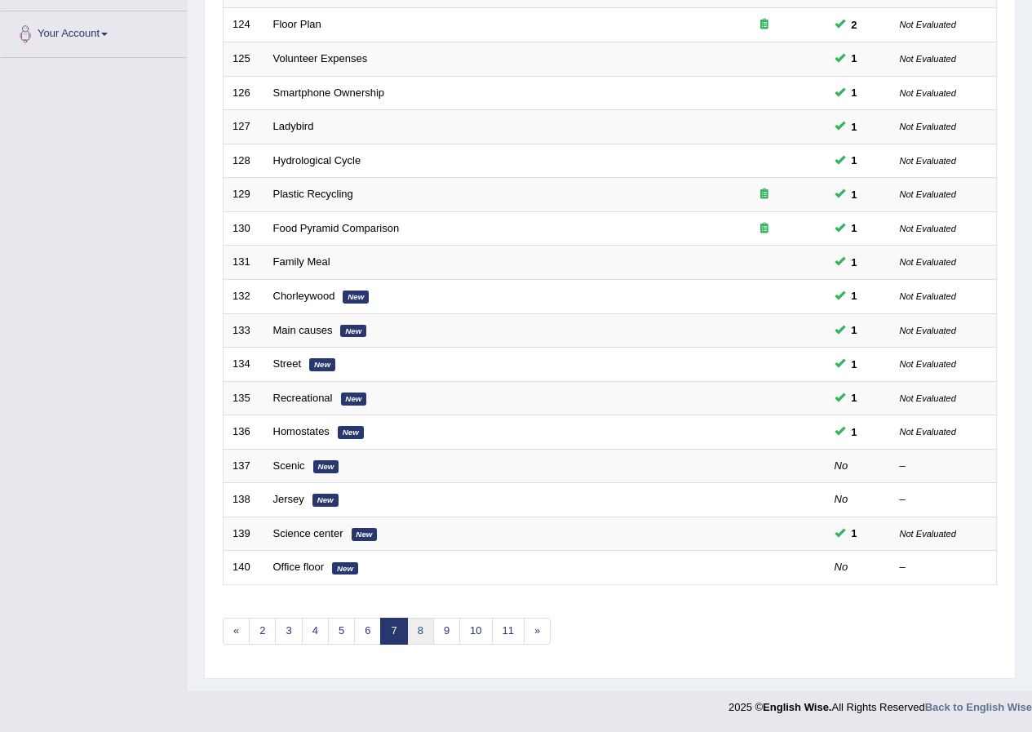
click at [427, 635] on link "8" at bounding box center [420, 630] width 27 height 27
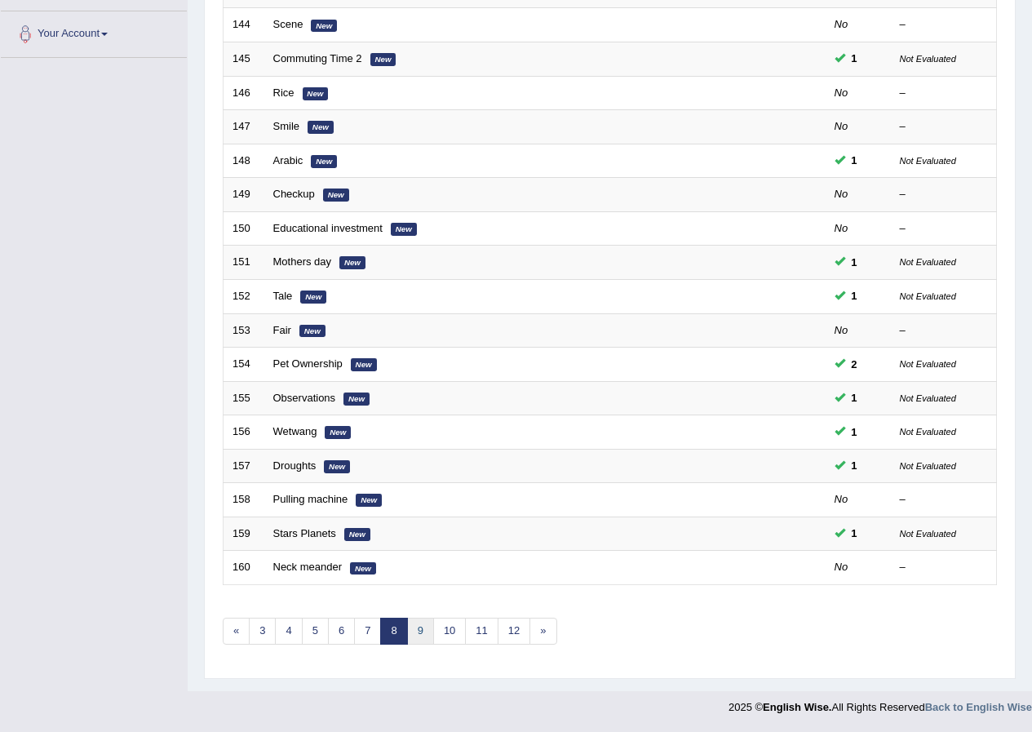
click at [423, 627] on link "9" at bounding box center [420, 630] width 27 height 27
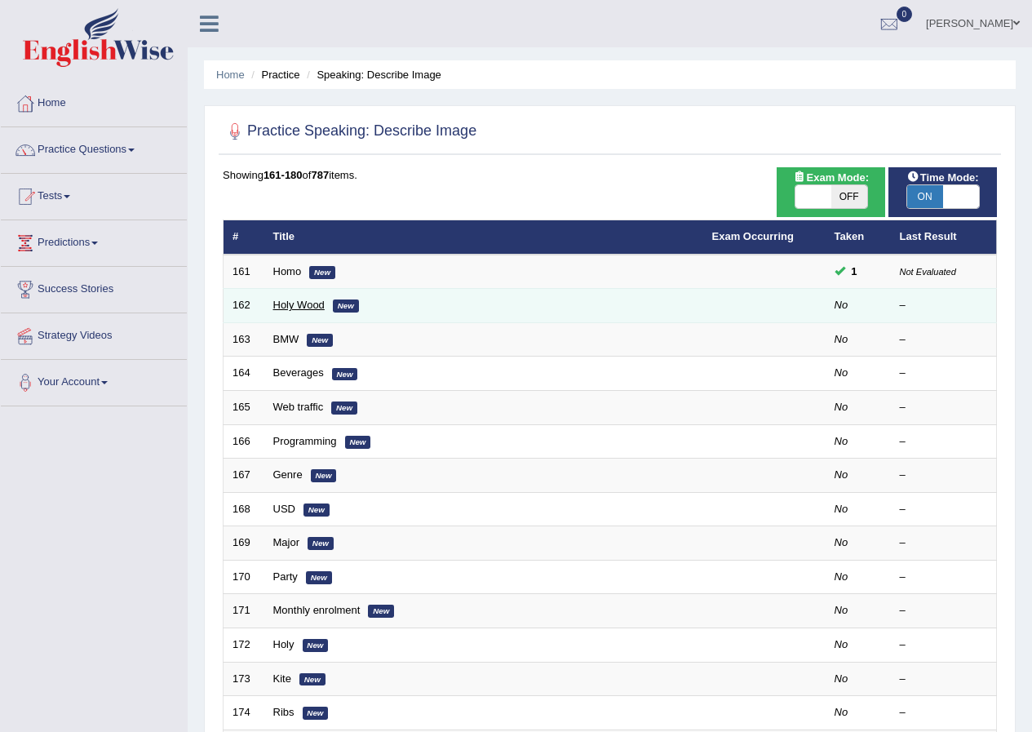
click at [296, 304] on link "Holy Wood" at bounding box center [298, 305] width 51 height 12
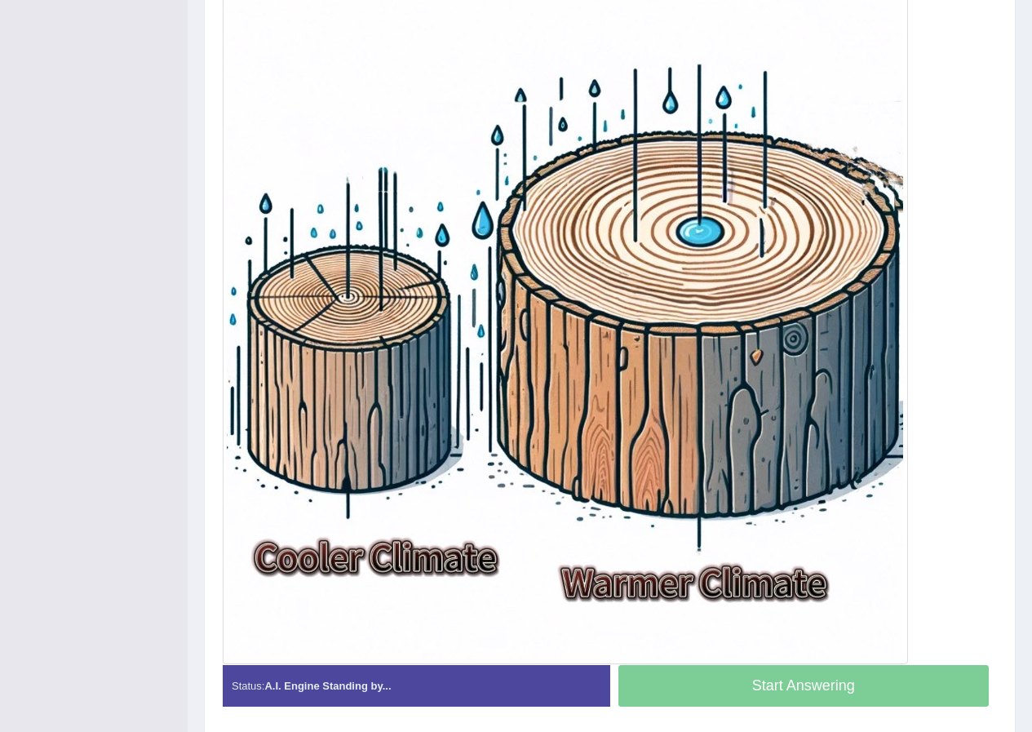
scroll to position [147, 0]
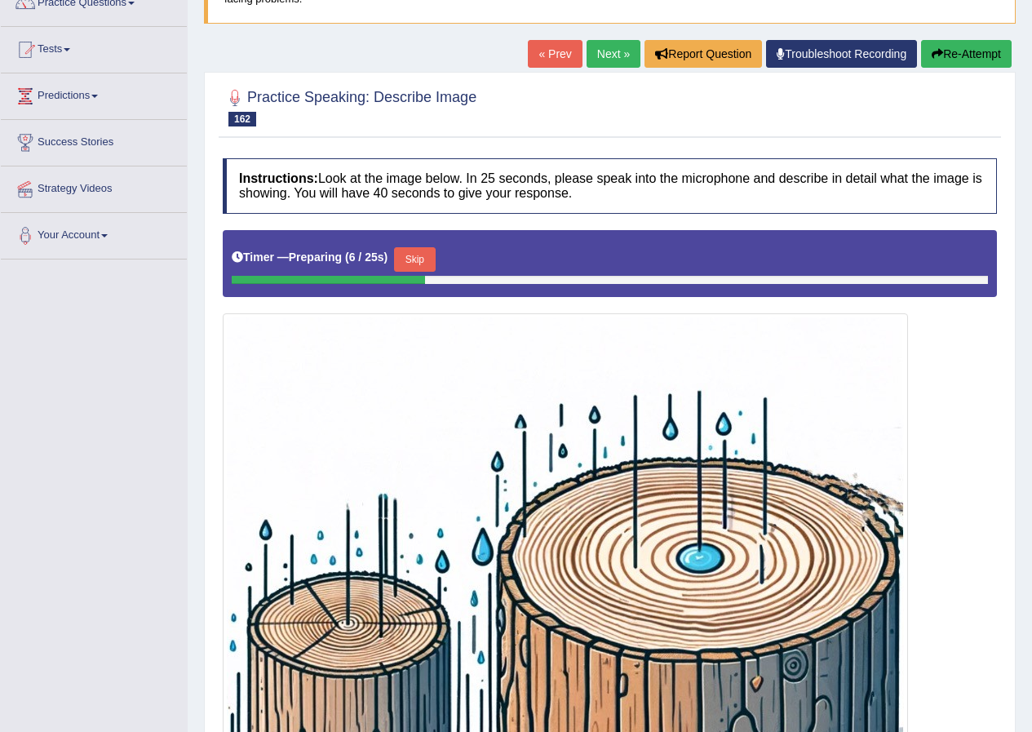
click at [597, 56] on link "Next »" at bounding box center [613, 54] width 54 height 28
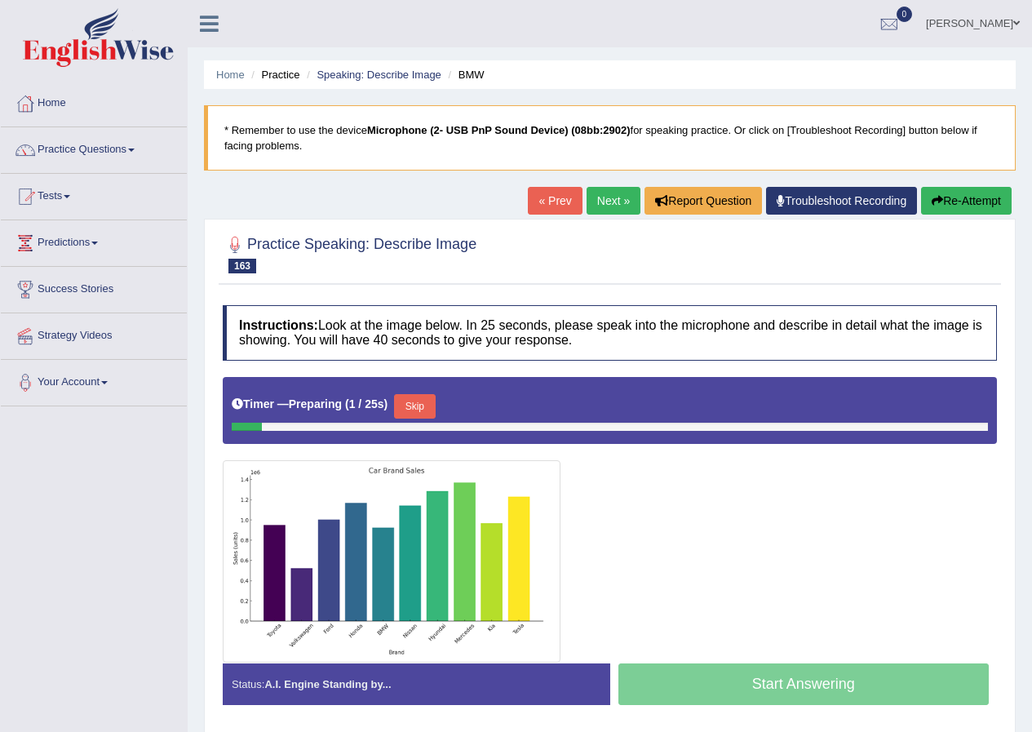
scroll to position [125, 0]
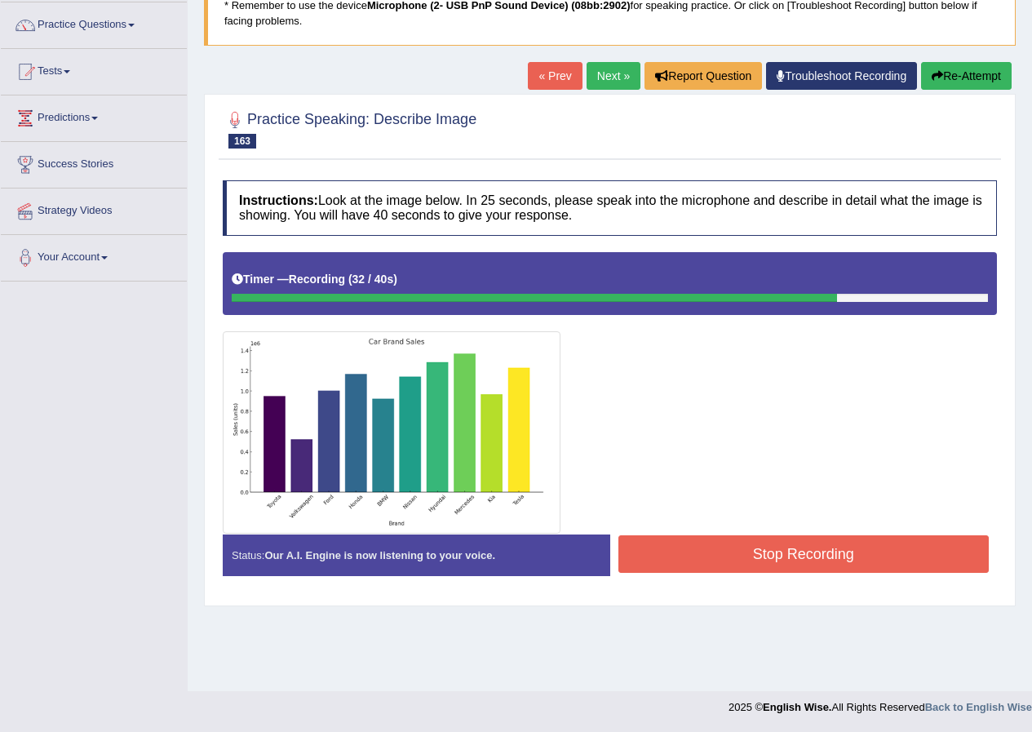
click at [748, 542] on button "Stop Recording" at bounding box center [803, 554] width 371 height 38
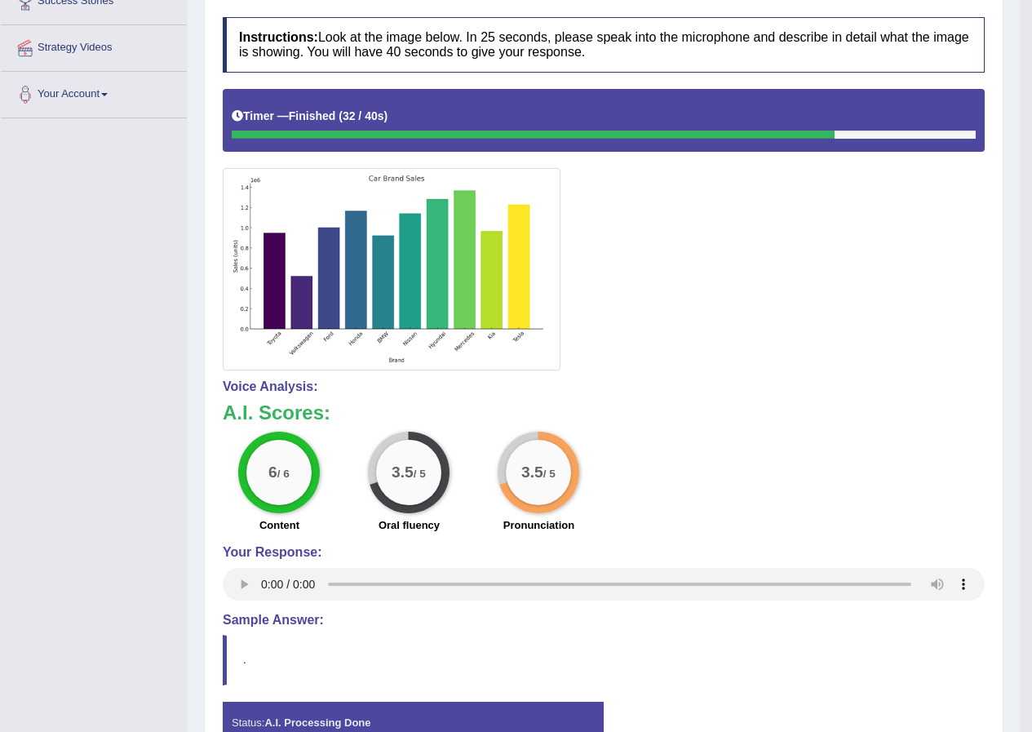
scroll to position [0, 0]
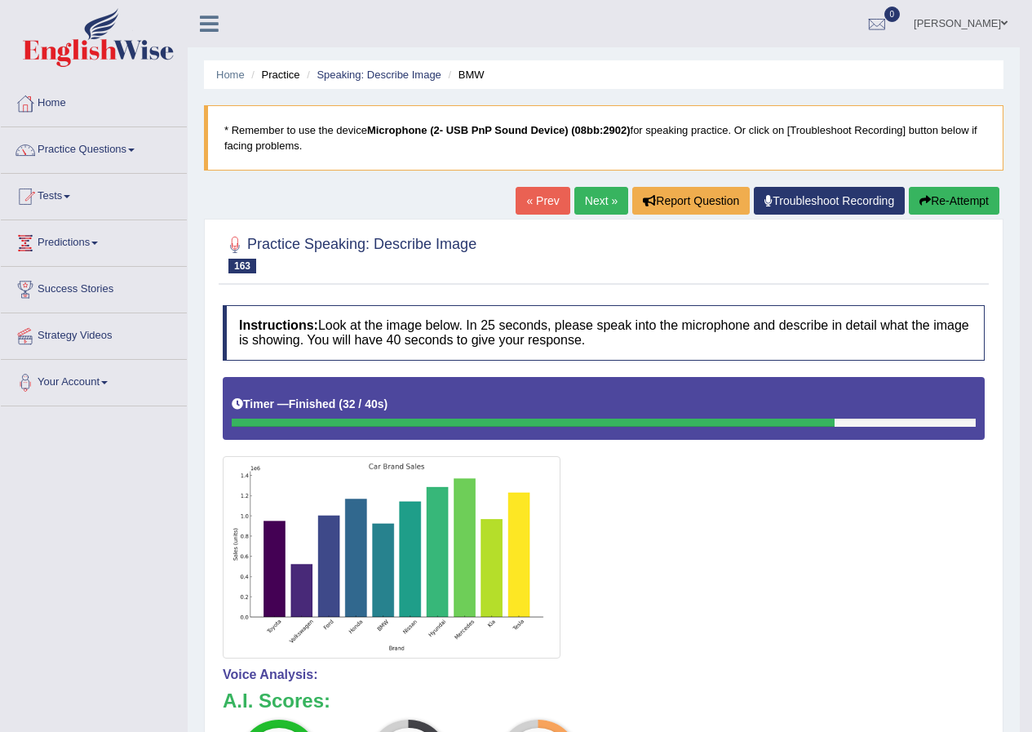
click at [589, 205] on link "Next »" at bounding box center [601, 201] width 54 height 28
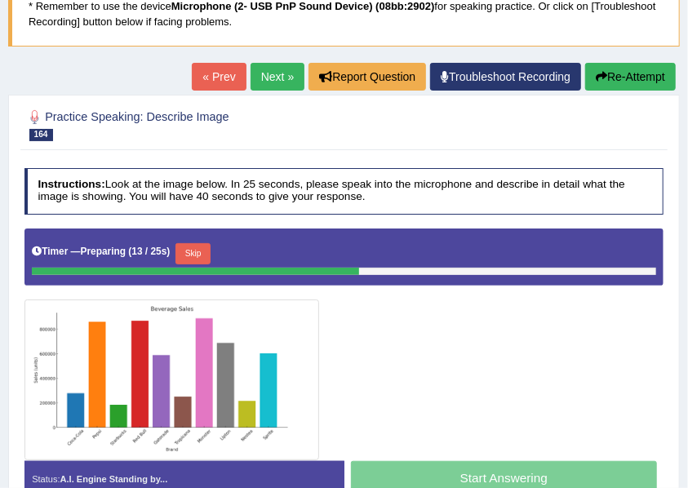
scroll to position [179, 0]
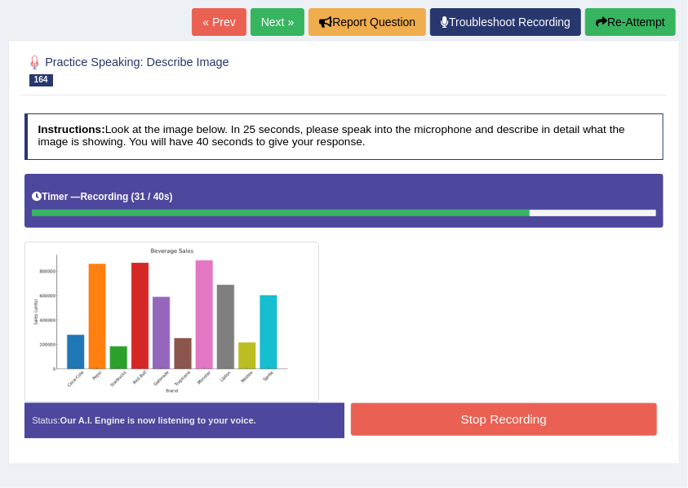
click at [434, 413] on button "Stop Recording" at bounding box center [504, 419] width 306 height 32
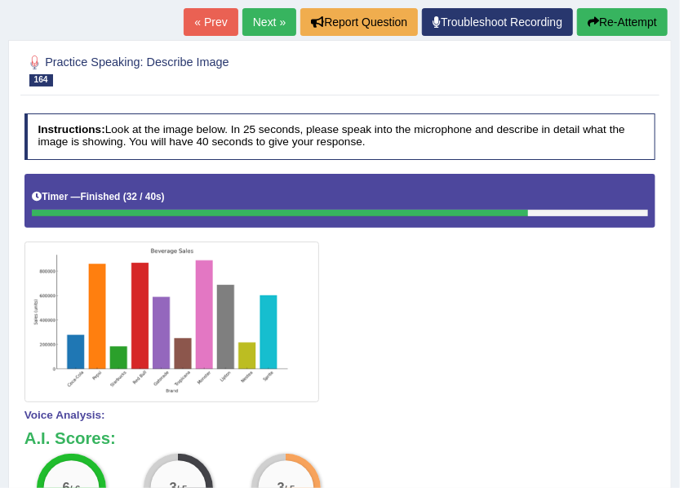
scroll to position [124, 0]
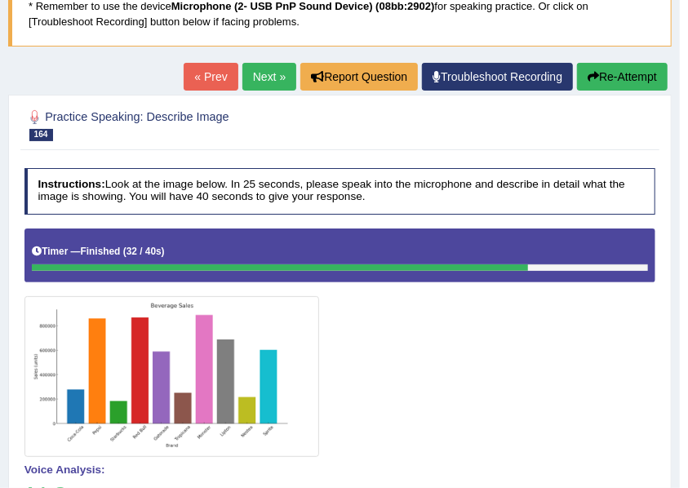
click at [277, 74] on link "Next »" at bounding box center [269, 77] width 54 height 28
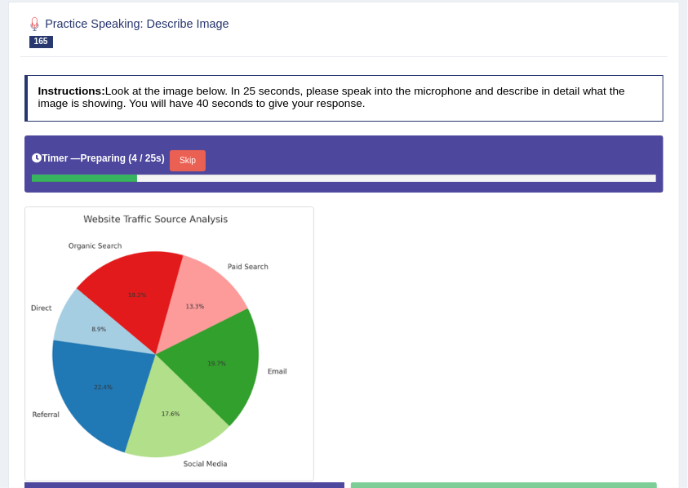
scroll to position [272, 0]
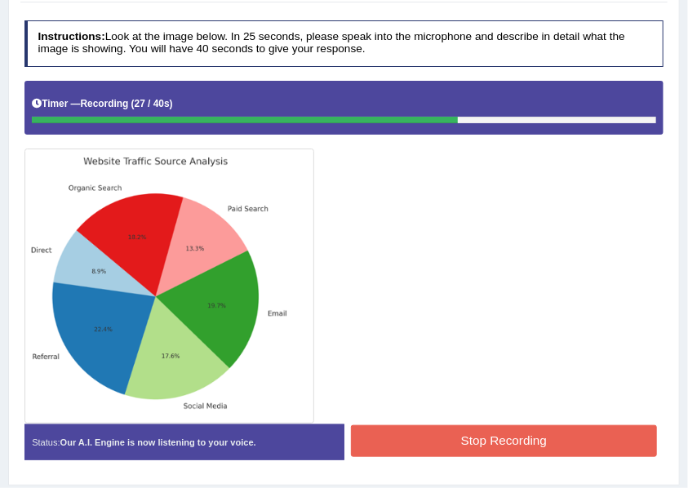
click at [458, 428] on button "Stop Recording" at bounding box center [504, 441] width 306 height 32
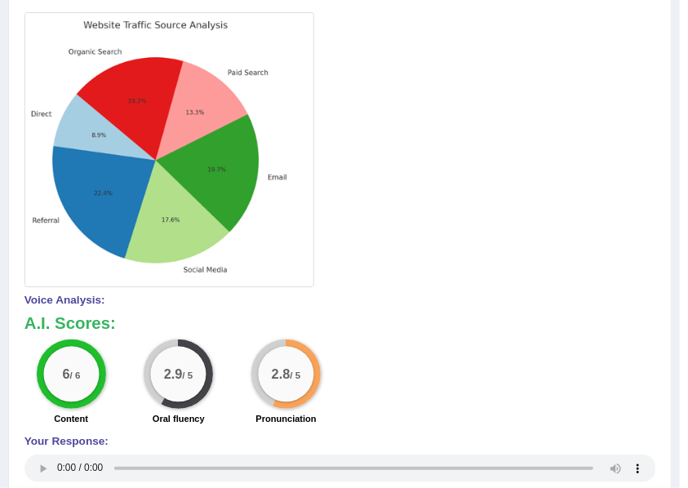
scroll to position [190, 0]
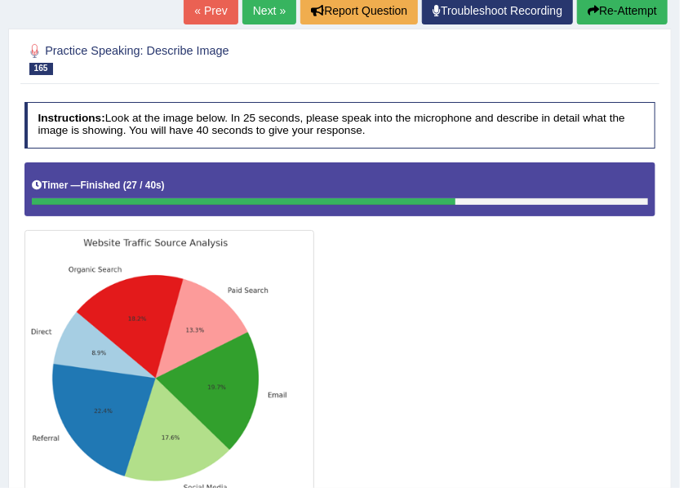
click at [260, 15] on link "Next »" at bounding box center [269, 11] width 54 height 28
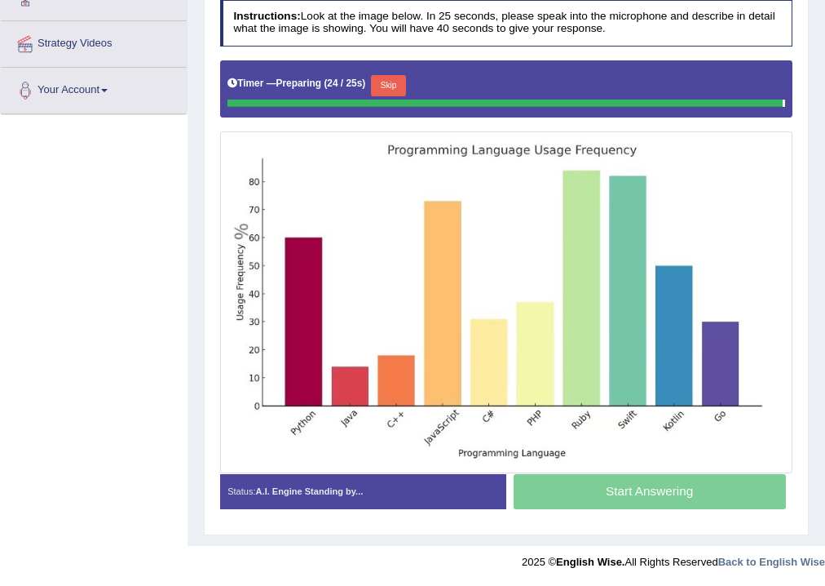
scroll to position [289, 0]
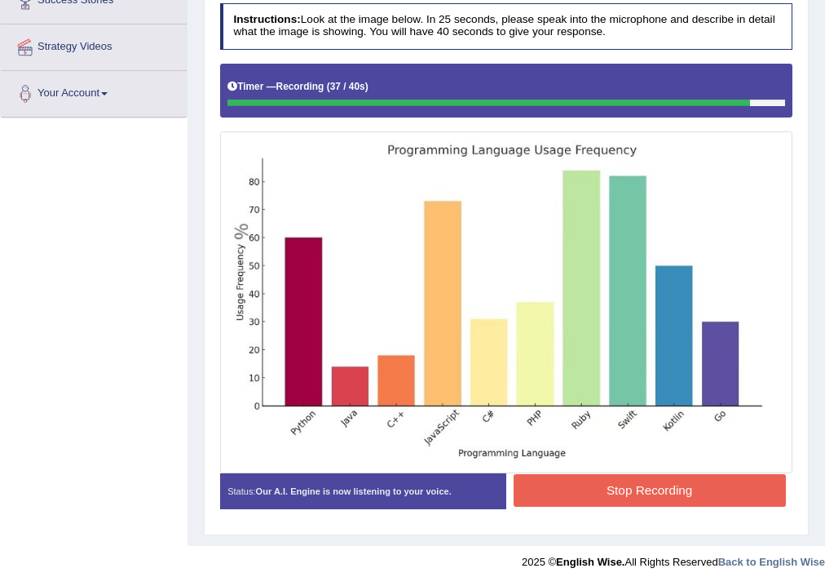
click at [616, 476] on button "Stop Recording" at bounding box center [650, 490] width 272 height 32
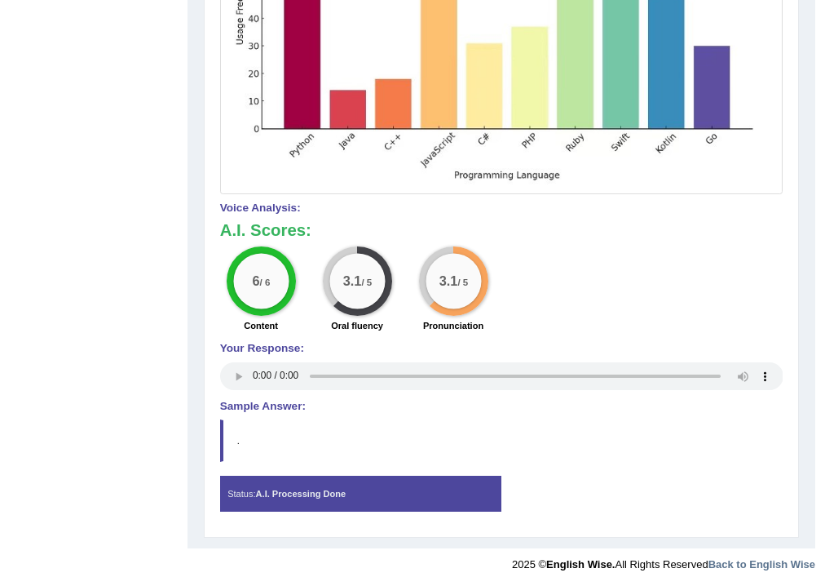
scroll to position [170, 0]
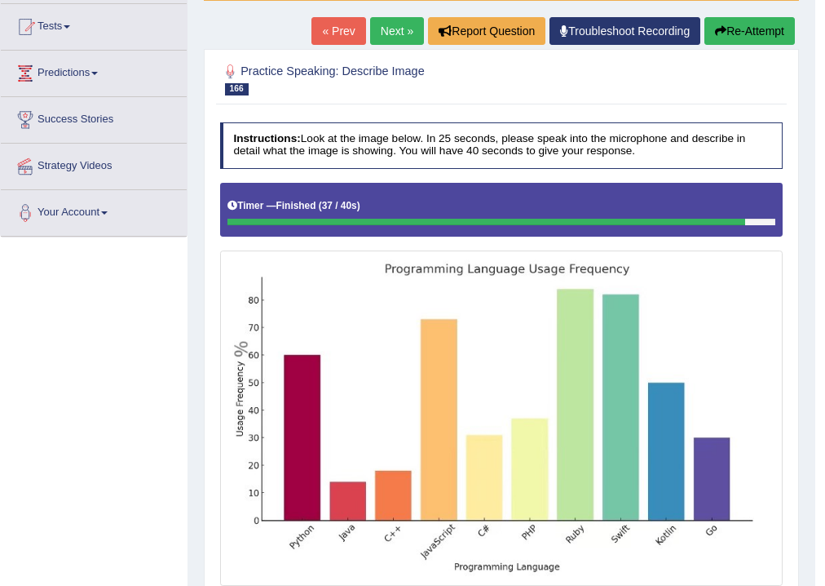
click at [380, 24] on link "Next »" at bounding box center [397, 31] width 54 height 28
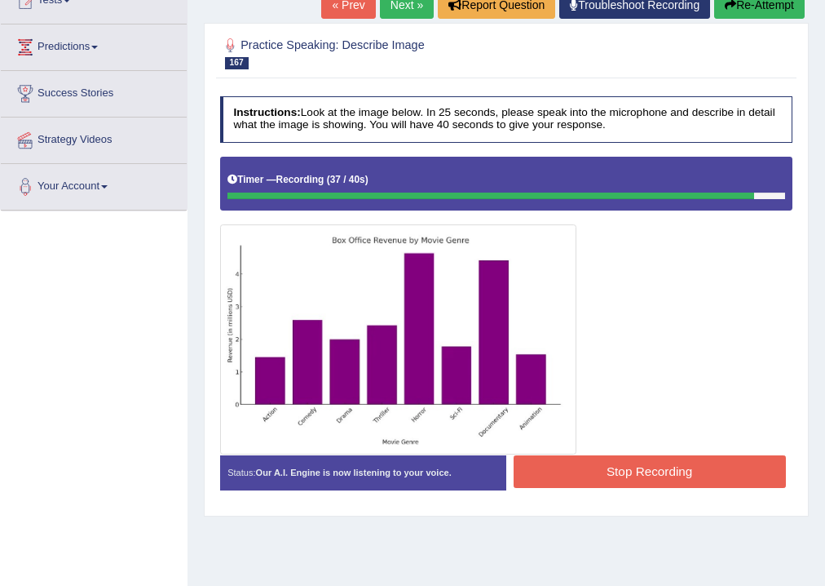
click at [623, 470] on button "Stop Recording" at bounding box center [650, 471] width 272 height 32
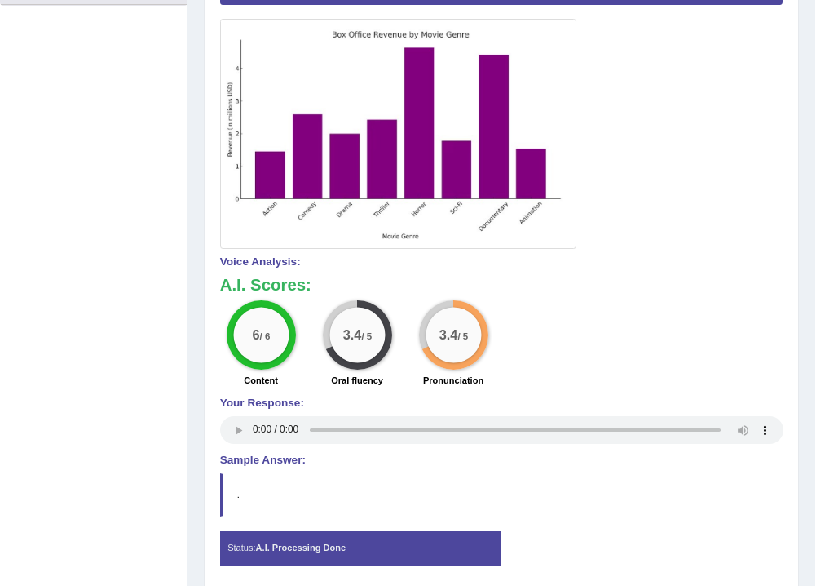
scroll to position [75, 0]
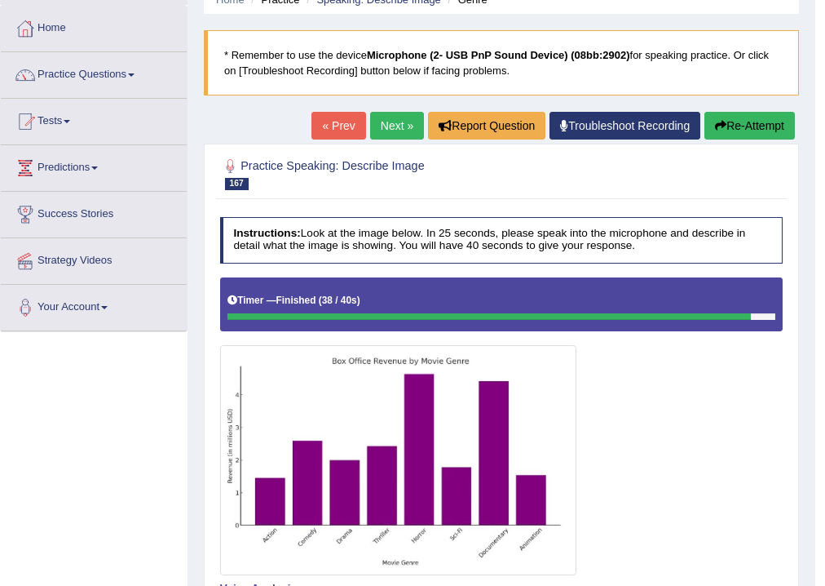
click at [400, 134] on link "Next »" at bounding box center [397, 126] width 54 height 28
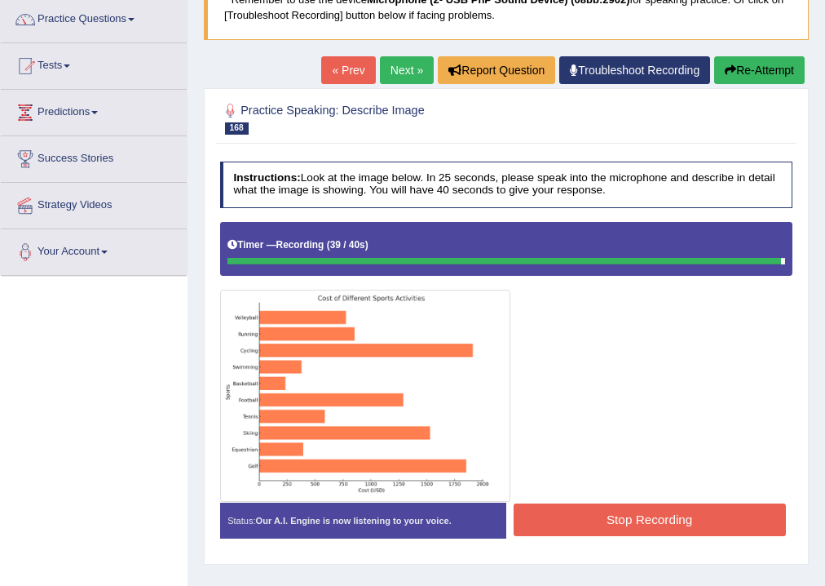
click at [597, 520] on button "Stop Recording" at bounding box center [650, 519] width 272 height 32
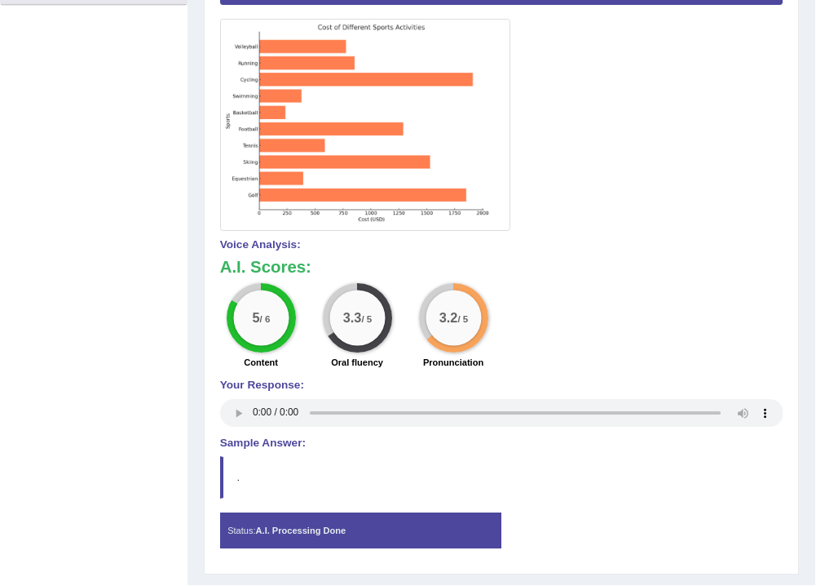
scroll to position [140, 0]
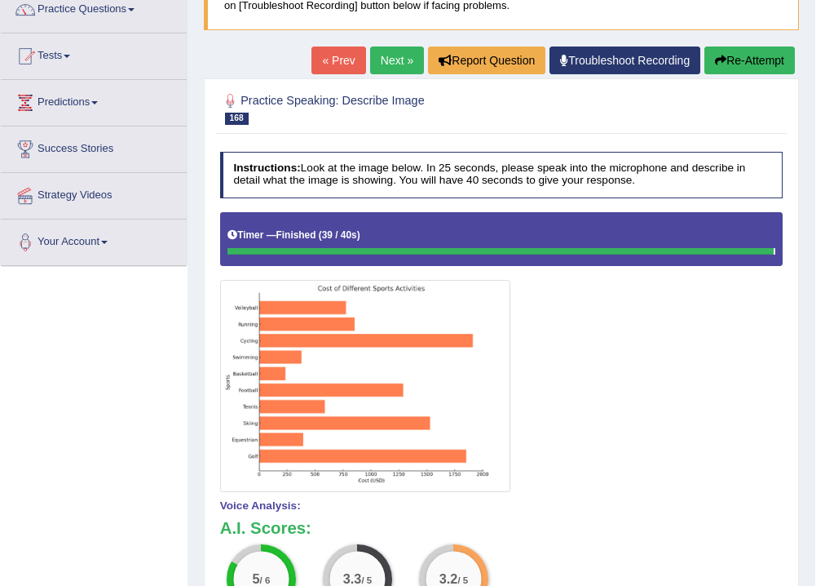
click at [396, 60] on link "Next »" at bounding box center [397, 60] width 54 height 28
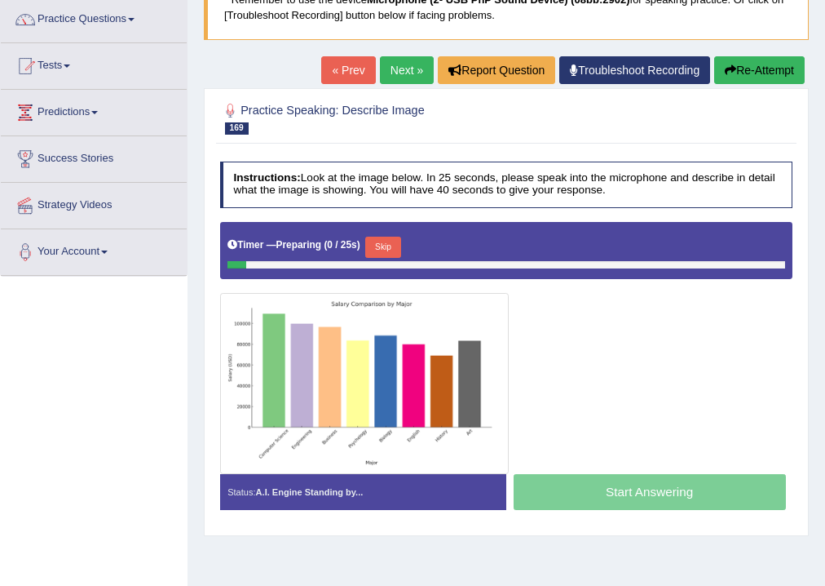
scroll to position [131, 0]
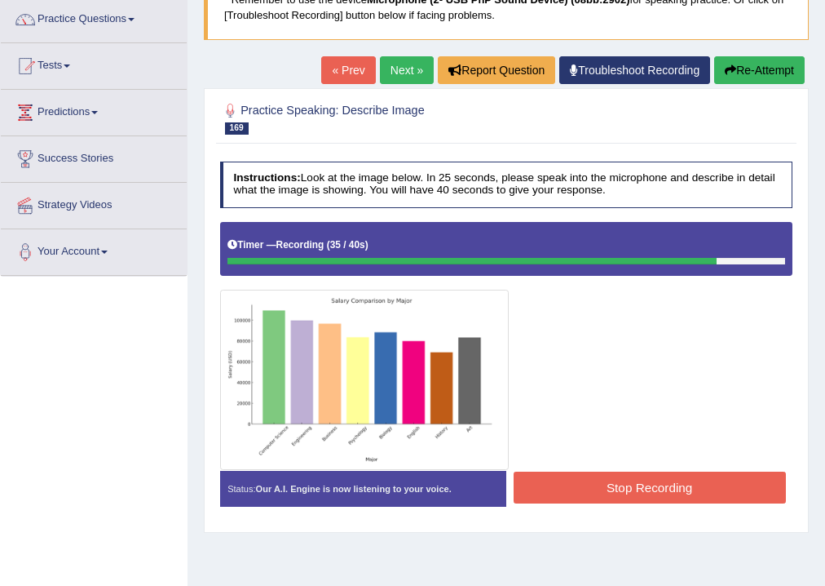
click at [594, 476] on button "Stop Recording" at bounding box center [650, 487] width 272 height 32
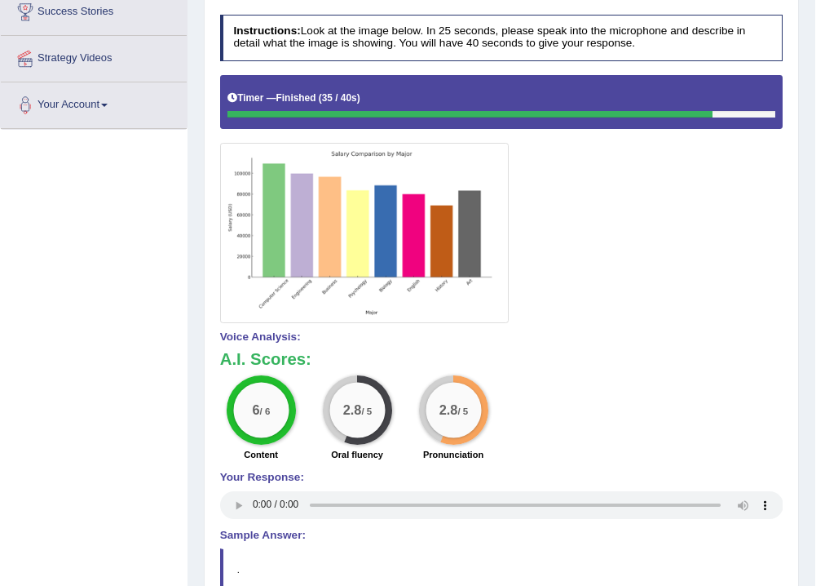
scroll to position [0, 0]
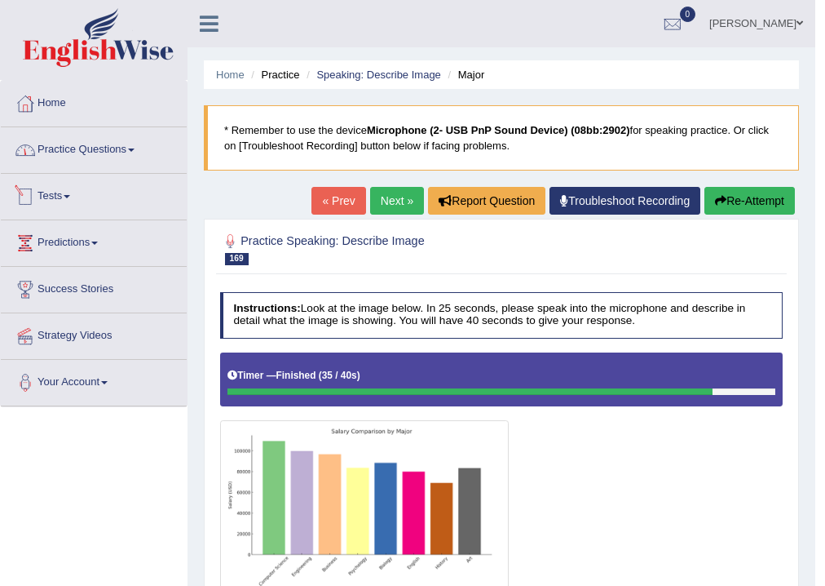
click at [92, 157] on link "Practice Questions" at bounding box center [94, 147] width 186 height 41
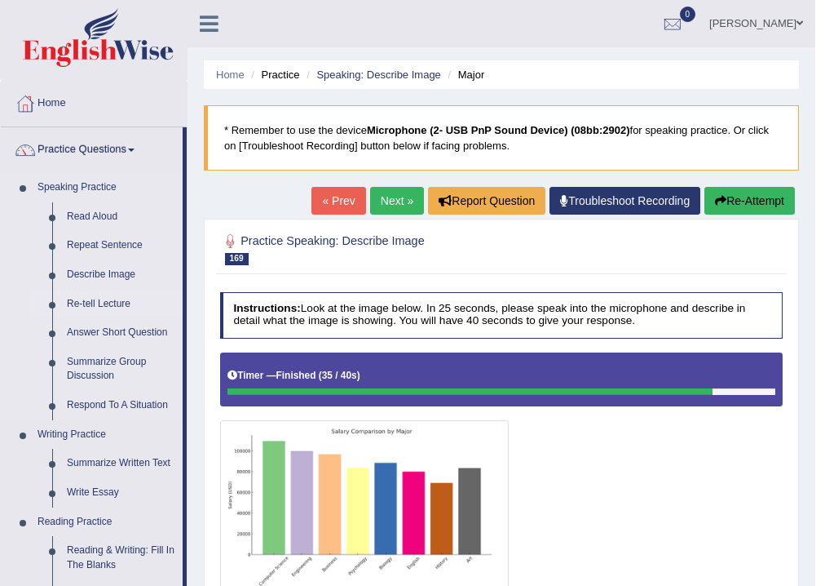
click at [101, 304] on link "Re-tell Lecture" at bounding box center [121, 304] width 123 height 29
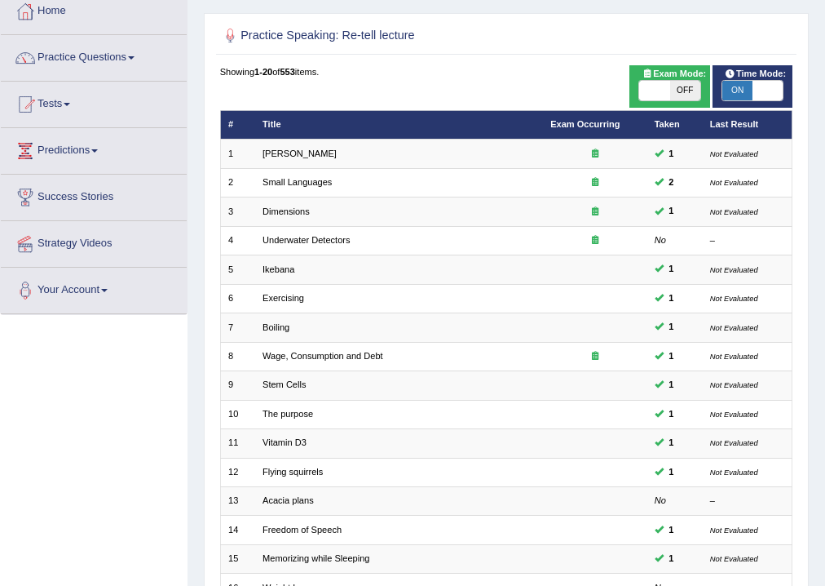
scroll to position [353, 0]
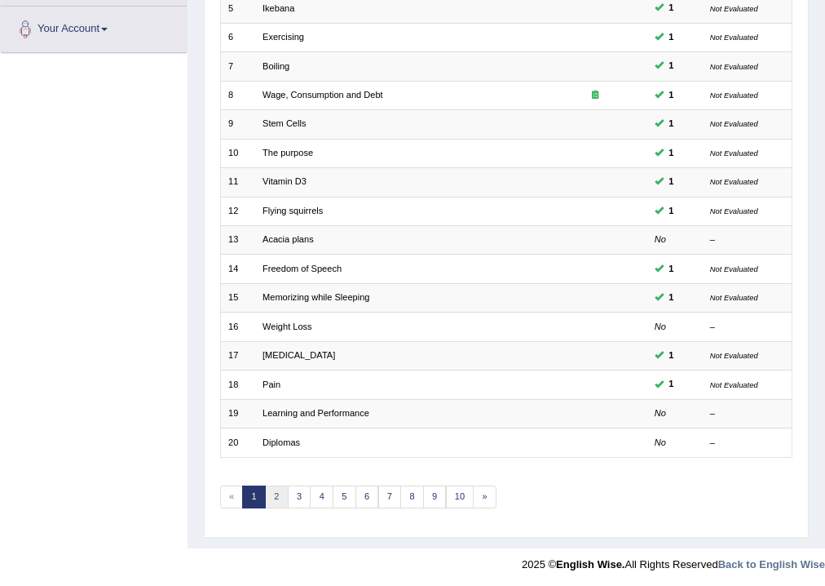
click at [275, 499] on link "2" at bounding box center [277, 496] width 24 height 23
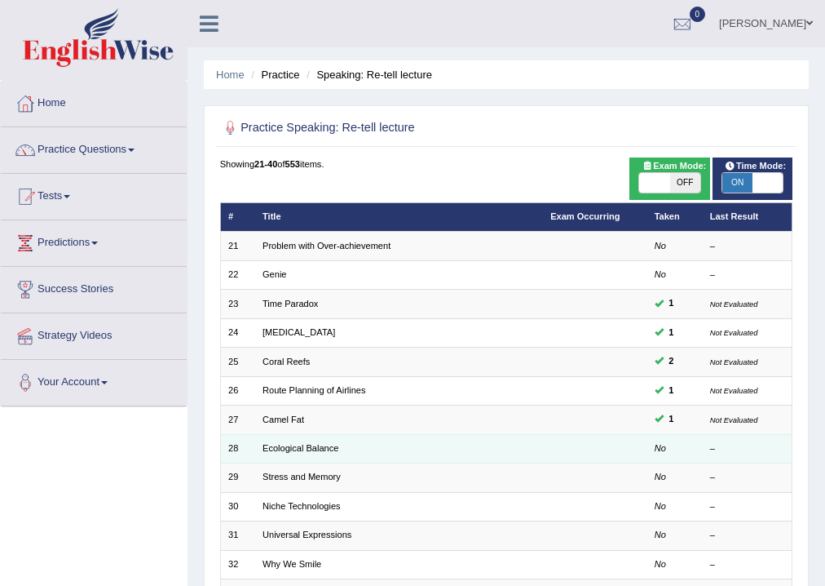
click at [296, 453] on td "Ecological Balance" at bounding box center [399, 448] width 288 height 29
click at [294, 447] on link "Ecological Balance" at bounding box center [301, 448] width 76 height 10
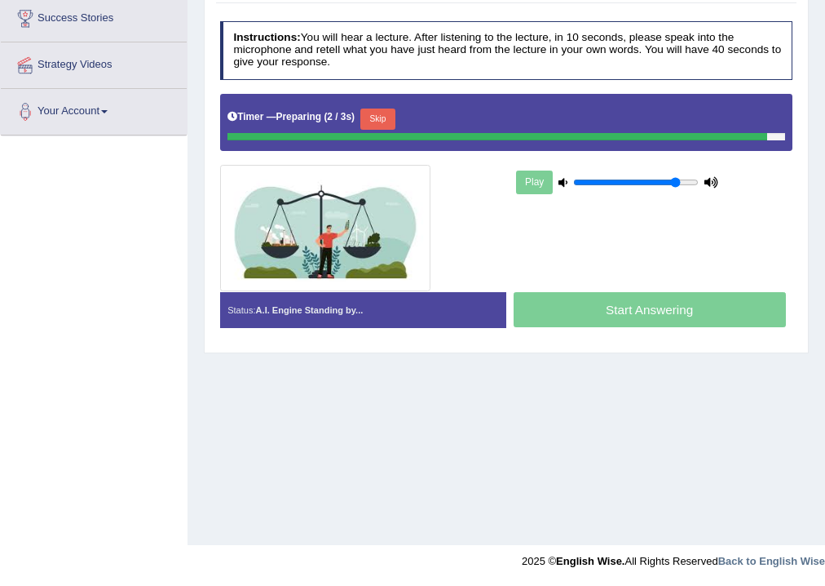
type input "0.85"
click at [677, 180] on input "range" at bounding box center [636, 182] width 126 height 11
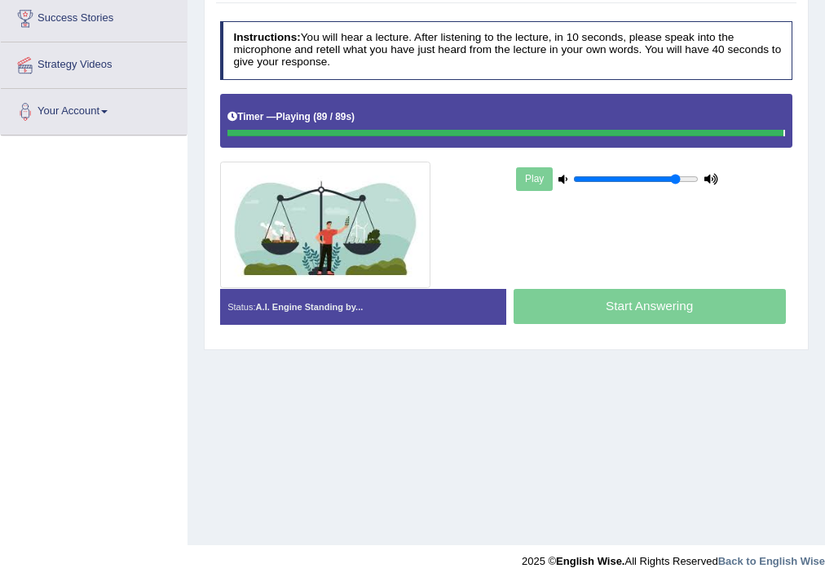
scroll to position [140, 0]
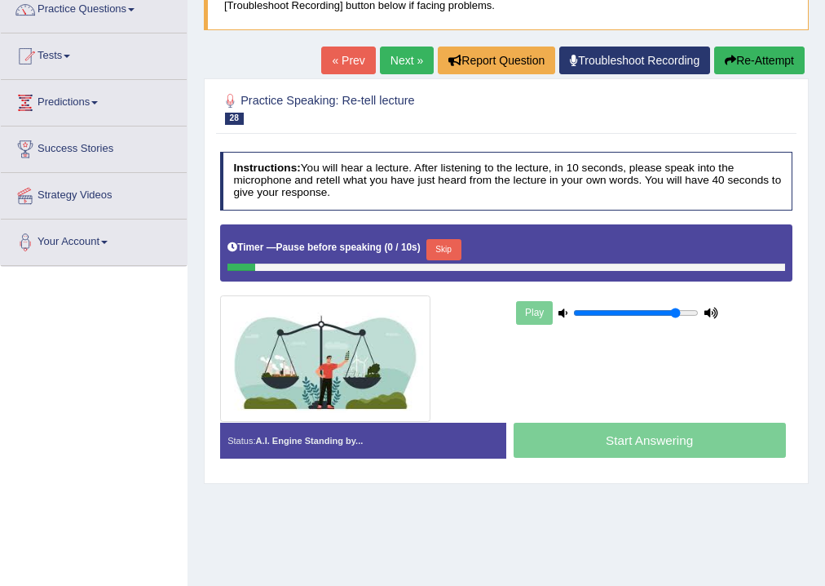
click at [747, 64] on button "Re-Attempt" at bounding box center [760, 60] width 91 height 28
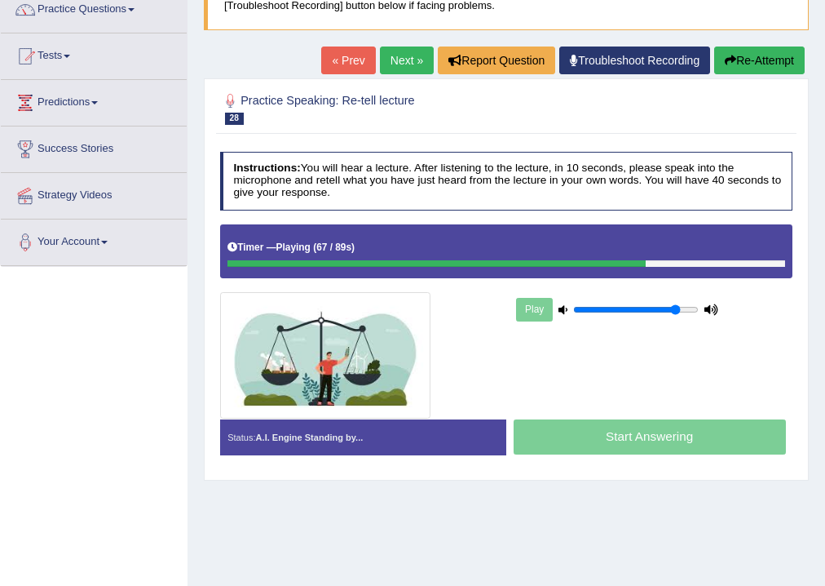
scroll to position [75, 0]
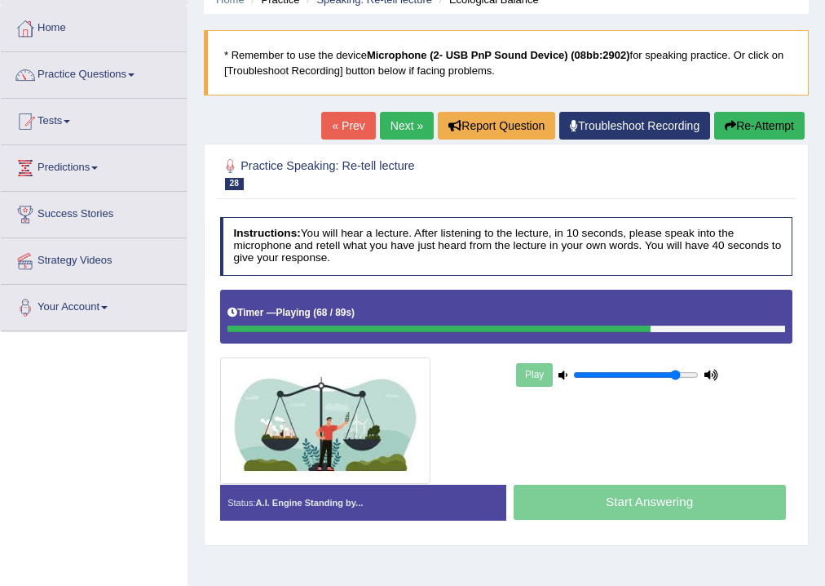
click at [393, 114] on link "Next »" at bounding box center [407, 126] width 54 height 28
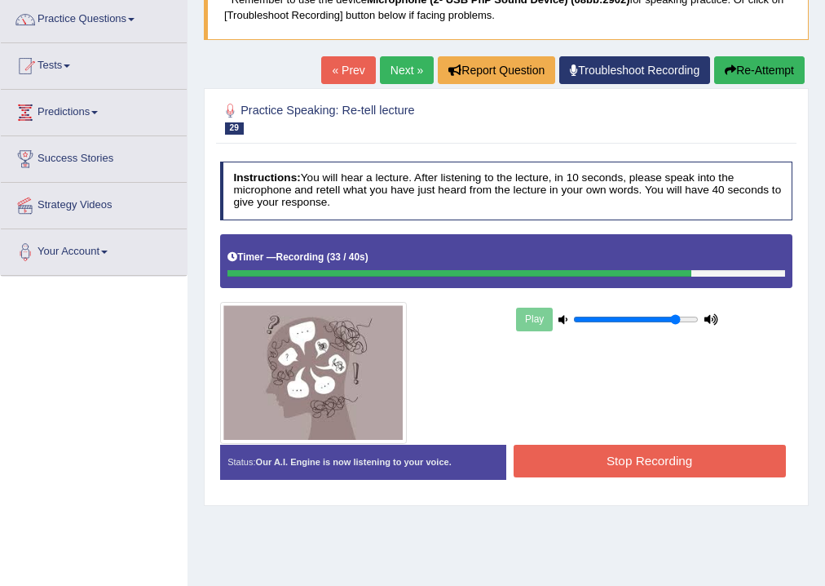
click at [704, 464] on button "Stop Recording" at bounding box center [650, 461] width 272 height 32
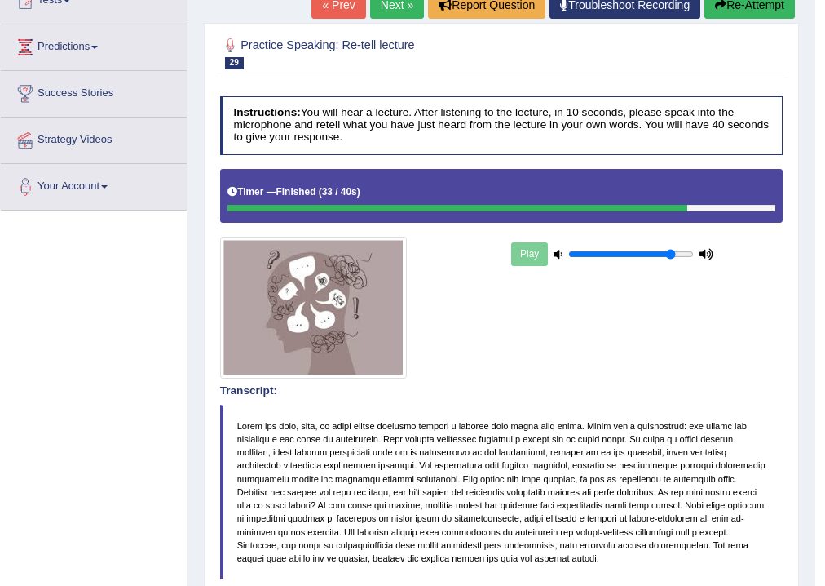
scroll to position [65, 0]
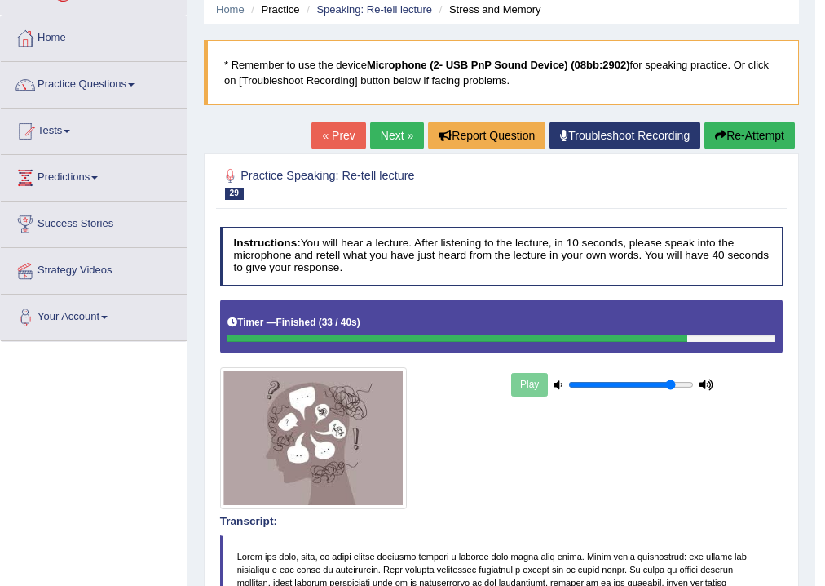
click at [752, 127] on button "Re-Attempt" at bounding box center [750, 136] width 91 height 28
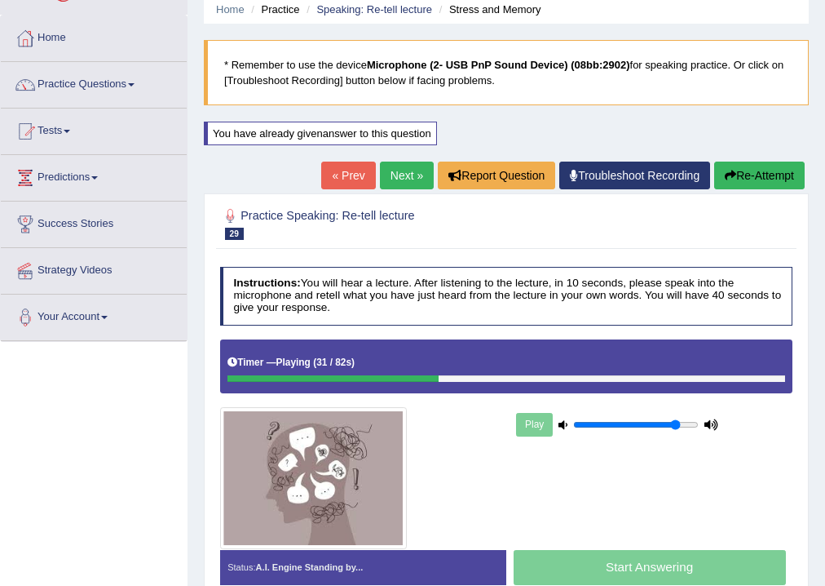
click at [792, 173] on button "Re-Attempt" at bounding box center [760, 175] width 91 height 28
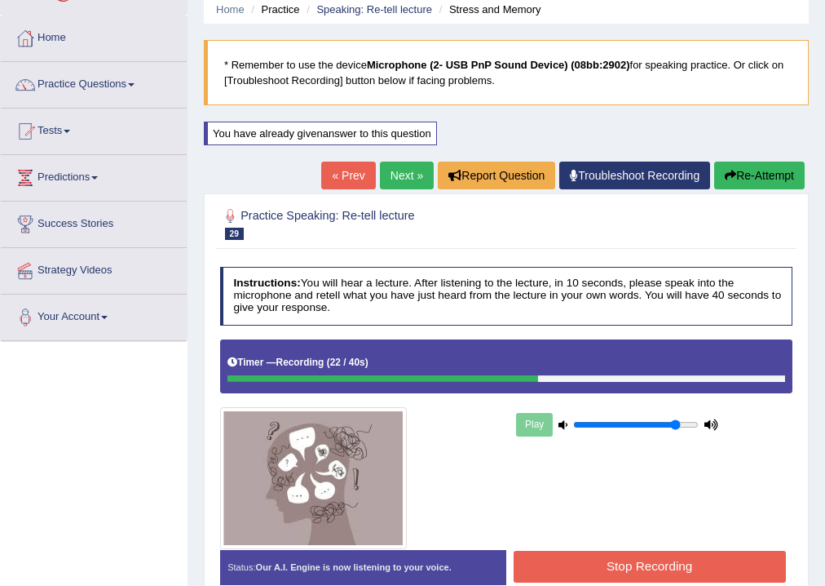
click at [636, 564] on button "Stop Recording" at bounding box center [650, 567] width 272 height 32
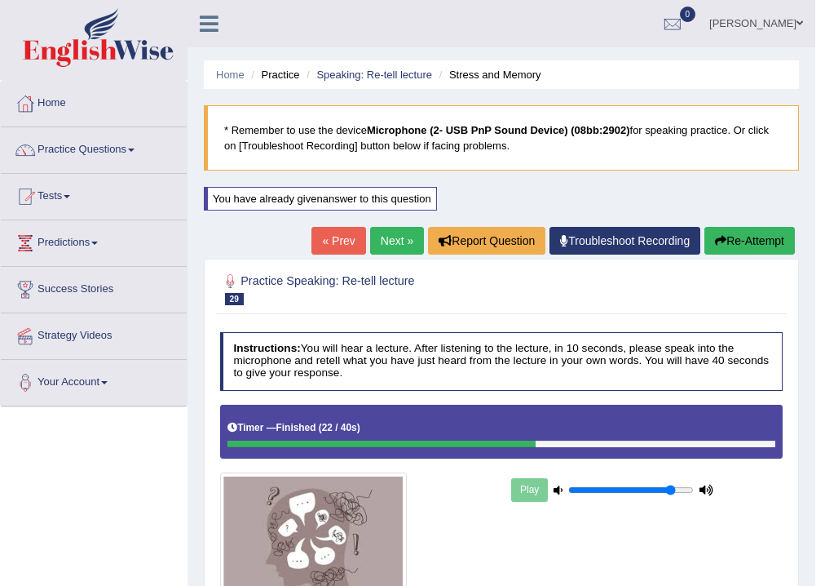
click at [383, 234] on link "Next »" at bounding box center [397, 241] width 54 height 28
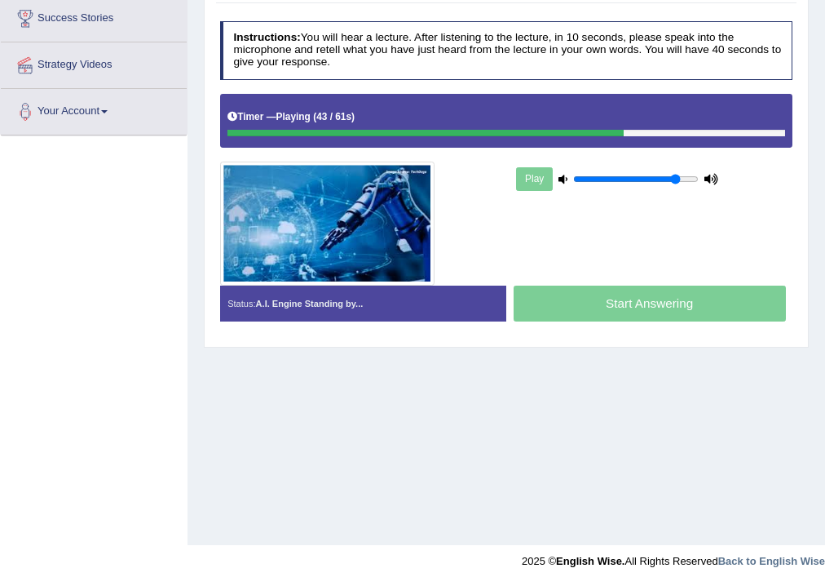
scroll to position [10, 0]
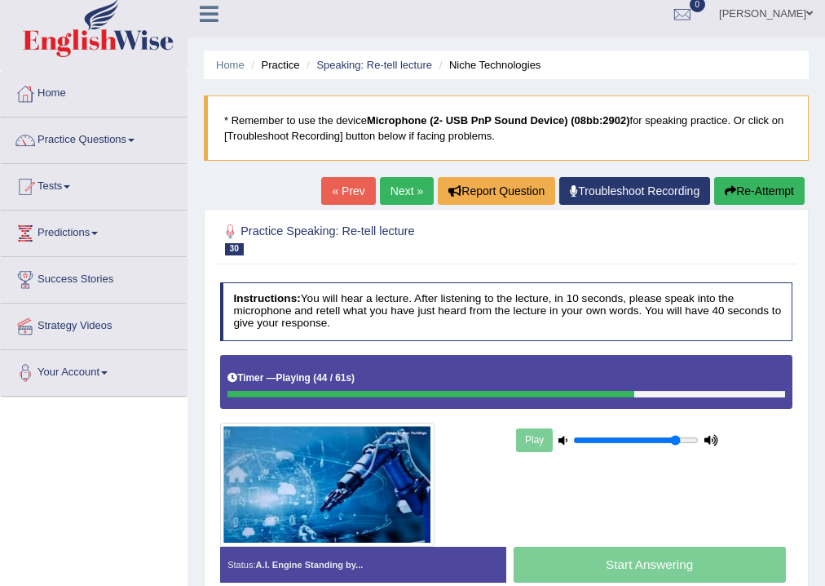
click at [411, 192] on link "Next »" at bounding box center [407, 191] width 54 height 28
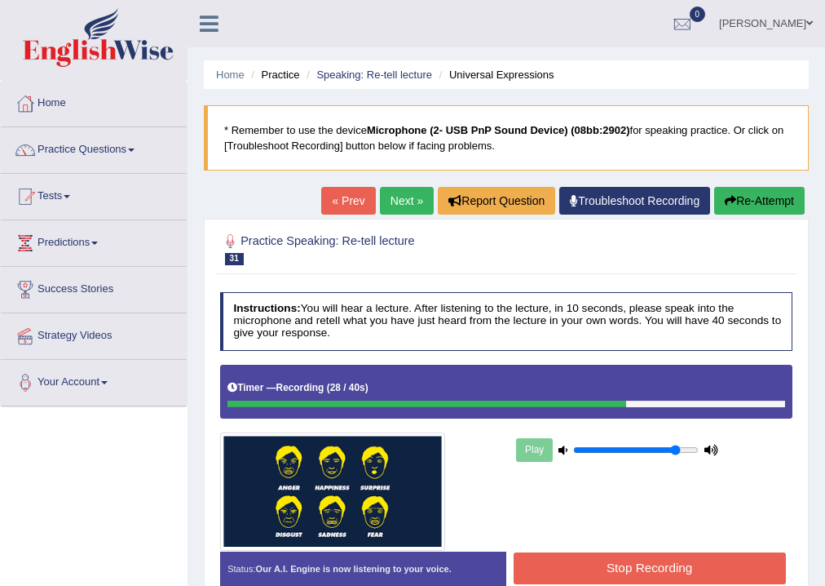
click at [698, 573] on button "Stop Recording" at bounding box center [650, 568] width 272 height 32
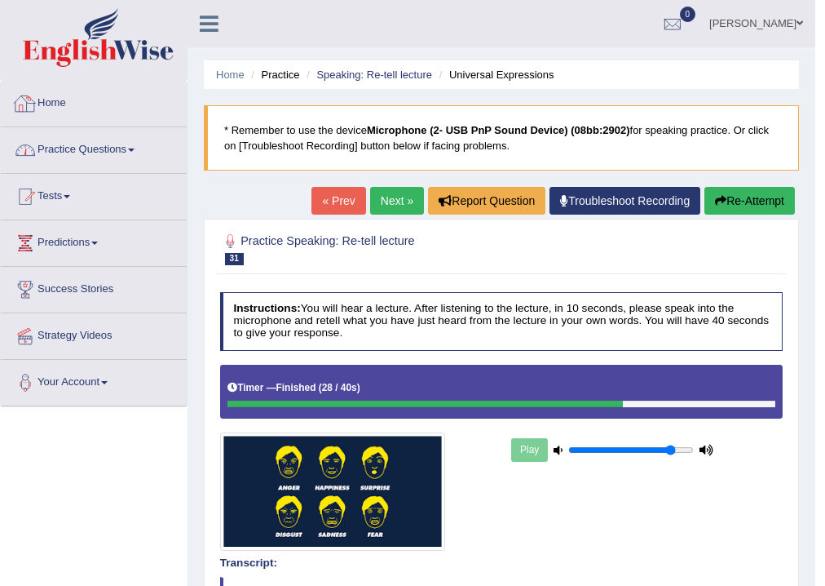
click at [73, 153] on link "Practice Questions" at bounding box center [94, 147] width 186 height 41
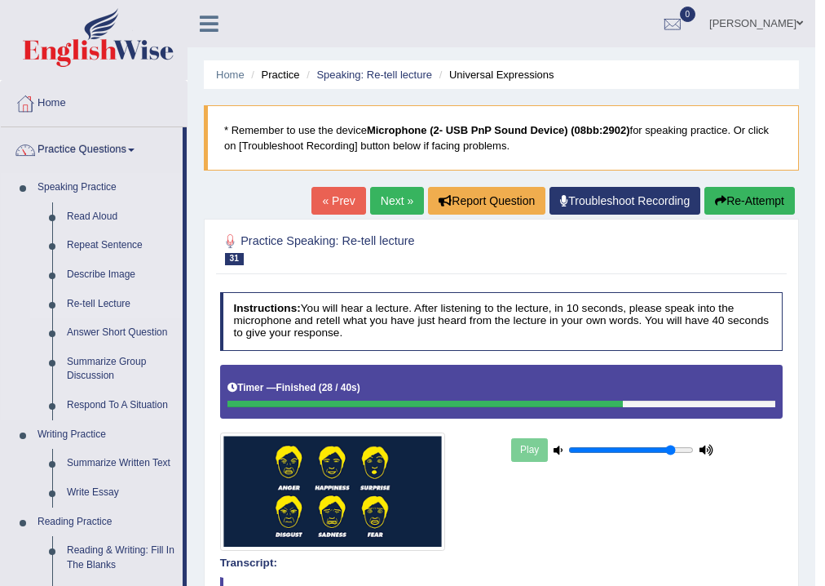
click at [108, 300] on link "Re-tell Lecture" at bounding box center [121, 304] width 123 height 29
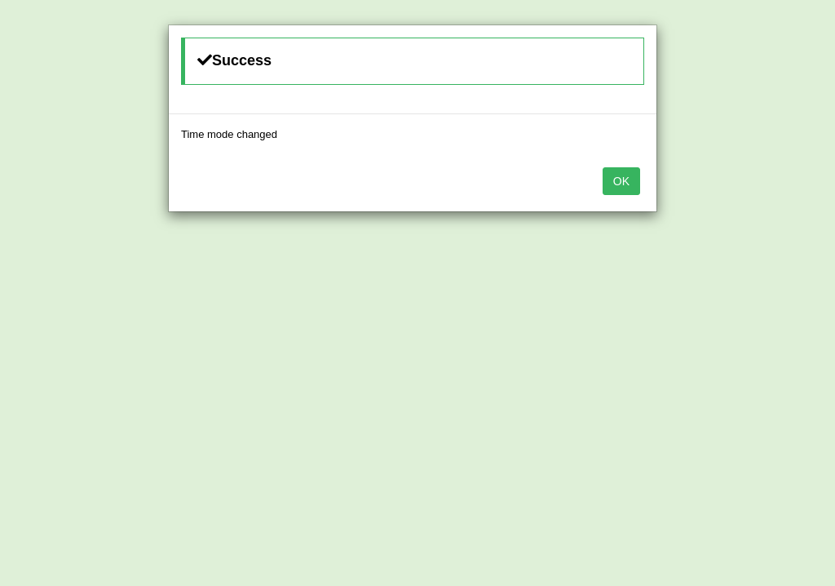
click at [615, 169] on button "OK" at bounding box center [622, 181] width 38 height 28
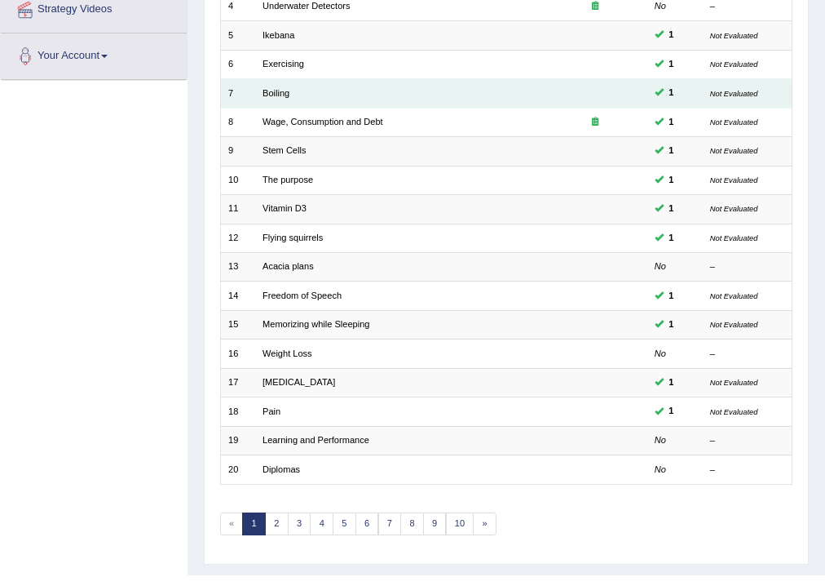
scroll to position [353, 0]
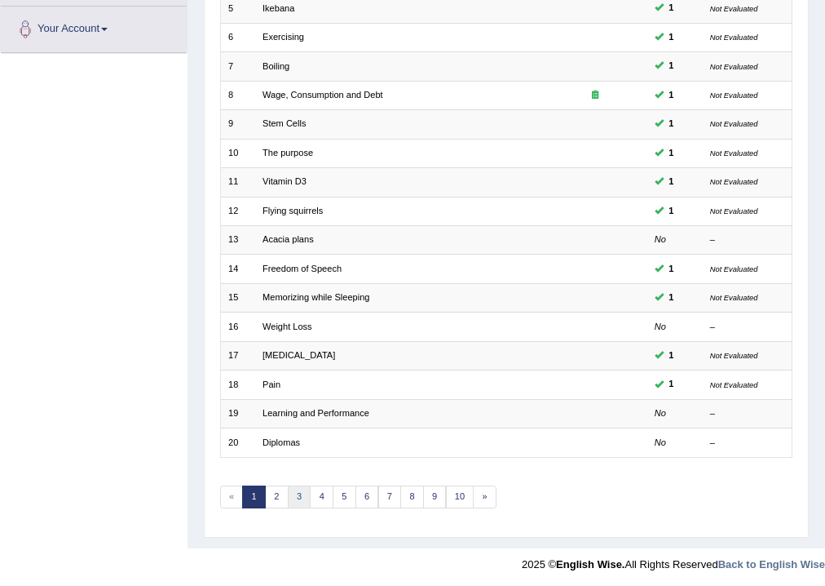
click at [294, 492] on link "3" at bounding box center [300, 496] width 24 height 23
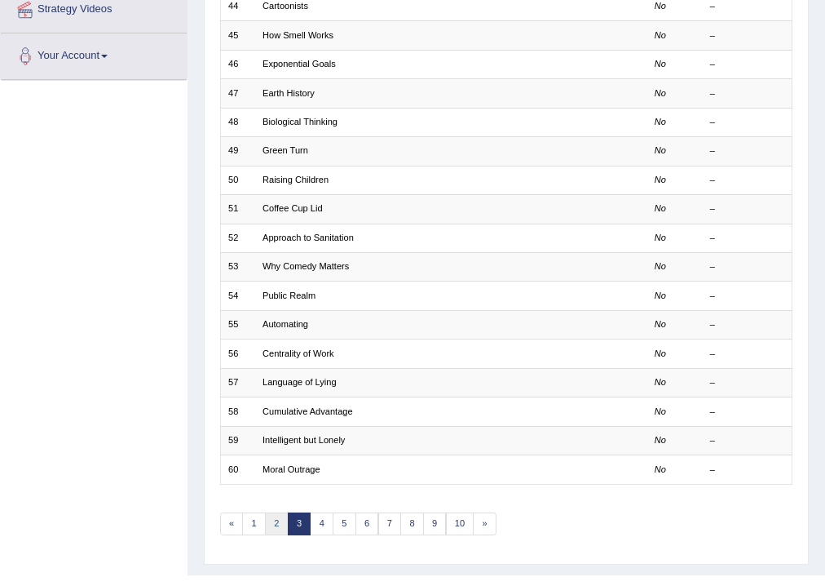
click at [284, 525] on link "2" at bounding box center [277, 523] width 24 height 23
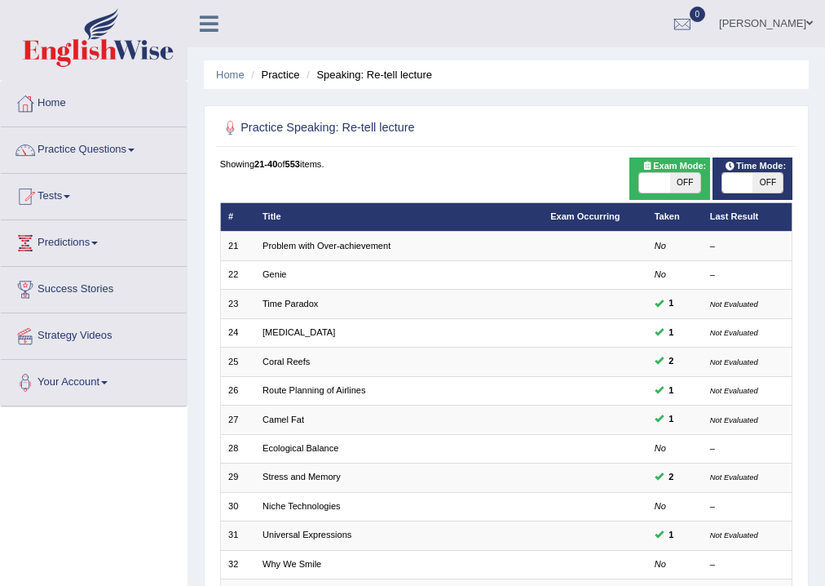
drag, startPoint x: 0, startPoint y: 0, endPoint x: 126, endPoint y: 468, distance: 484.7
click at [126, 468] on div "Toggle navigation Home Practice Questions Speaking Practice Read Aloud Repeat S…" at bounding box center [412, 467] width 825 height 934
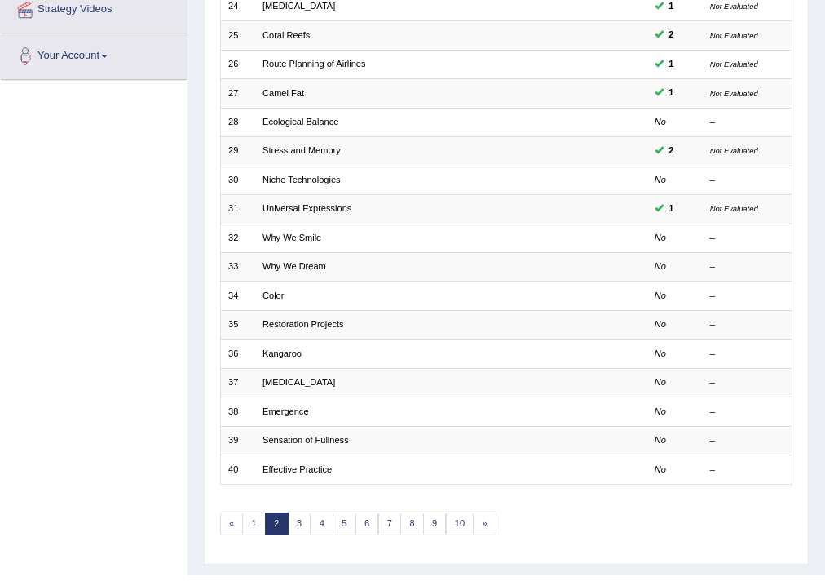
scroll to position [353, 0]
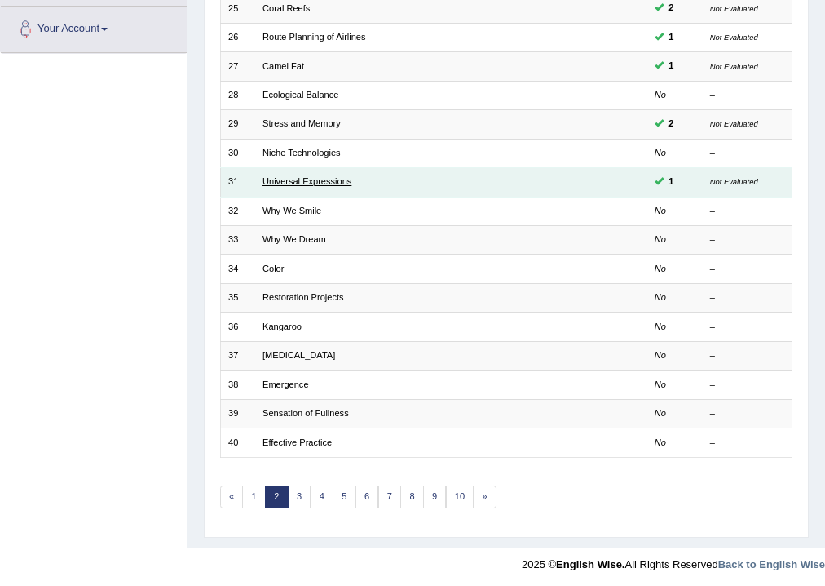
click at [300, 179] on link "Universal Expressions" at bounding box center [307, 181] width 89 height 10
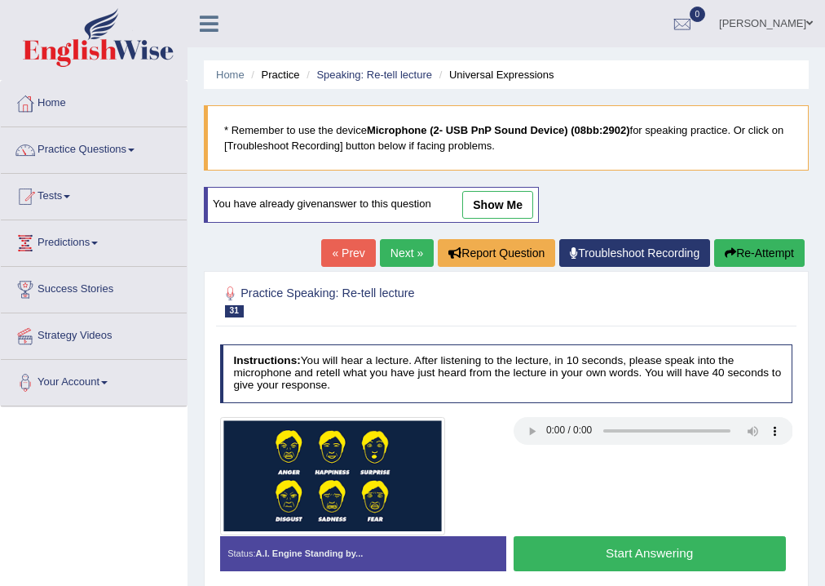
click at [416, 250] on link "Next »" at bounding box center [407, 253] width 54 height 28
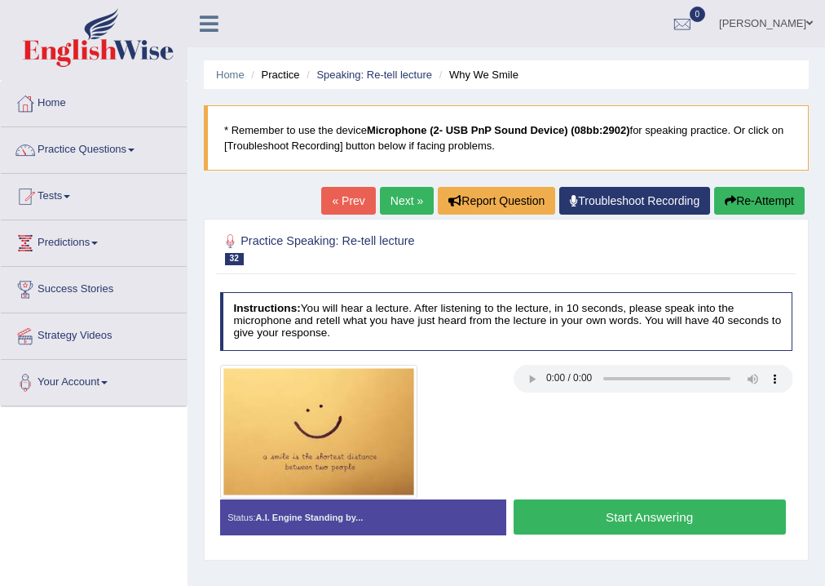
scroll to position [261, 0]
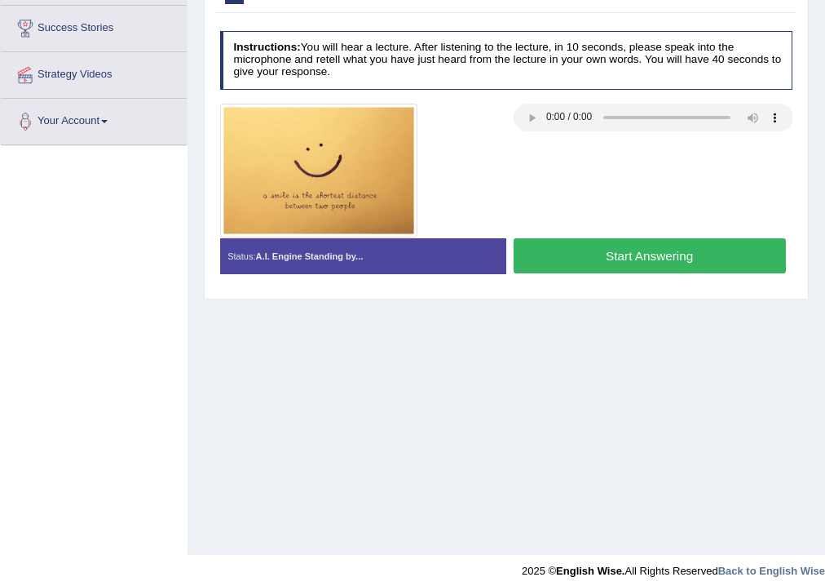
click at [616, 254] on button "Start Answering" at bounding box center [650, 255] width 272 height 35
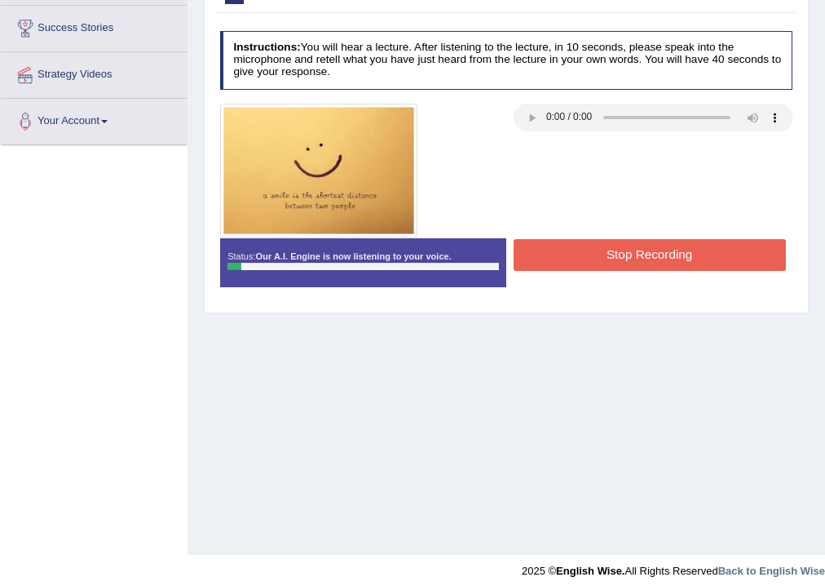
click at [616, 254] on button "Stop Recording" at bounding box center [650, 255] width 272 height 32
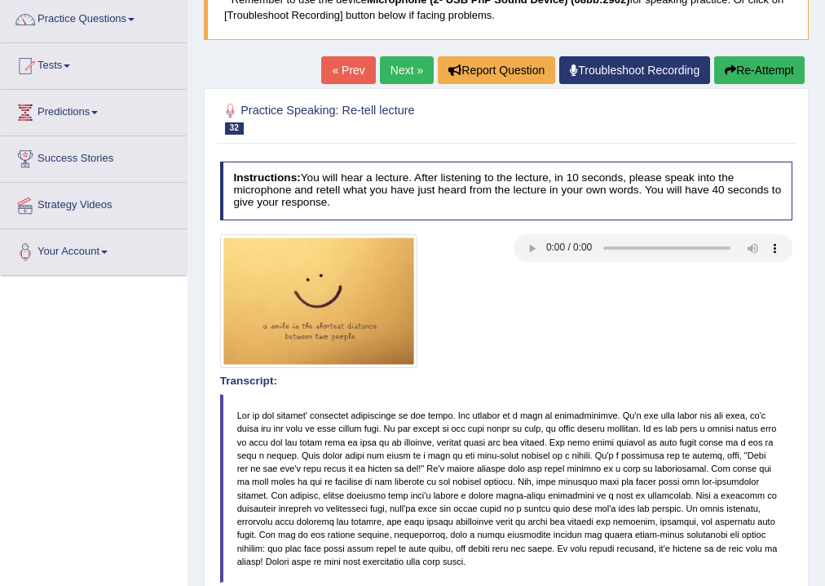
scroll to position [0, 0]
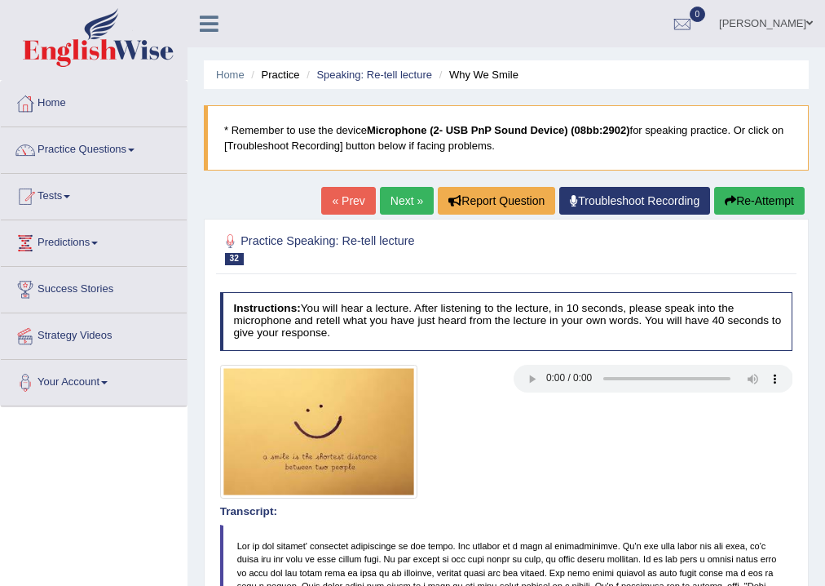
click at [757, 200] on button "Re-Attempt" at bounding box center [760, 201] width 91 height 28
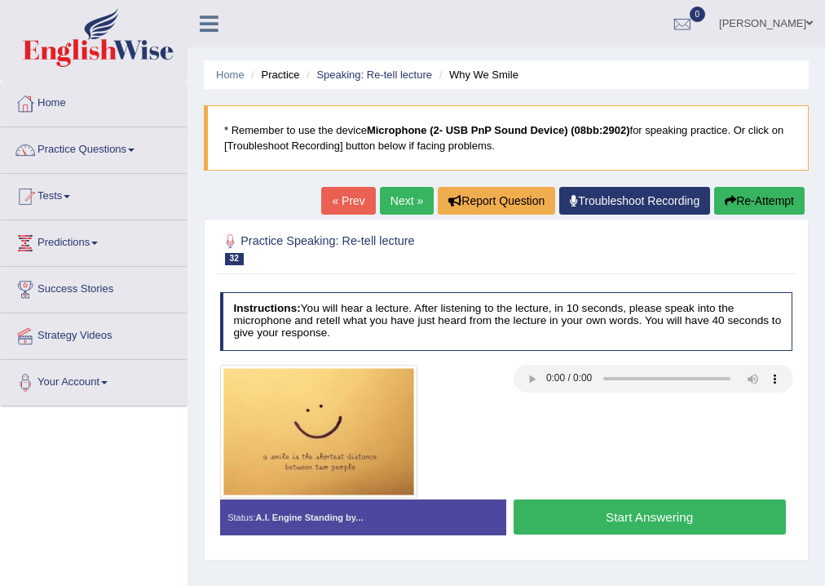
scroll to position [196, 0]
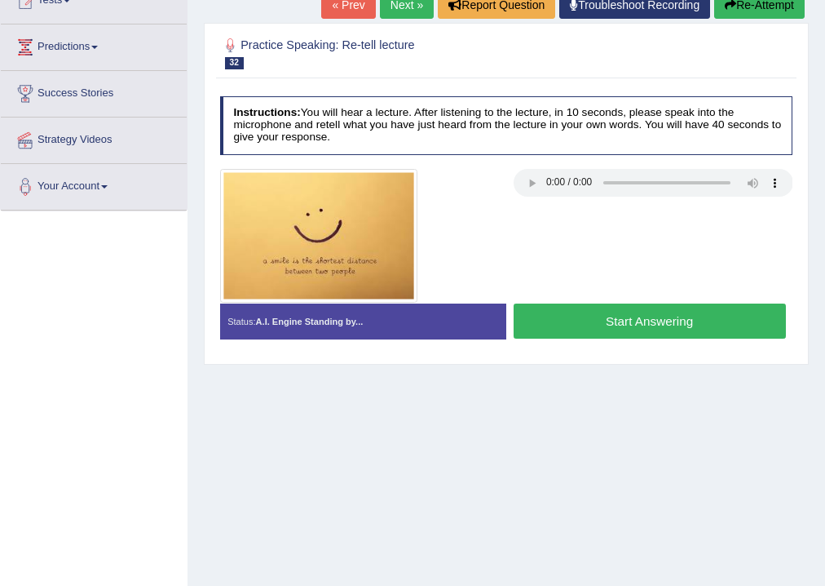
click at [689, 326] on button "Start Answering" at bounding box center [650, 320] width 272 height 35
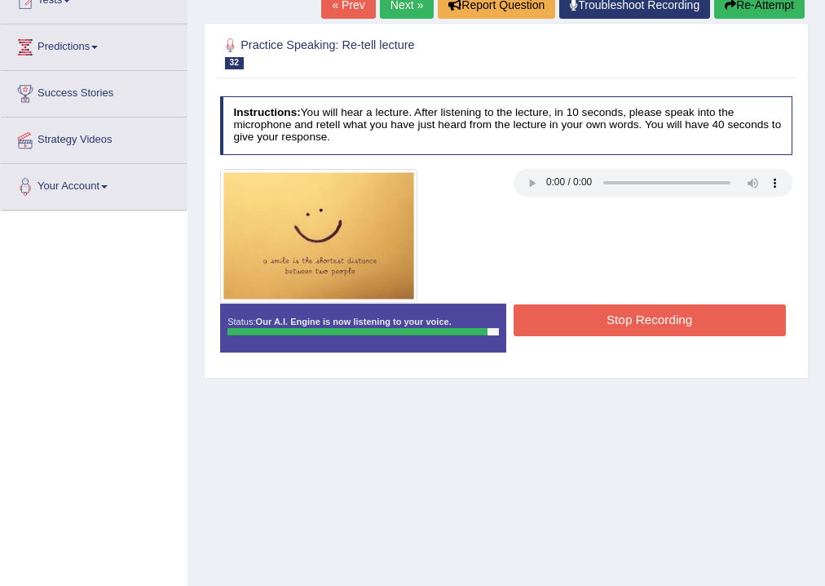
click at [689, 326] on button "Stop Recording" at bounding box center [650, 320] width 272 height 32
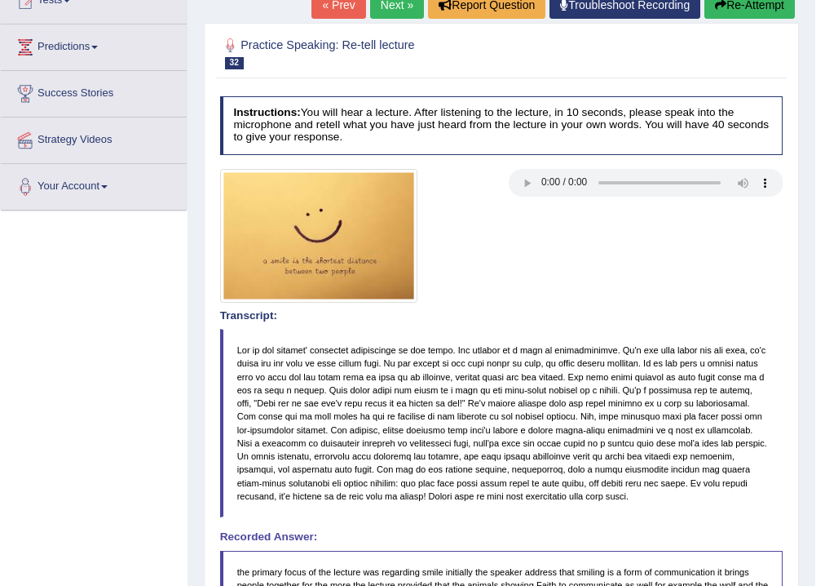
scroll to position [0, 0]
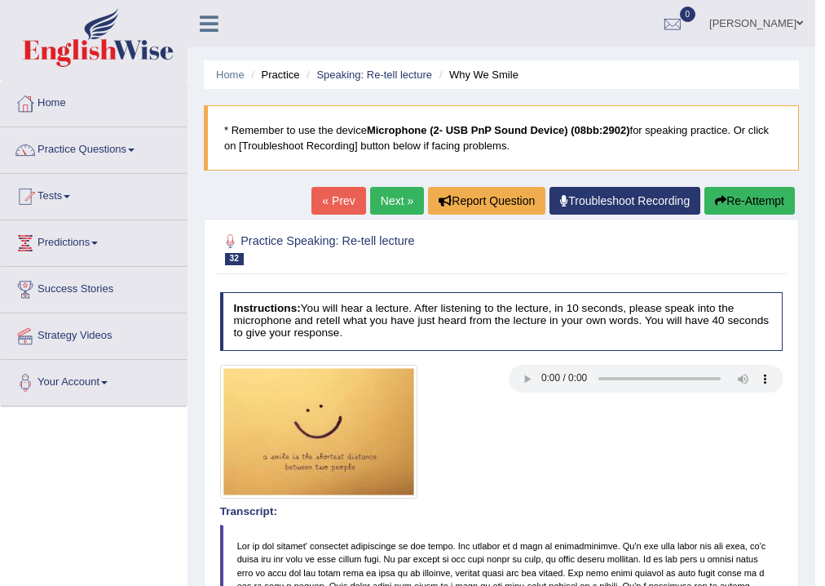
click at [391, 201] on link "Next »" at bounding box center [397, 201] width 54 height 28
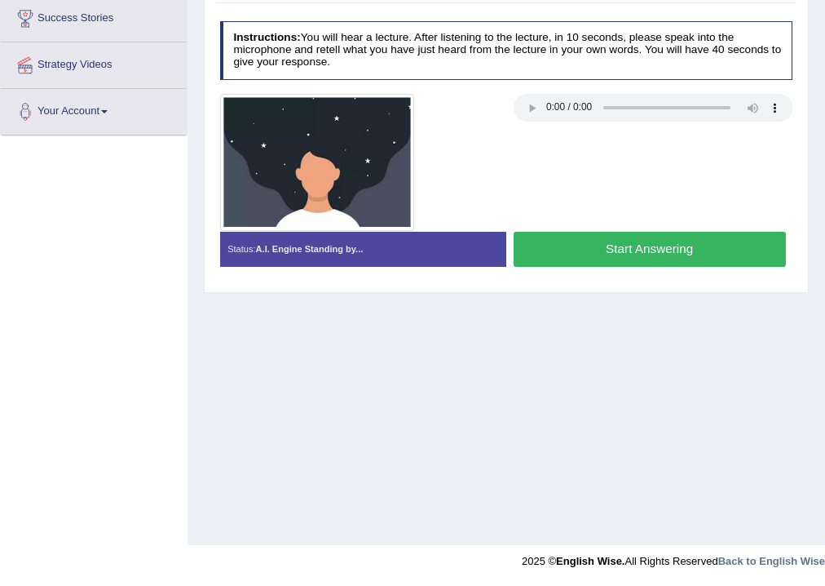
click at [611, 265] on div "Start Answering" at bounding box center [650, 251] width 286 height 39
click at [616, 257] on button "Start Answering" at bounding box center [650, 249] width 272 height 35
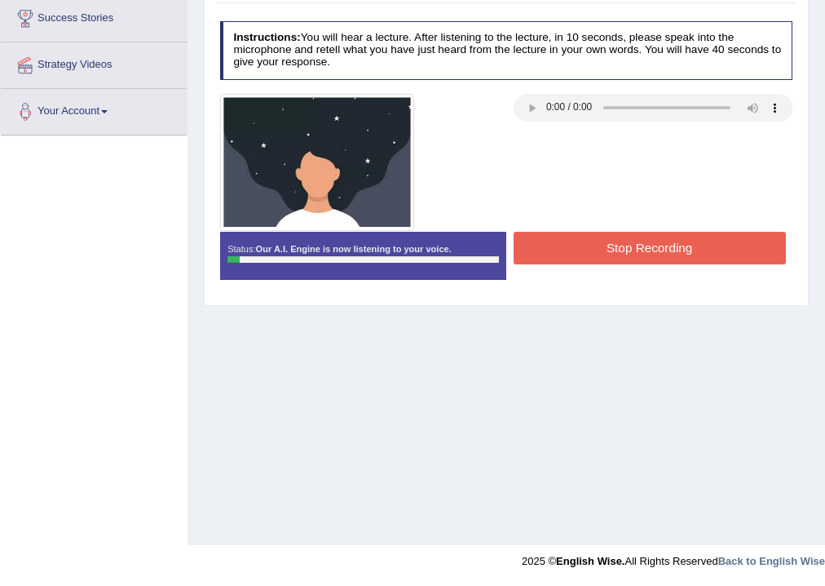
click at [698, 250] on button "Stop Recording" at bounding box center [650, 248] width 272 height 32
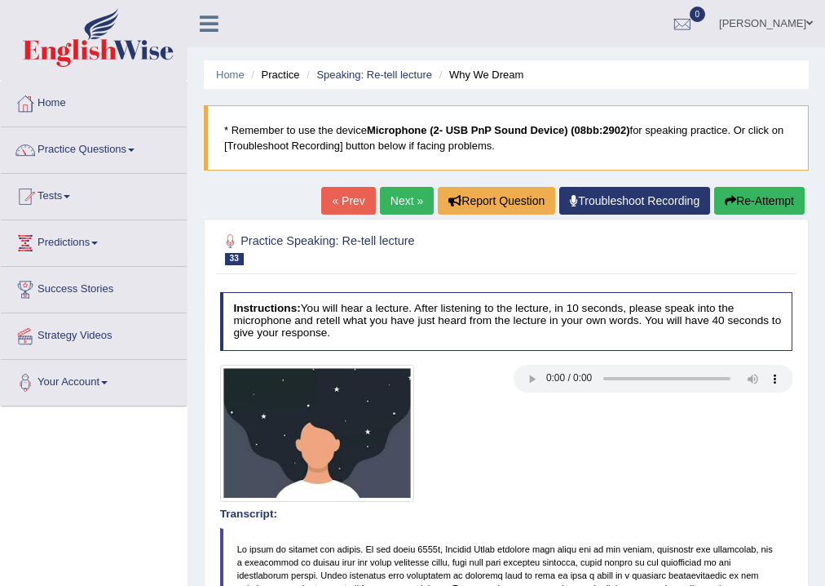
click at [744, 192] on button "Re-Attempt" at bounding box center [760, 201] width 91 height 28
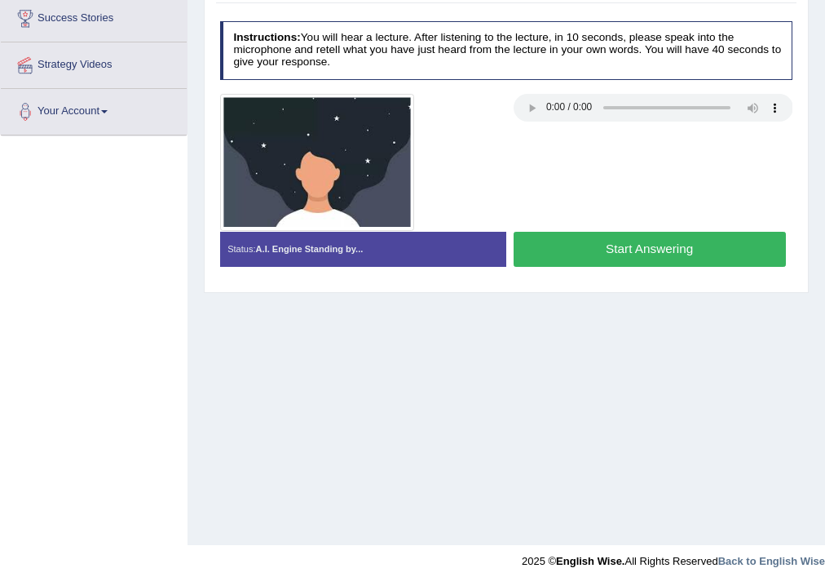
click at [643, 261] on button "Start Answering" at bounding box center [650, 249] width 272 height 35
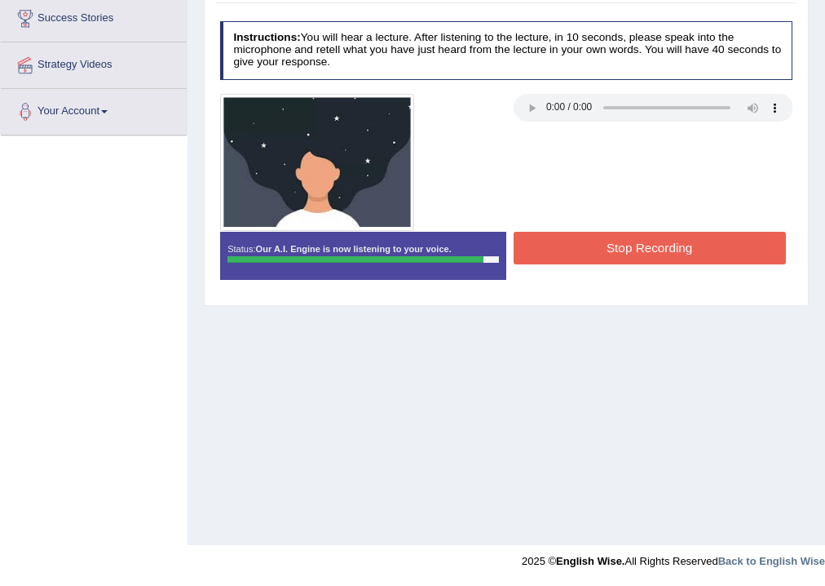
click at [648, 242] on button "Stop Recording" at bounding box center [650, 248] width 272 height 32
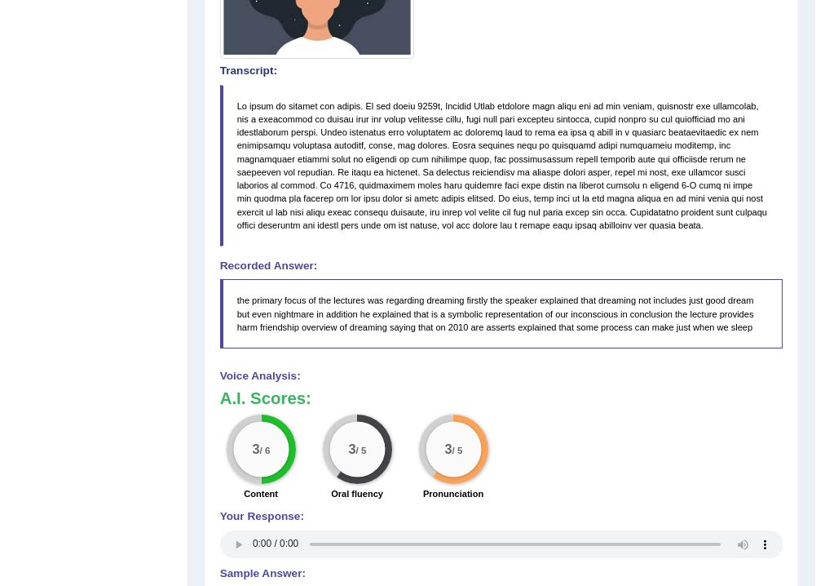
scroll to position [182, 0]
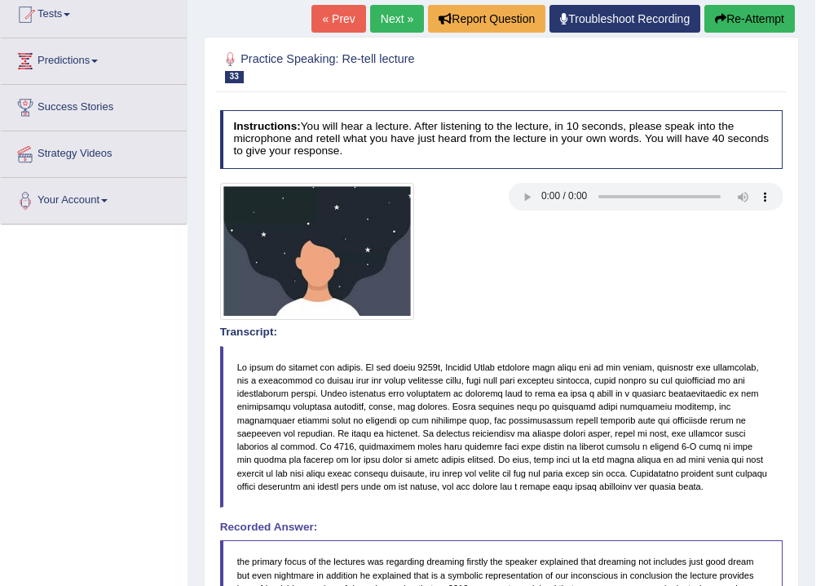
click at [405, 21] on link "Next »" at bounding box center [397, 19] width 54 height 28
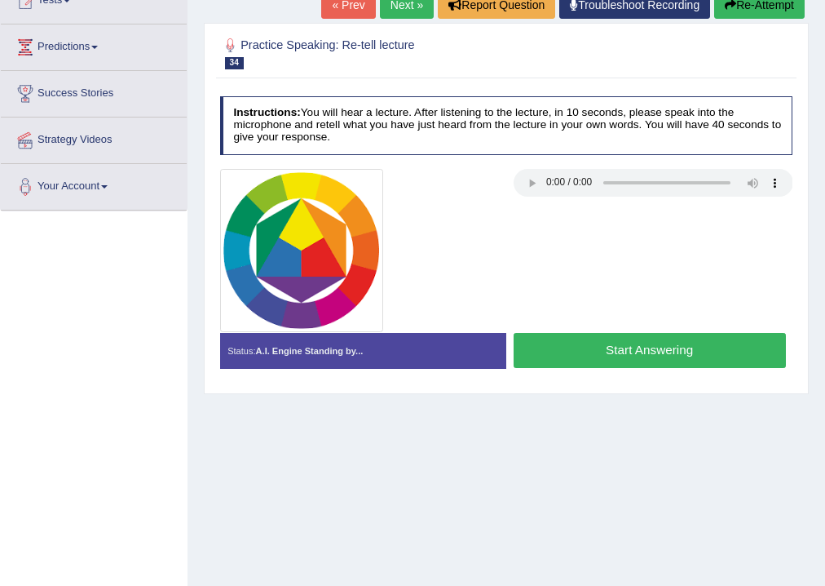
scroll to position [271, 0]
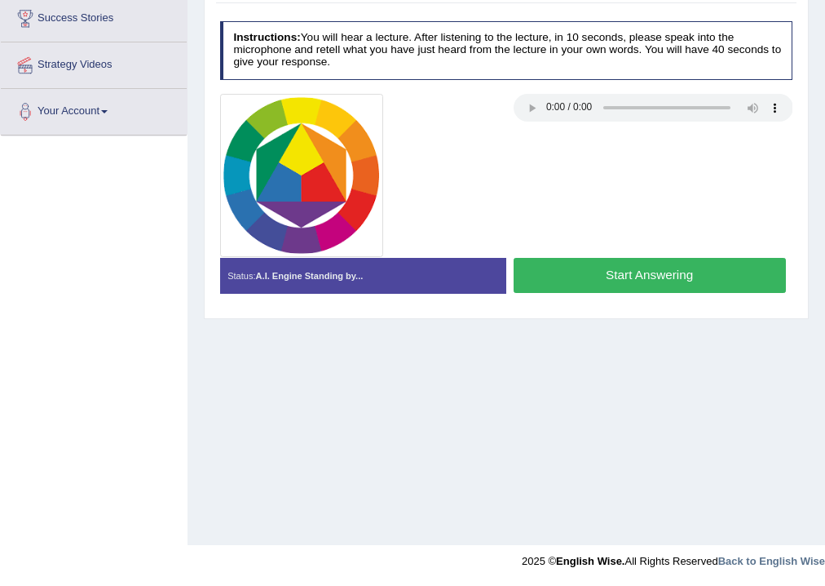
click at [706, 267] on button "Start Answering" at bounding box center [650, 275] width 272 height 35
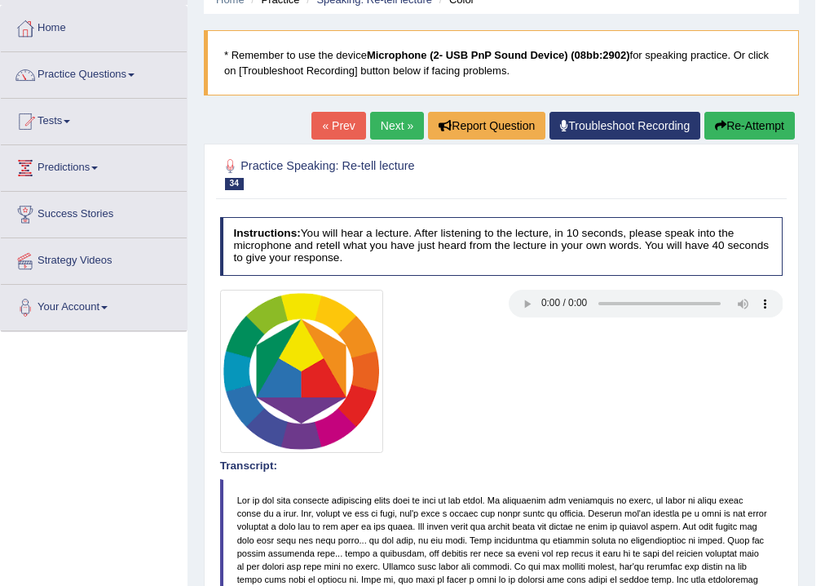
scroll to position [0, 0]
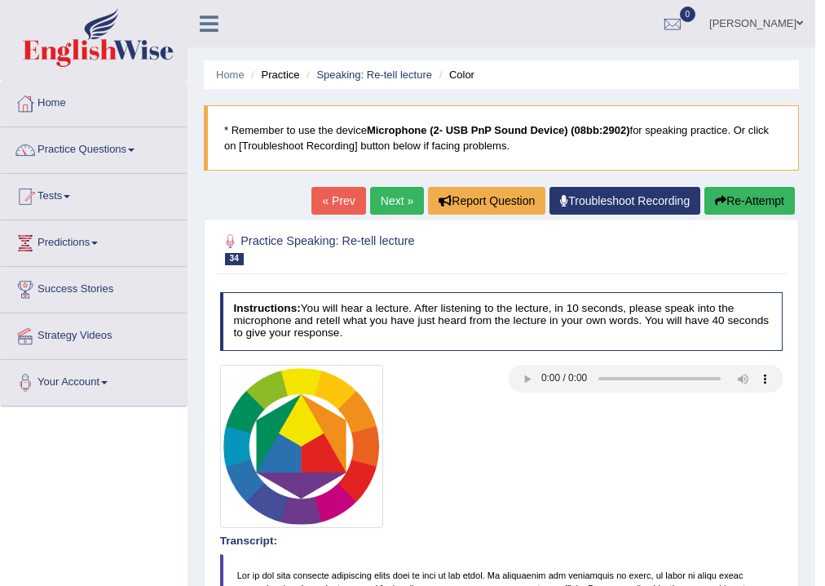
click at [383, 206] on link "Next »" at bounding box center [397, 201] width 54 height 28
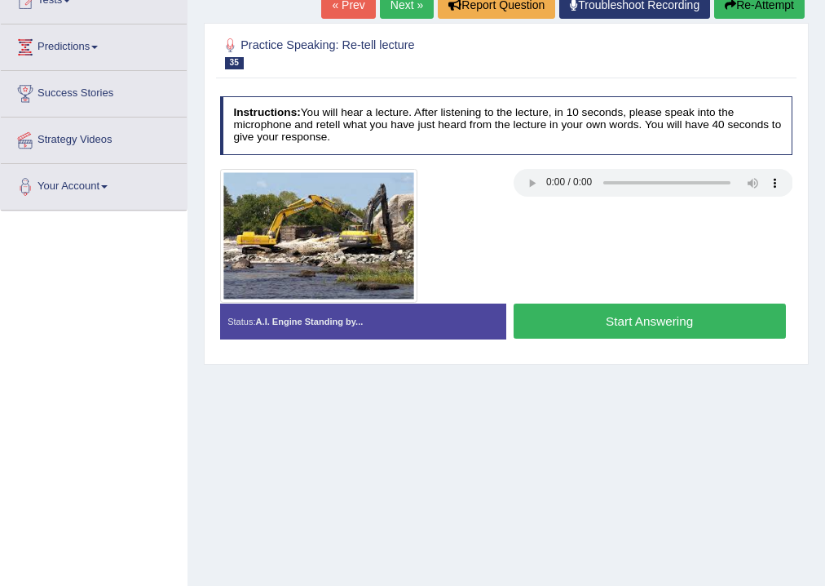
click at [524, 166] on div "Instructions: You will hear a lecture. After listening to the lecture, in 10 se…" at bounding box center [506, 223] width 580 height 268
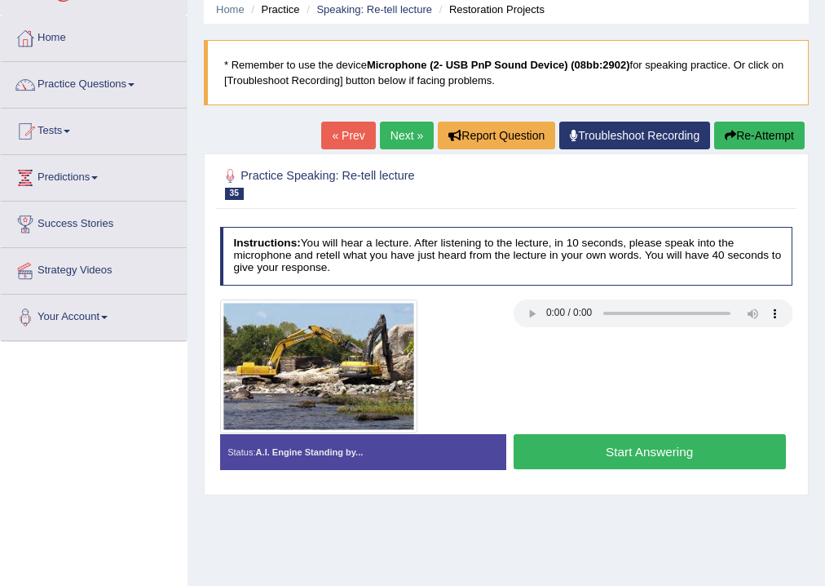
click at [380, 128] on link "Next »" at bounding box center [407, 136] width 54 height 28
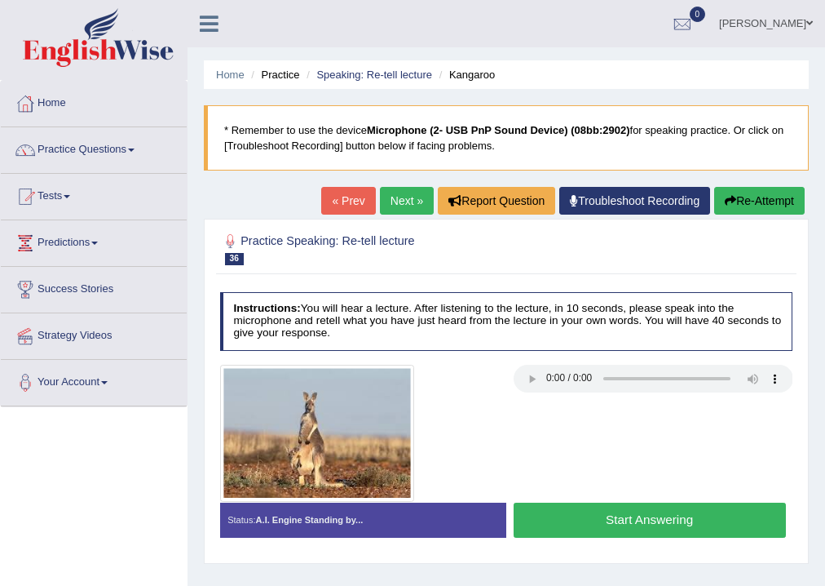
click at [673, 524] on button "Start Answering" at bounding box center [650, 519] width 272 height 35
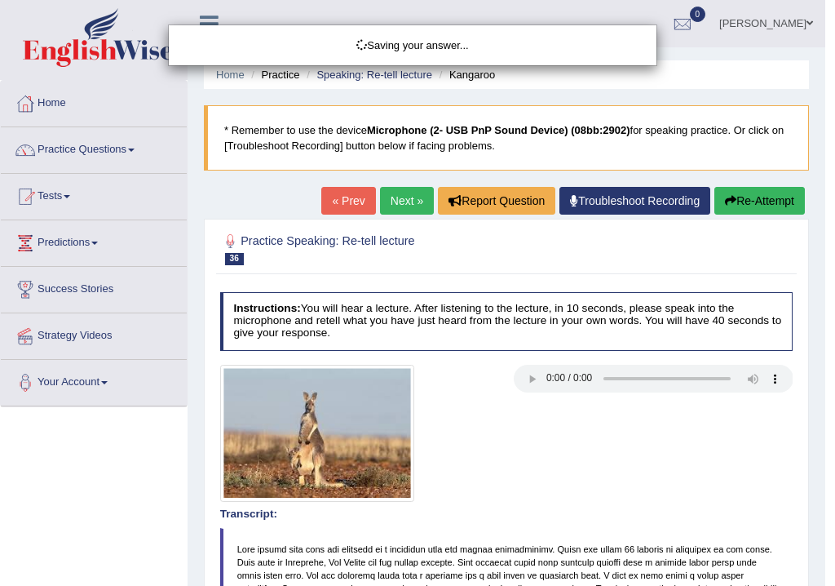
click at [638, 489] on div "Saving your answer..." at bounding box center [417, 293] width 835 height 586
click at [653, 483] on div "Saving your answer..." at bounding box center [417, 293] width 835 height 586
click at [492, 441] on div "Saving your answer..." at bounding box center [417, 293] width 835 height 586
drag, startPoint x: 834, startPoint y: 168, endPoint x: 834, endPoint y: 287, distance: 119.1
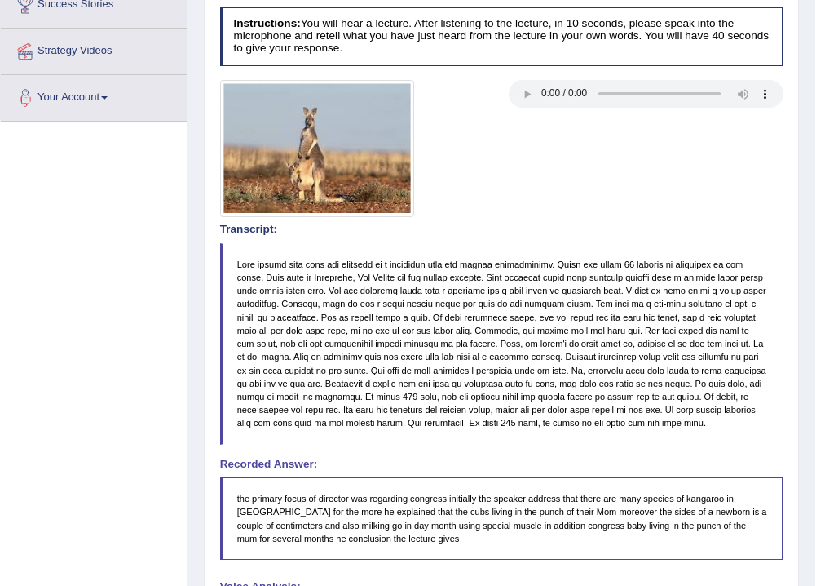
scroll to position [24, 0]
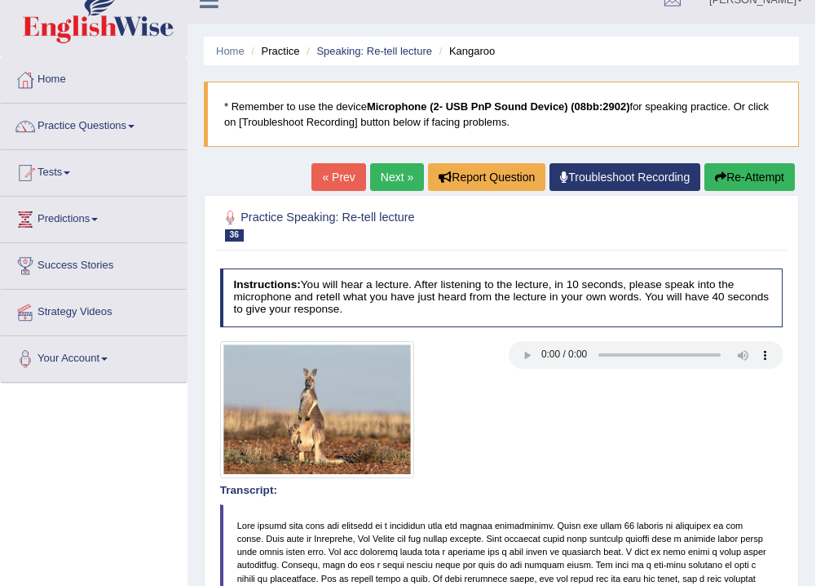
click at [407, 179] on link "Next »" at bounding box center [397, 177] width 54 height 28
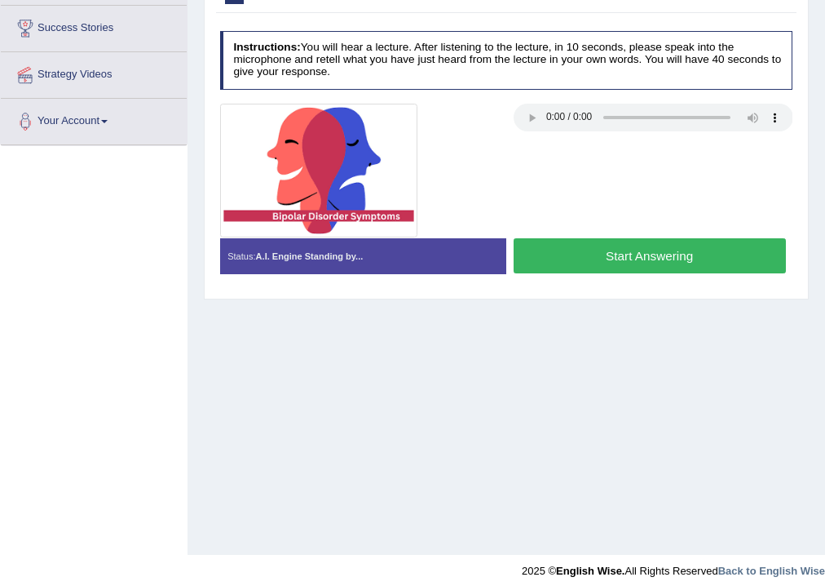
click at [579, 256] on button "Start Answering" at bounding box center [650, 255] width 272 height 35
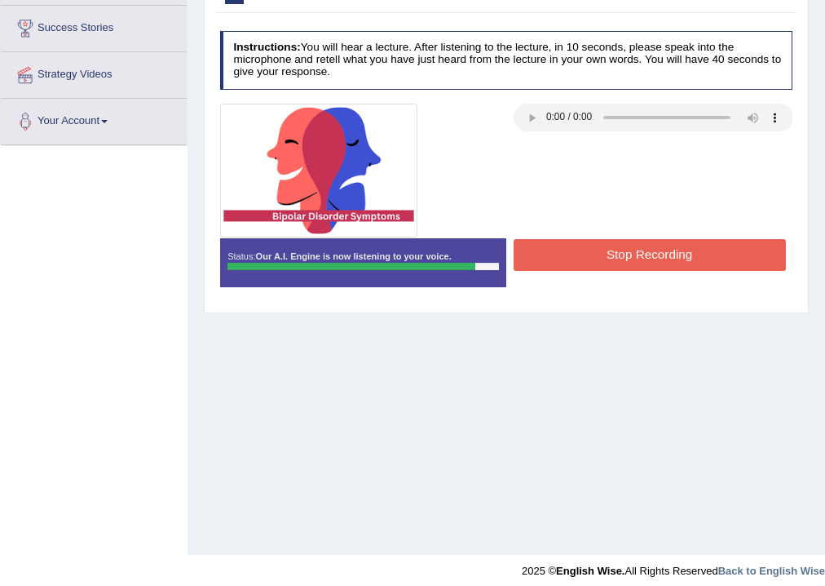
click at [545, 261] on button "Stop Recording" at bounding box center [650, 255] width 272 height 32
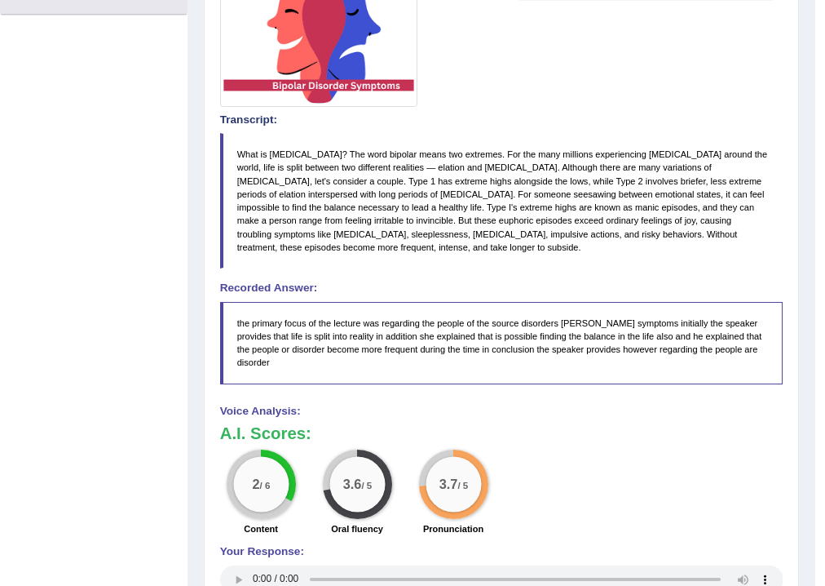
scroll to position [457, 0]
